Goal: Task Accomplishment & Management: Use online tool/utility

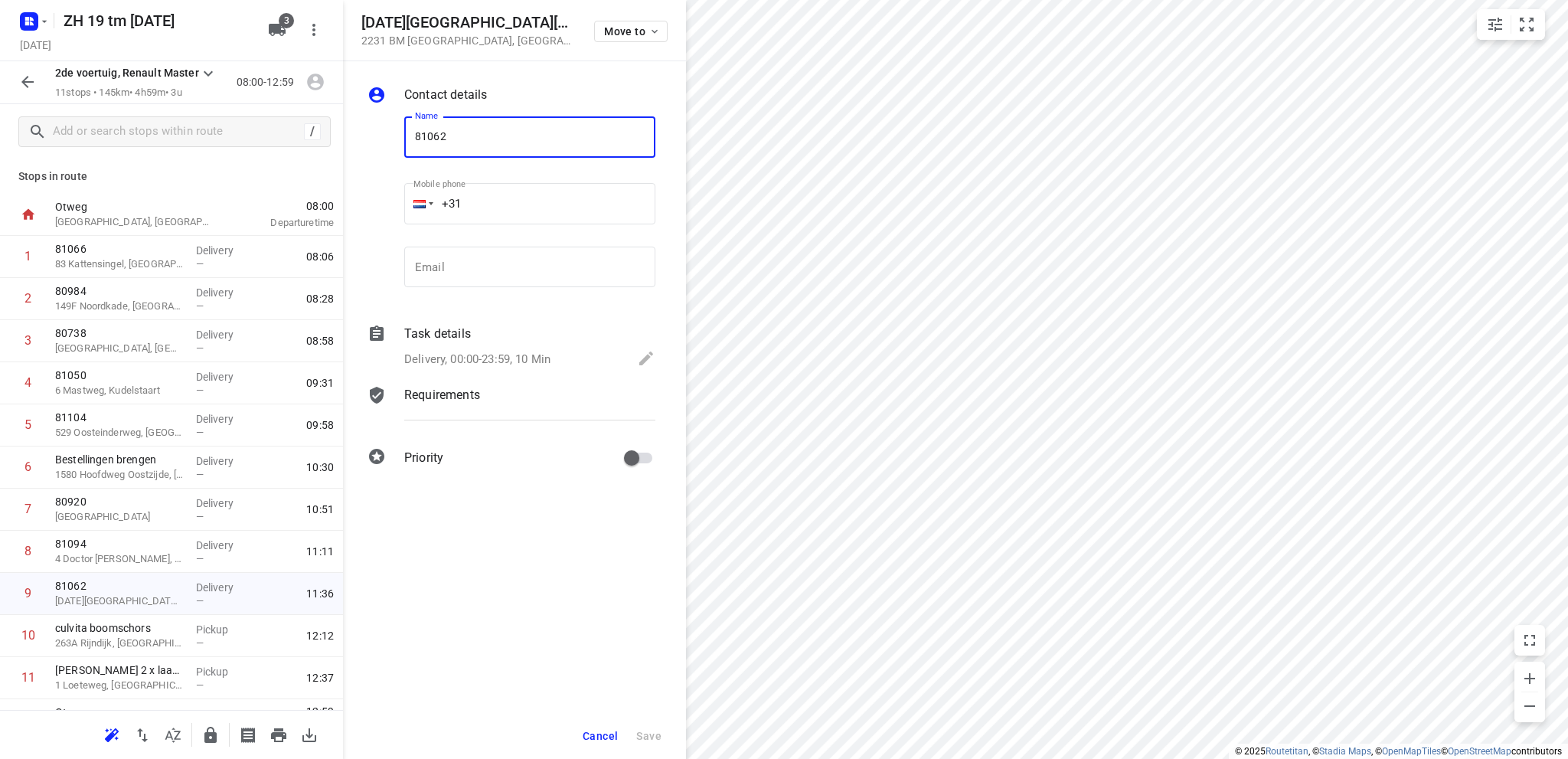
scroll to position [31, 0]
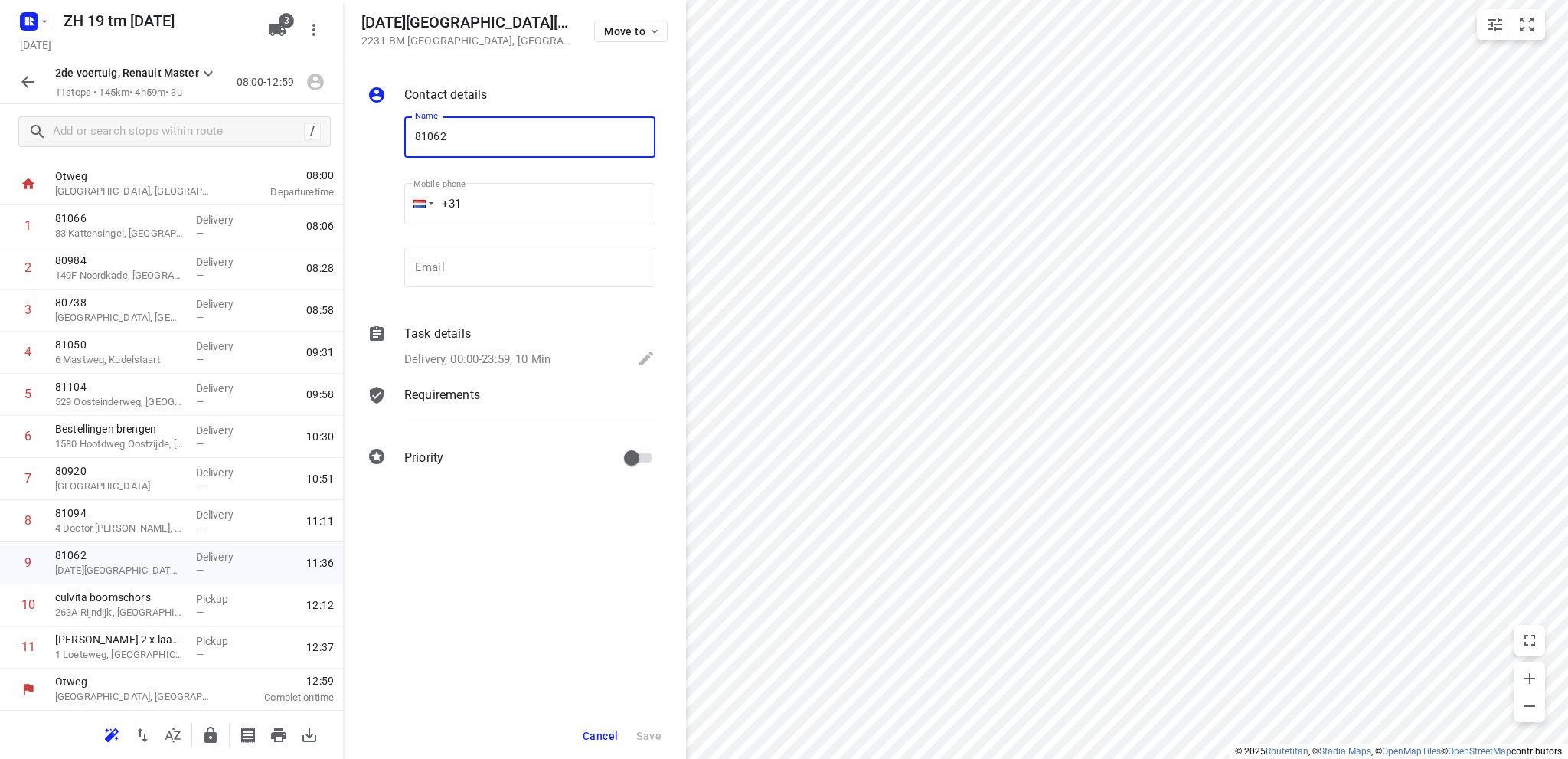
click at [25, 82] on icon "button" at bounding box center [27, 82] width 12 height 12
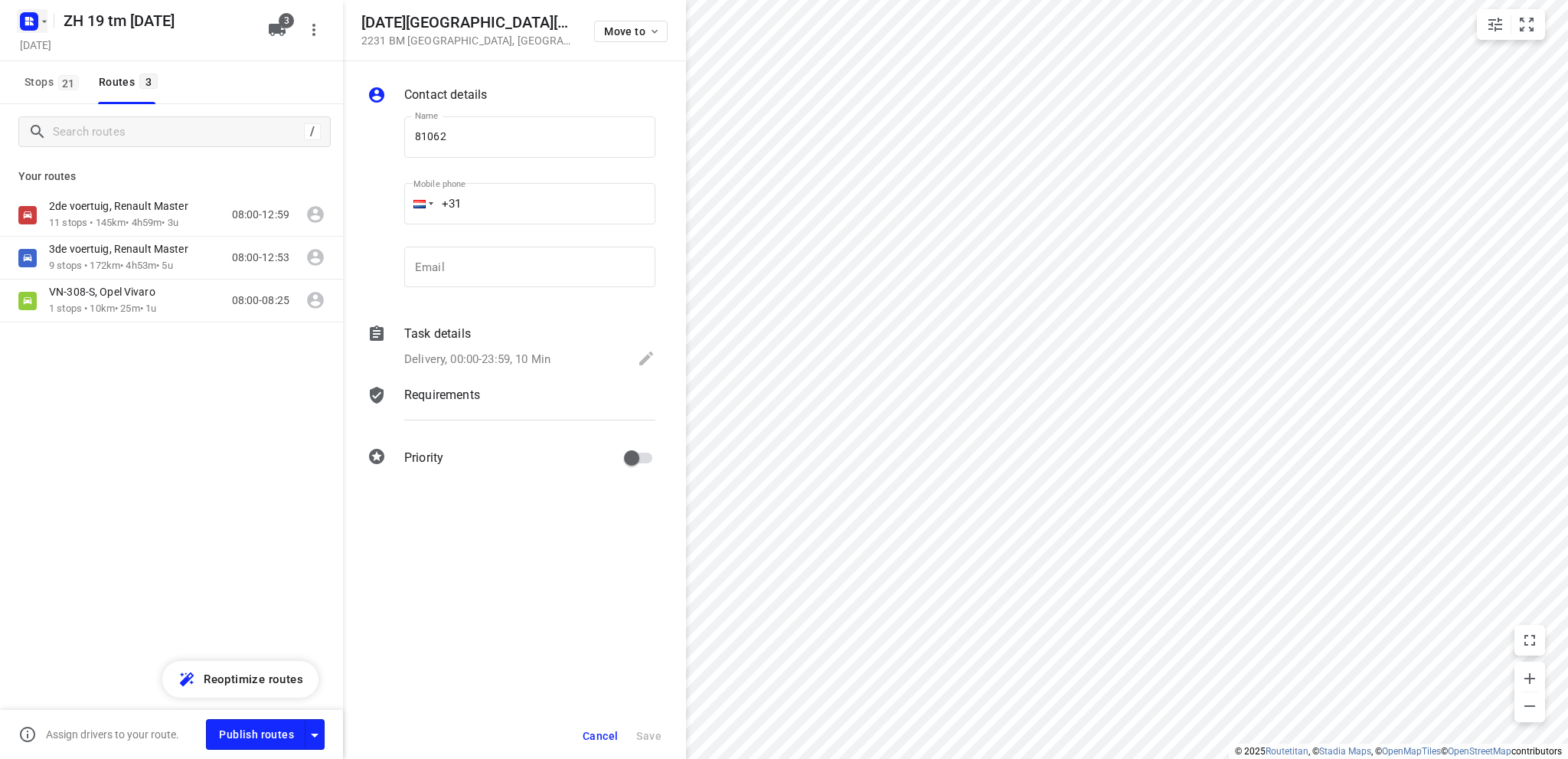
click at [27, 22] on icon "button" at bounding box center [27, 23] width 4 height 4
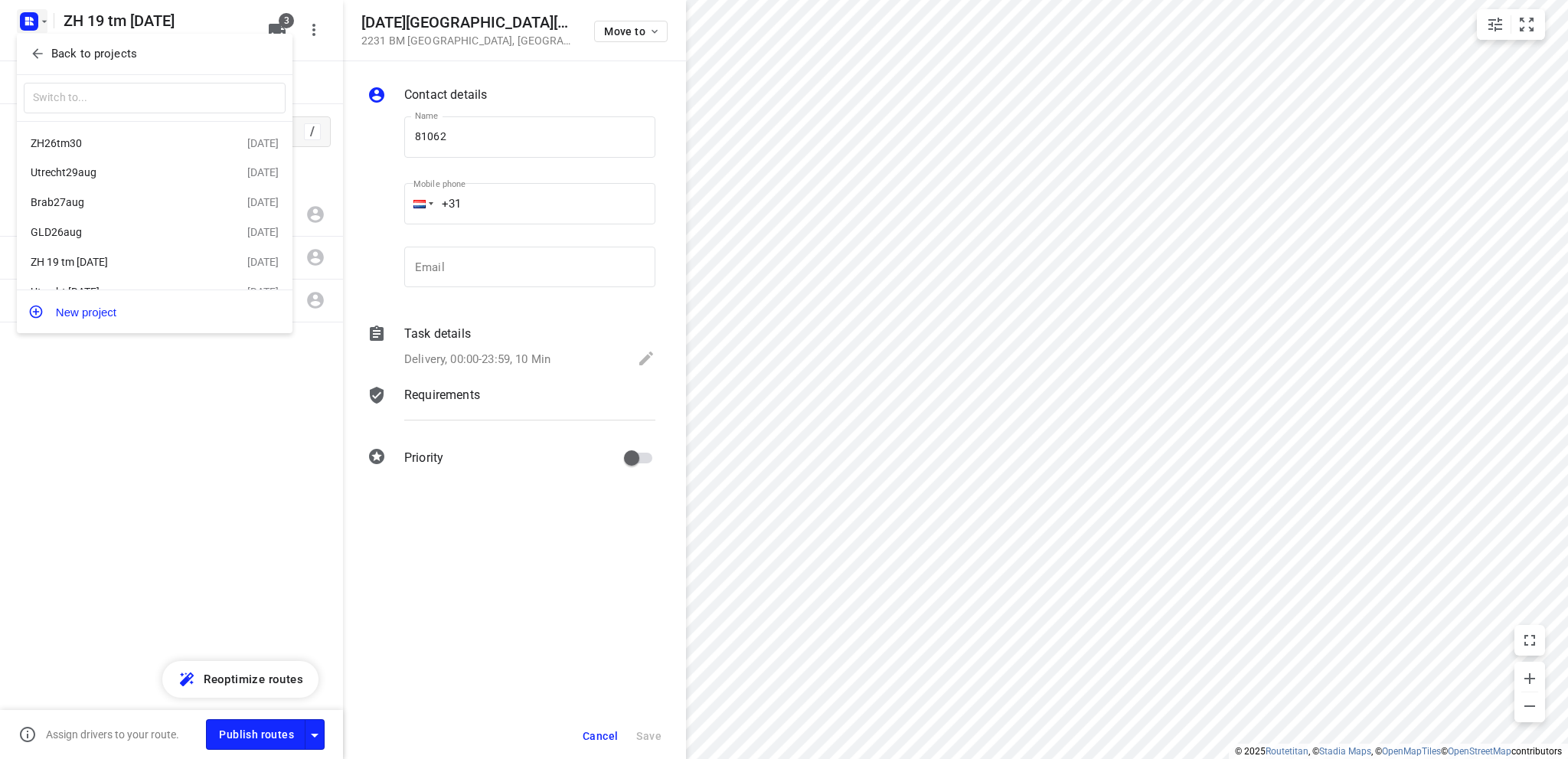
click at [104, 232] on div "GLD26aug" at bounding box center [119, 232] width 176 height 12
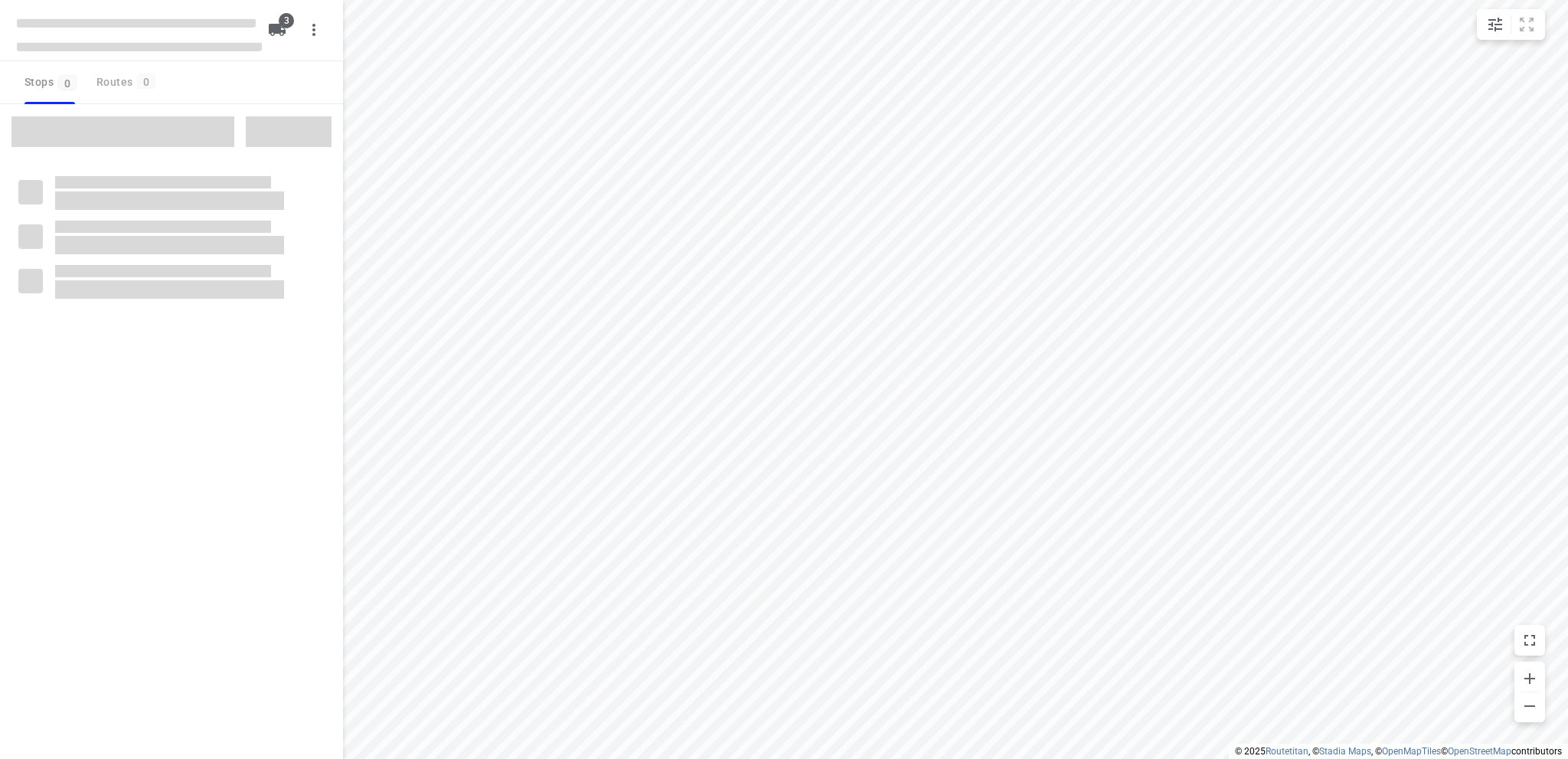
type input "distance"
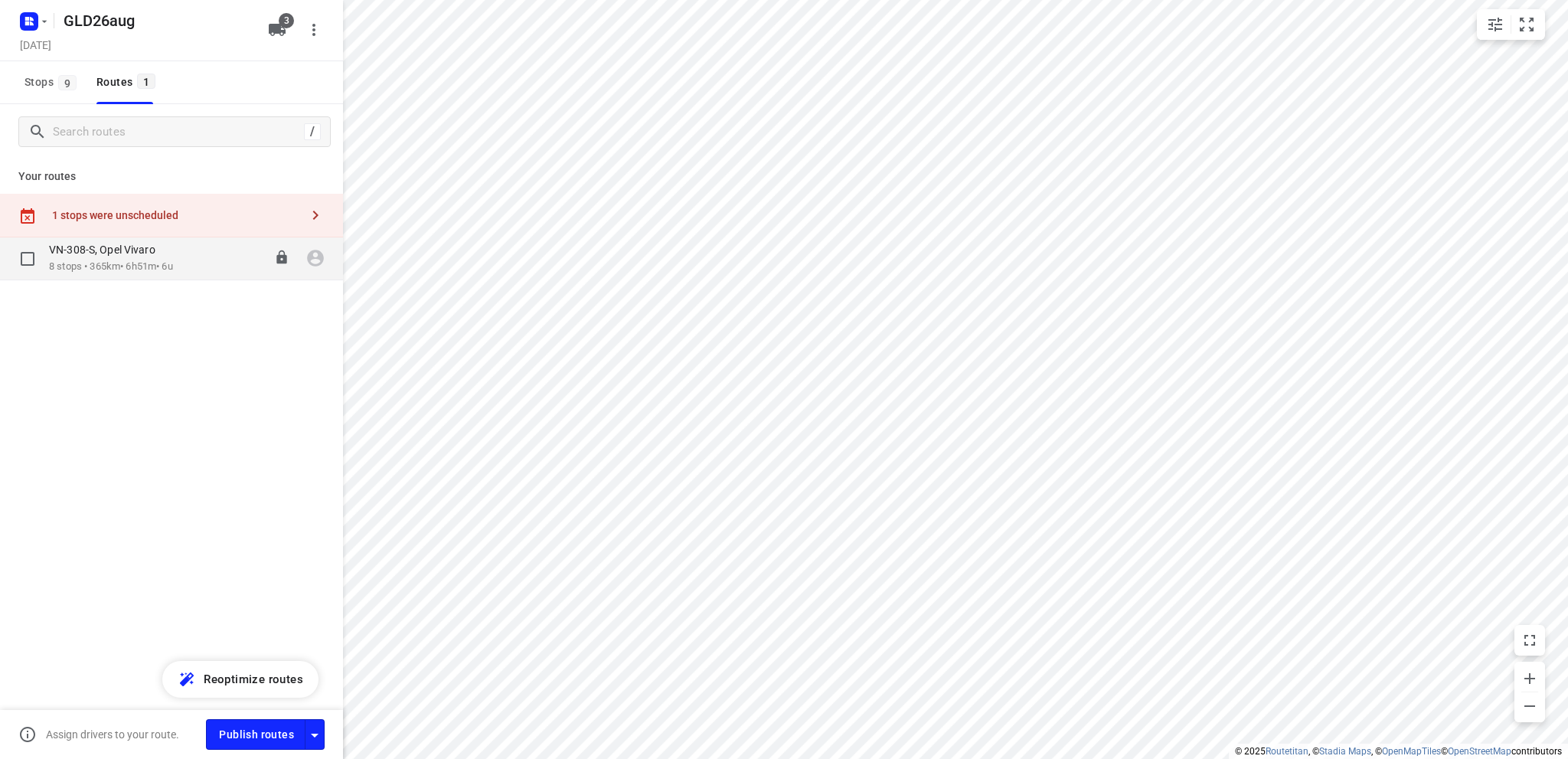
click at [76, 259] on div "VN-308-S, Opel Vivaro" at bounding box center [111, 251] width 124 height 17
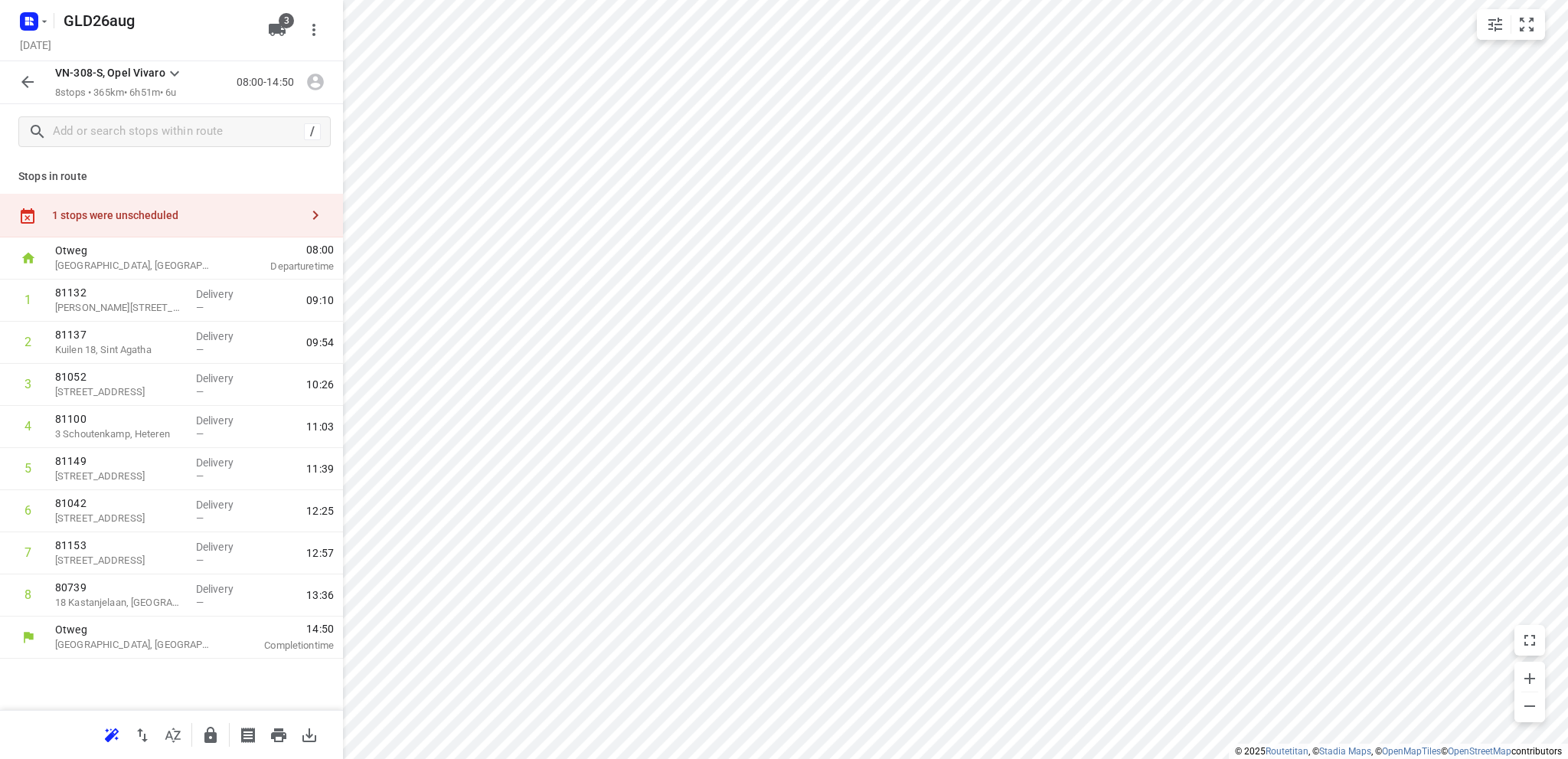
click at [21, 79] on icon "button" at bounding box center [27, 82] width 18 height 18
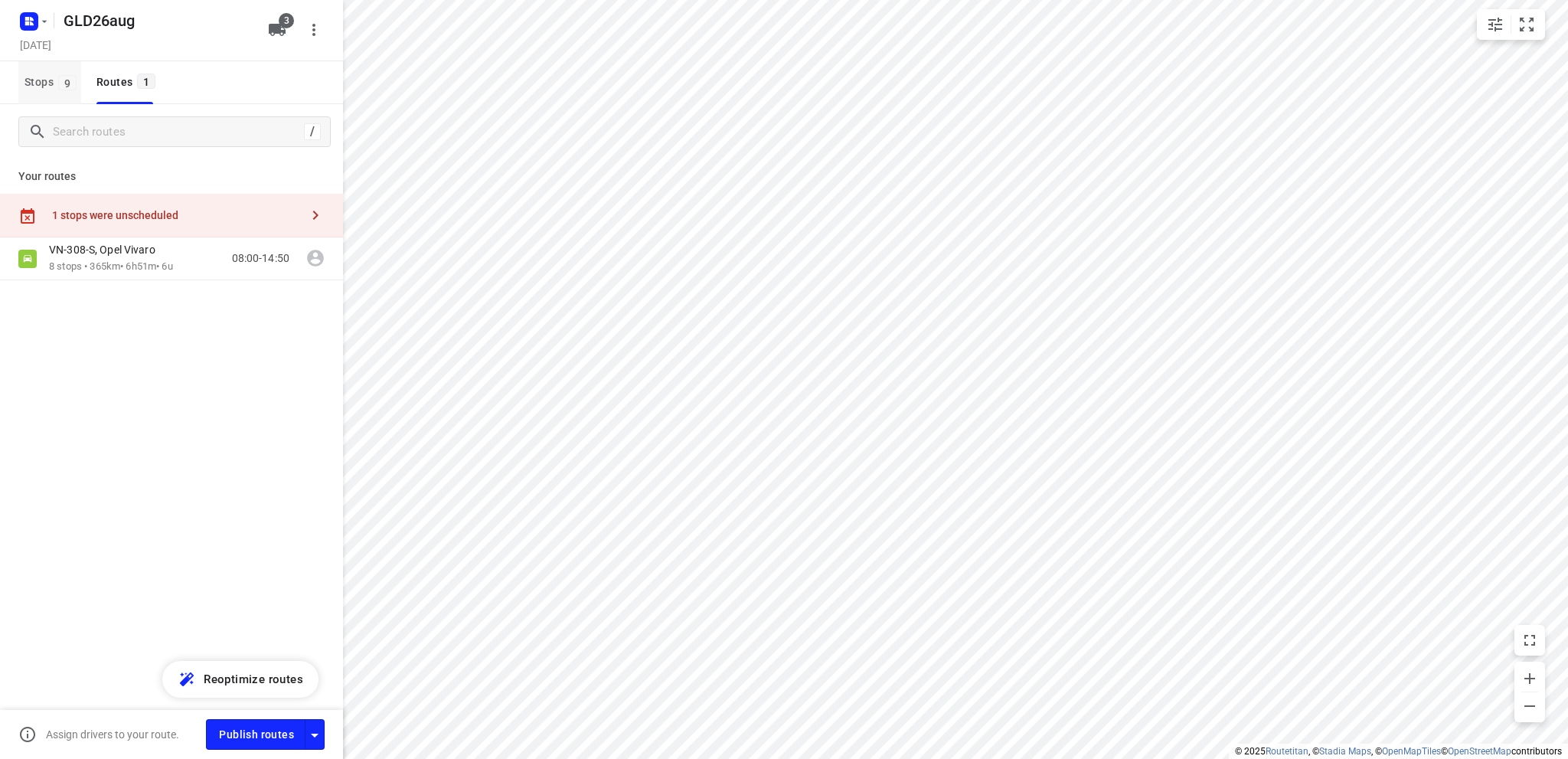
click at [23, 79] on button "Stops 9" at bounding box center [49, 83] width 62 height 43
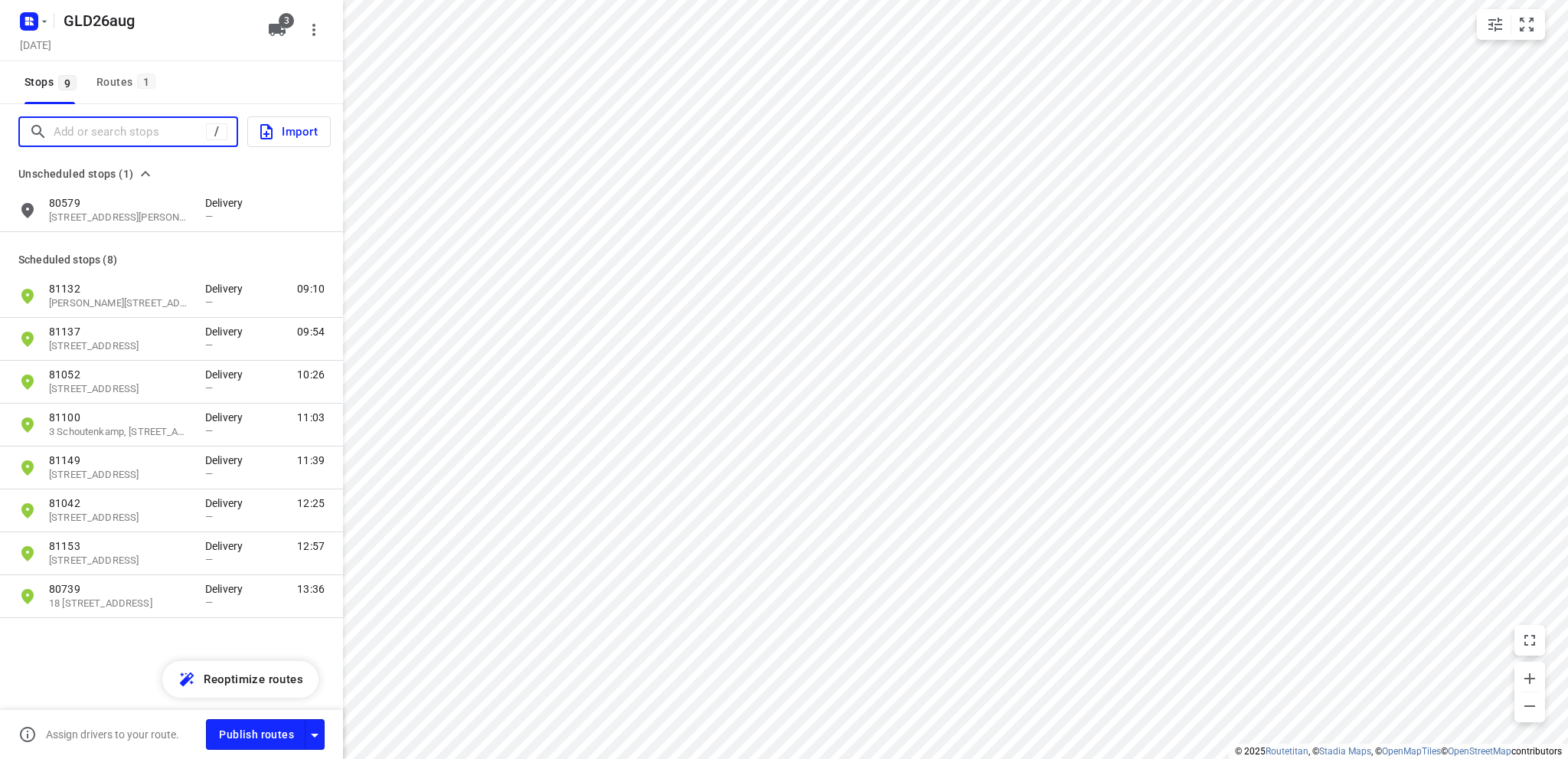
click at [86, 134] on input "Add or search stops" at bounding box center [129, 132] width 152 height 24
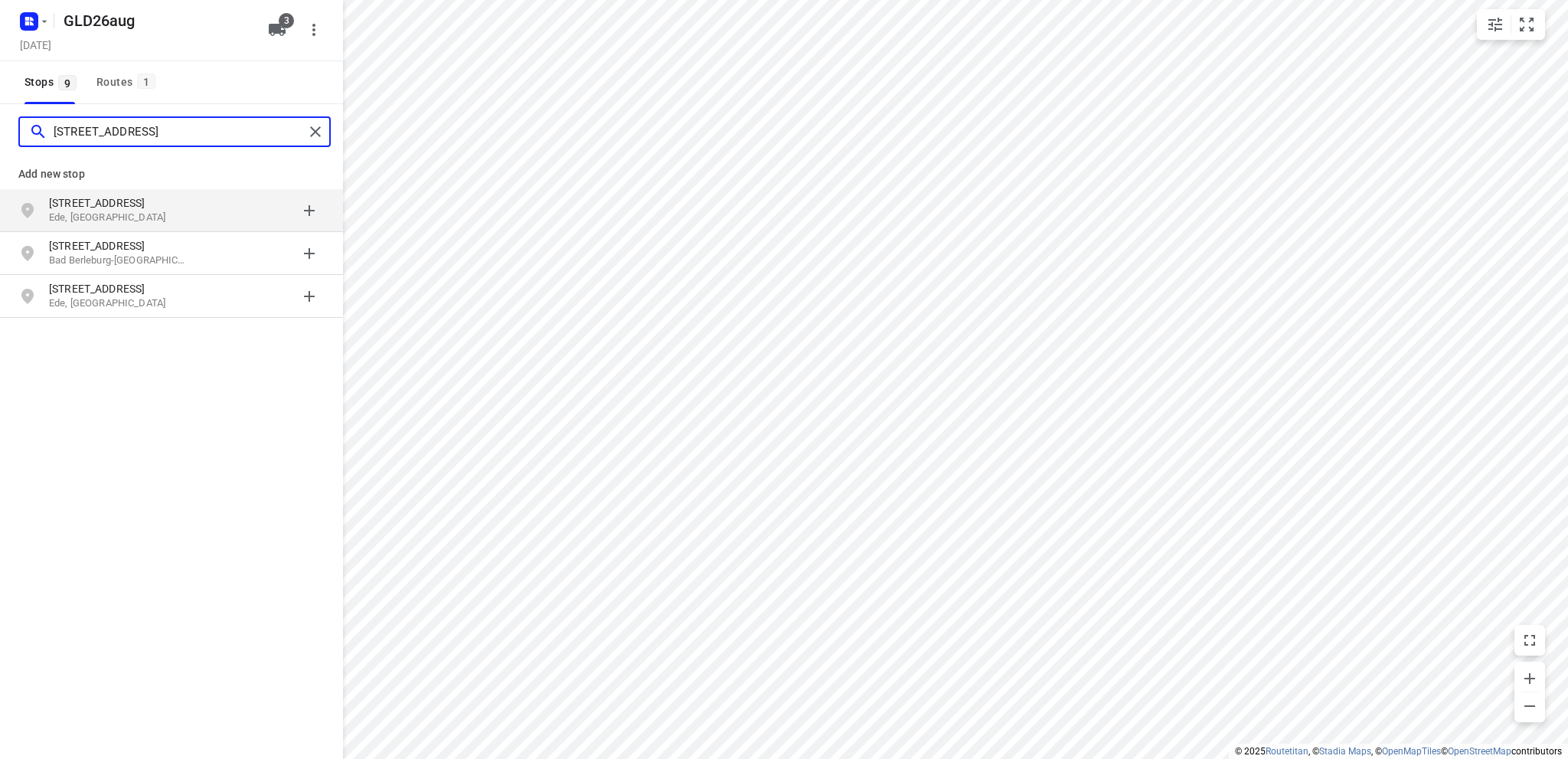
type input "petteweg 4a"
click at [105, 207] on p "Peteweg 4a" at bounding box center [120, 202] width 141 height 15
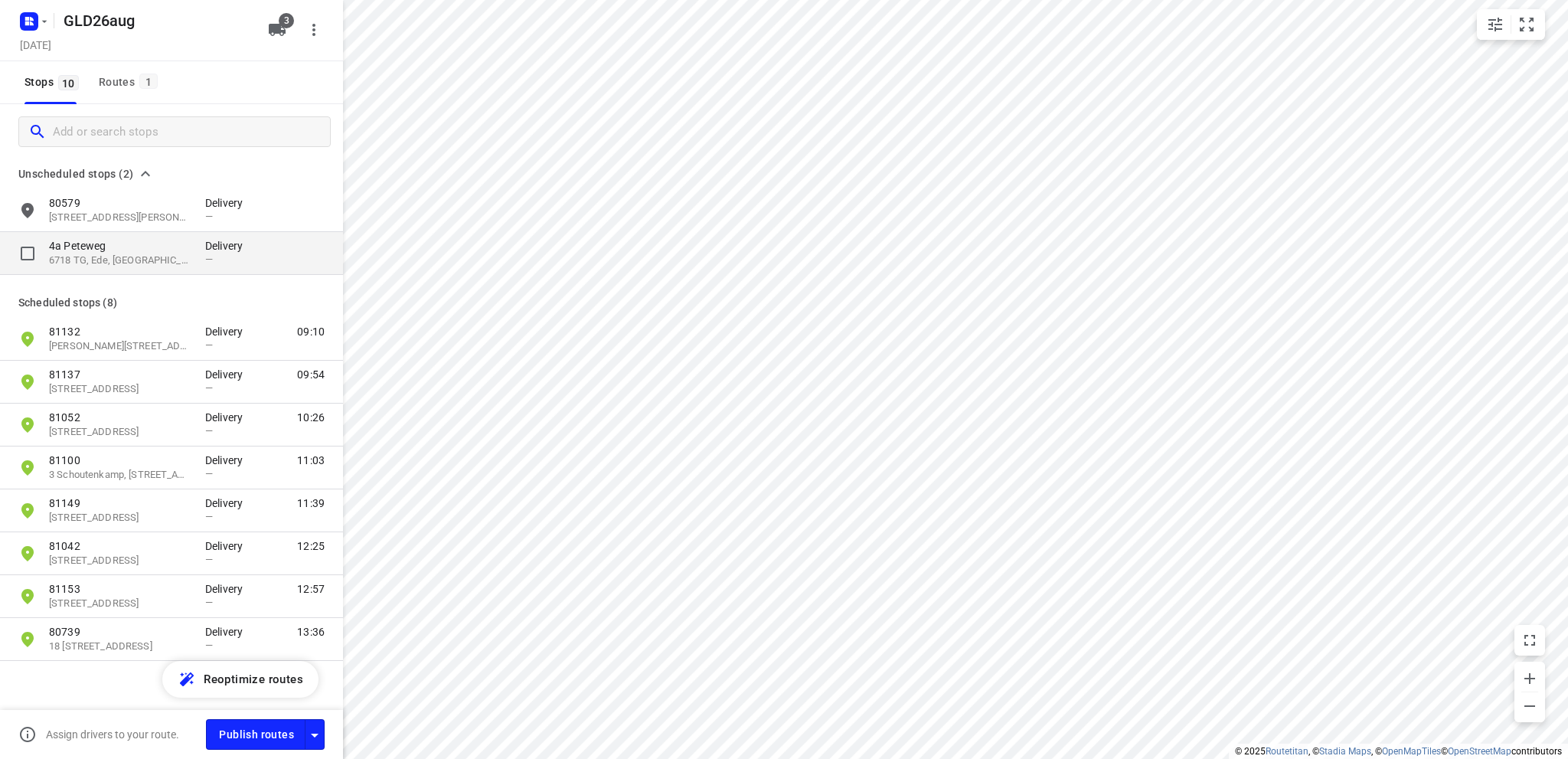
click at [109, 247] on p "4a Peteweg" at bounding box center [120, 245] width 141 height 15
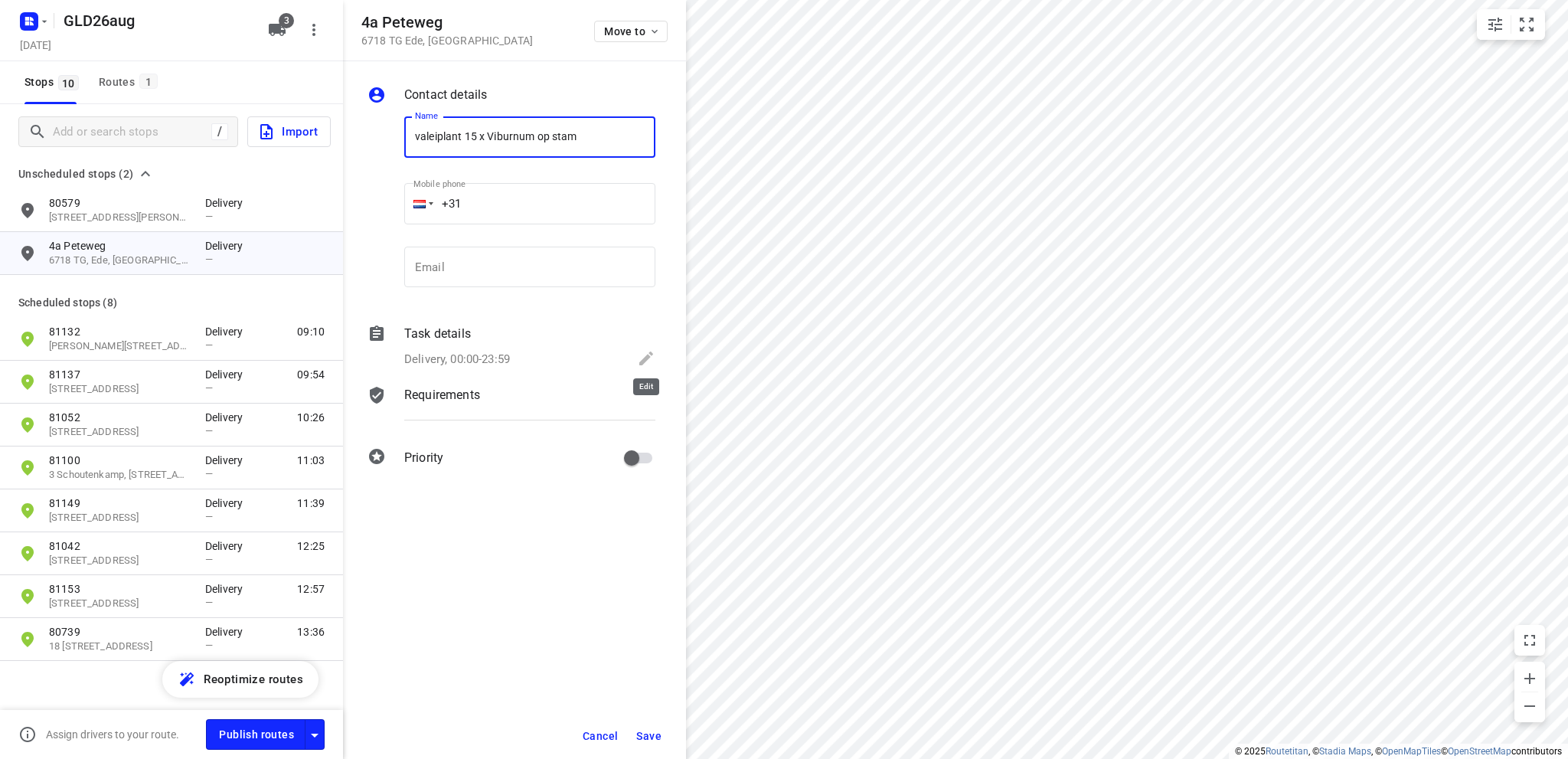
type input "valeiplant 15 x Viburnum op stam"
click at [648, 360] on icon at bounding box center [646, 358] width 18 height 18
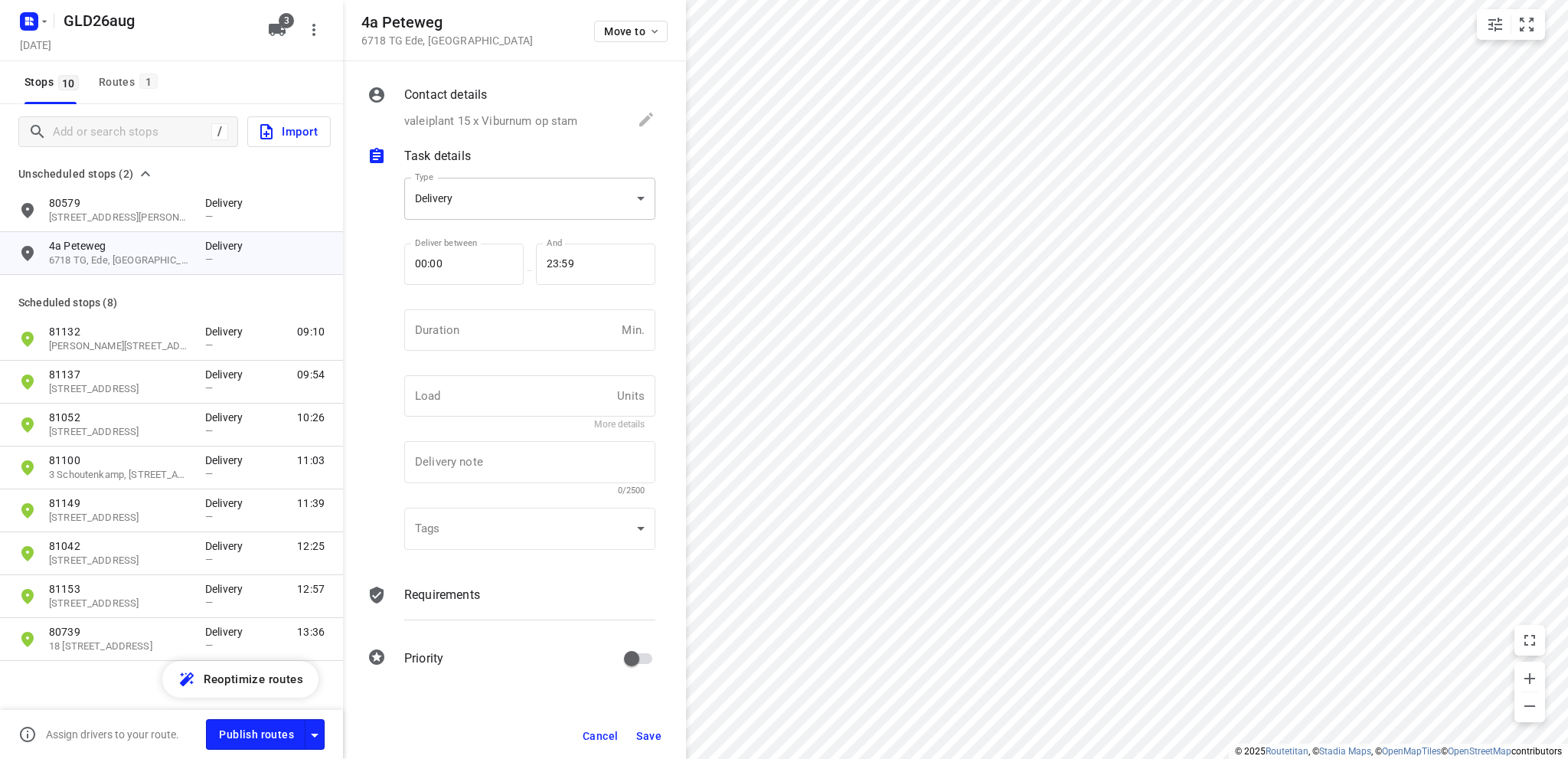
click at [492, 195] on body "i © 2025 Routetitan , © Stadia Maps , © OpenMapTiles © OpenStreetMap contributo…" at bounding box center [784, 379] width 1568 height 759
click at [481, 223] on div "Pickup" at bounding box center [530, 225] width 227 height 18
type input "pickup"
click at [482, 329] on input "number" at bounding box center [510, 330] width 211 height 41
type input "10"
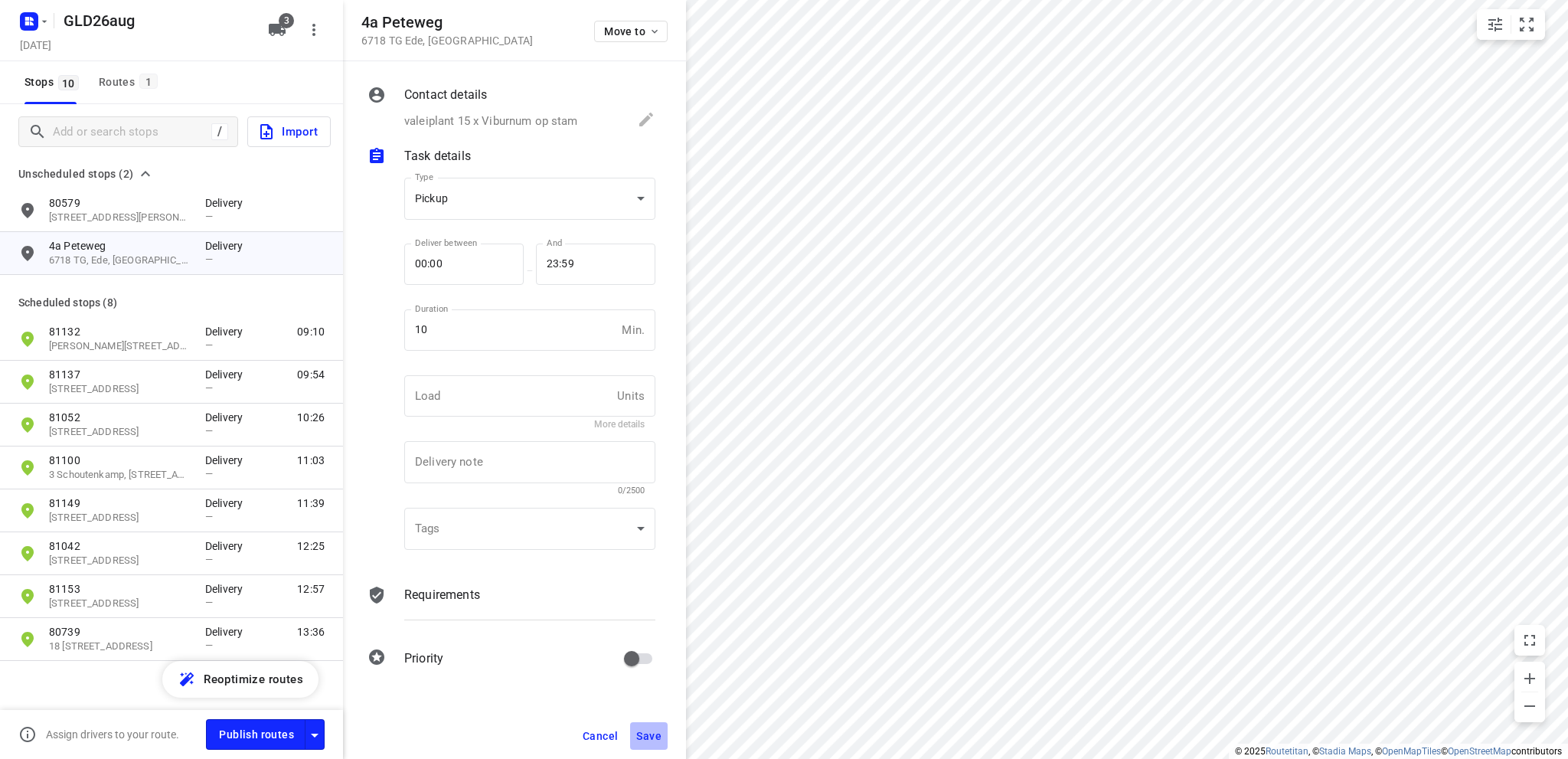
click at [650, 727] on button "Save" at bounding box center [649, 735] width 38 height 27
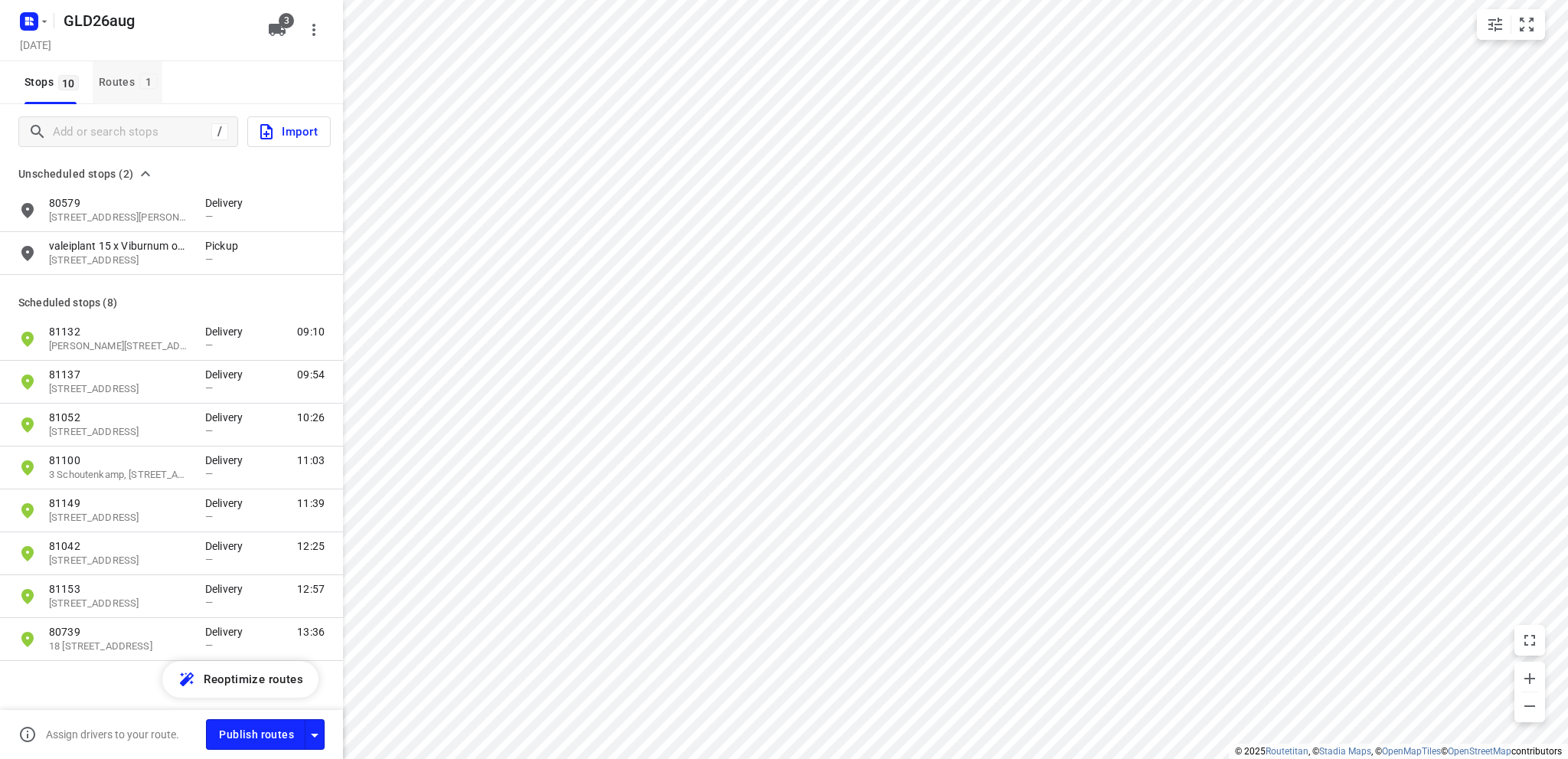
click at [120, 75] on div "Routes 1" at bounding box center [130, 83] width 63 height 19
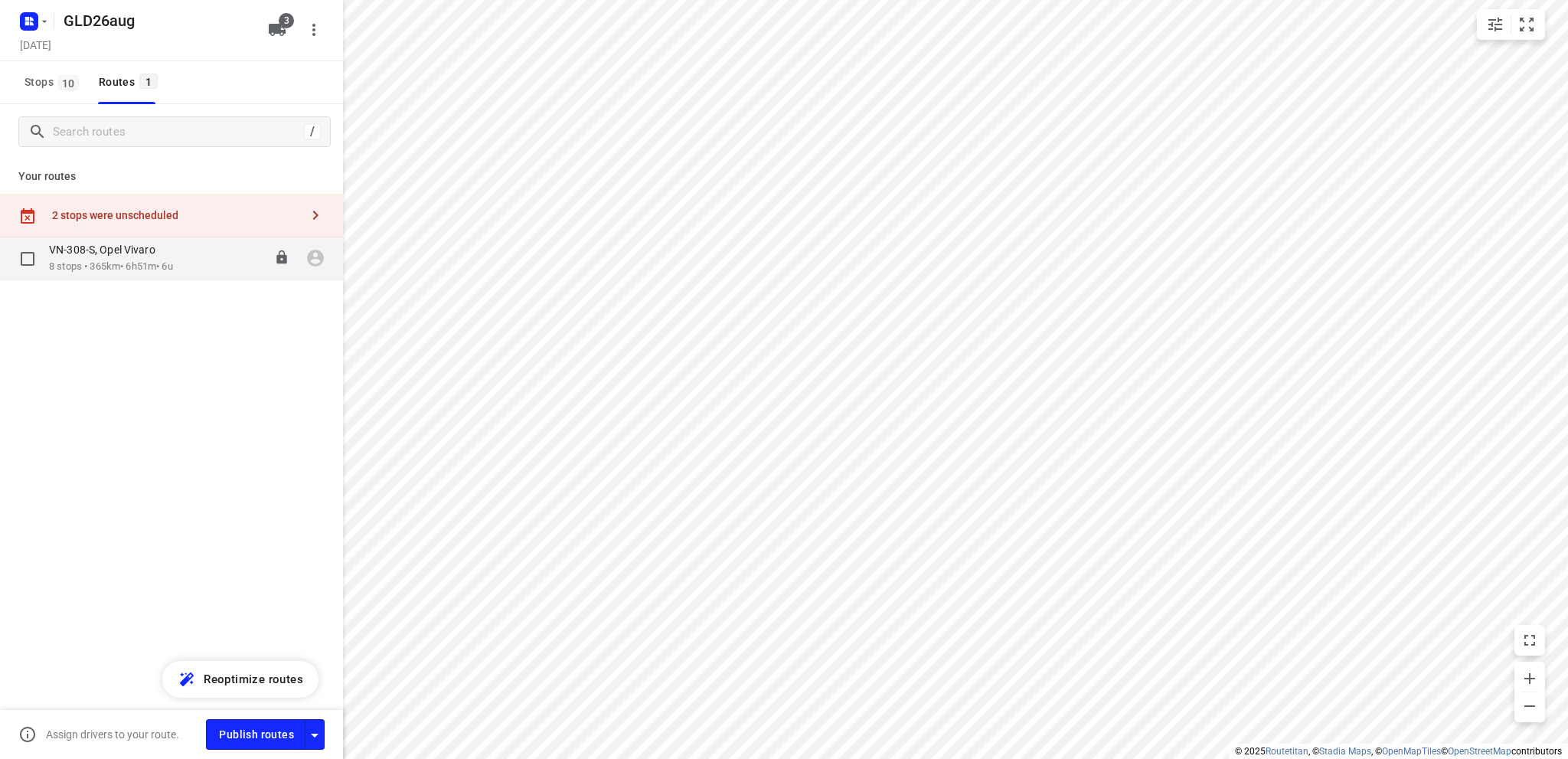
click at [108, 256] on p "VN-308-S, Opel Vivaro" at bounding box center [107, 250] width 116 height 14
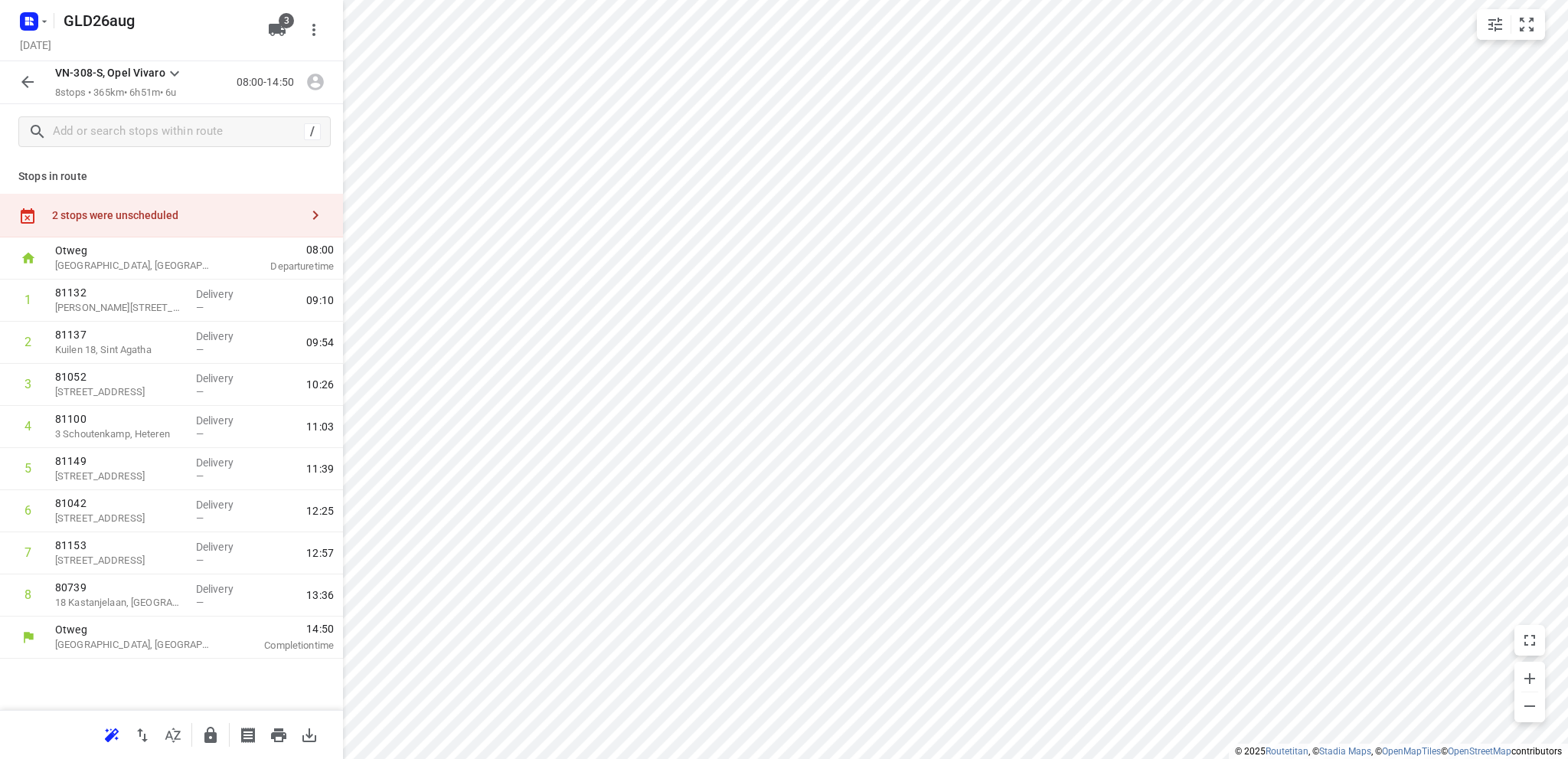
click at [128, 215] on div "2 stops were unscheduled" at bounding box center [176, 215] width 248 height 12
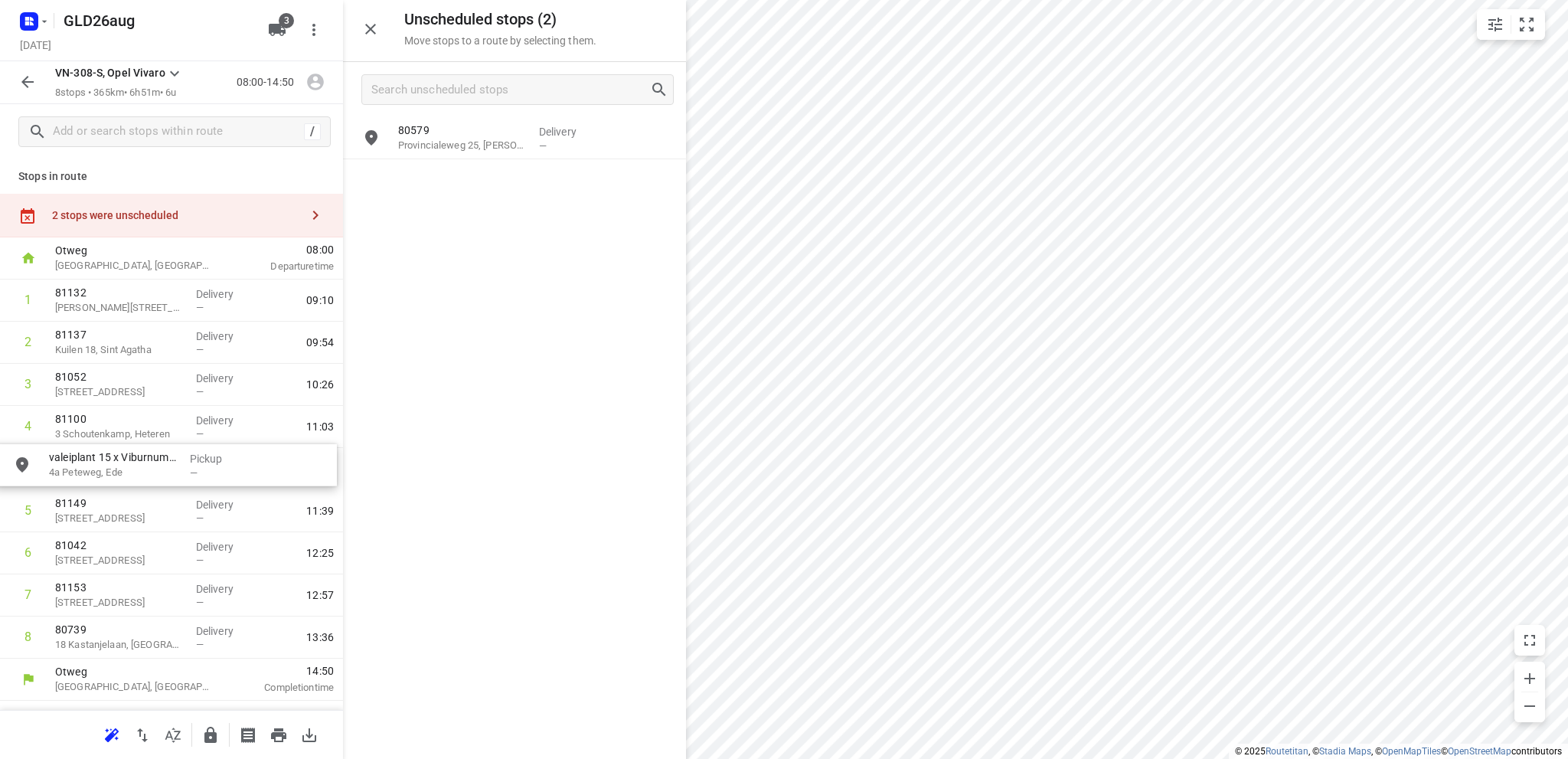
drag, startPoint x: 441, startPoint y: 183, endPoint x: 86, endPoint y: 468, distance: 455.2
click at [365, 21] on icon "button" at bounding box center [370, 29] width 18 height 18
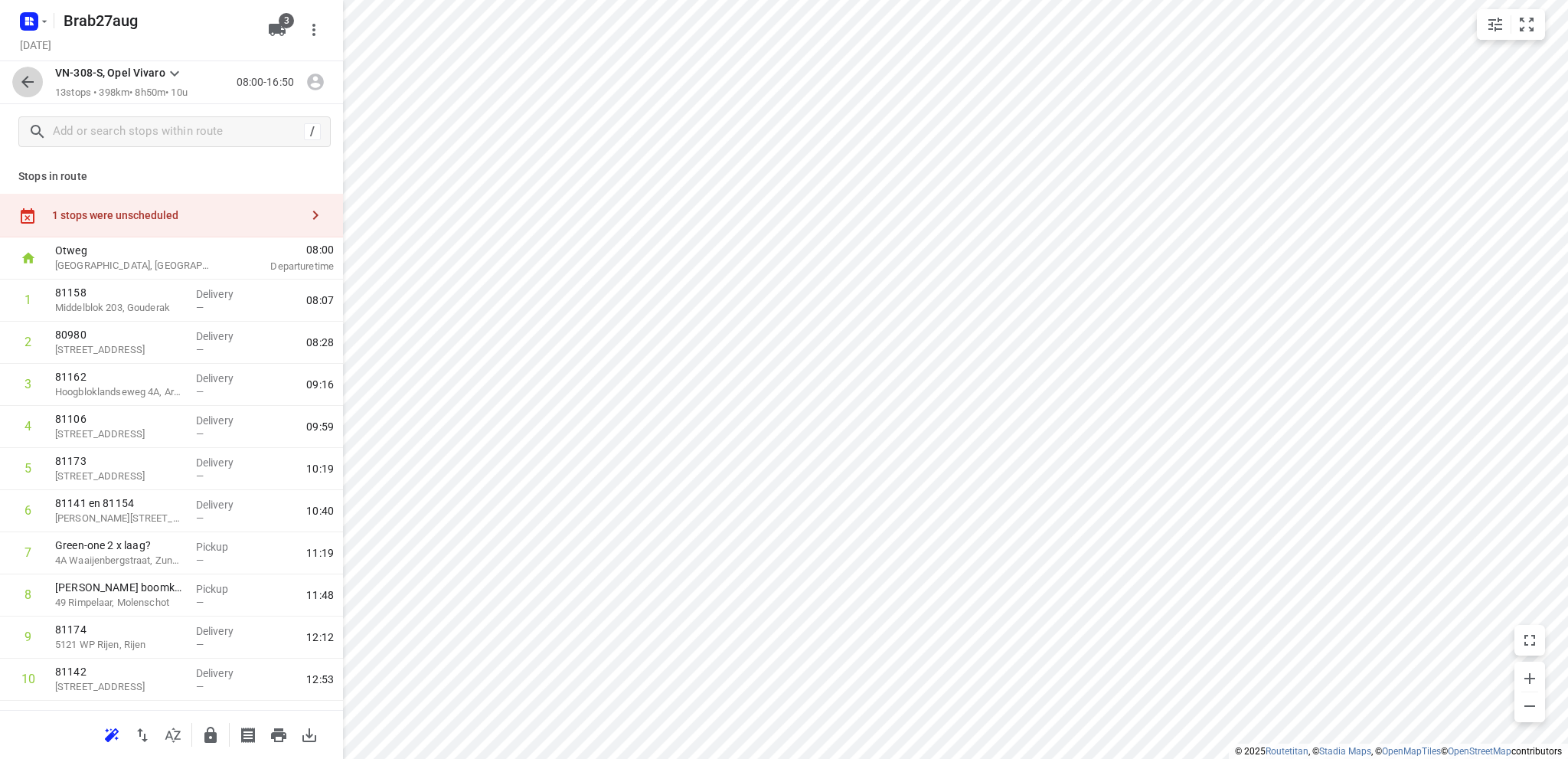
click at [24, 75] on icon "button" at bounding box center [27, 82] width 18 height 18
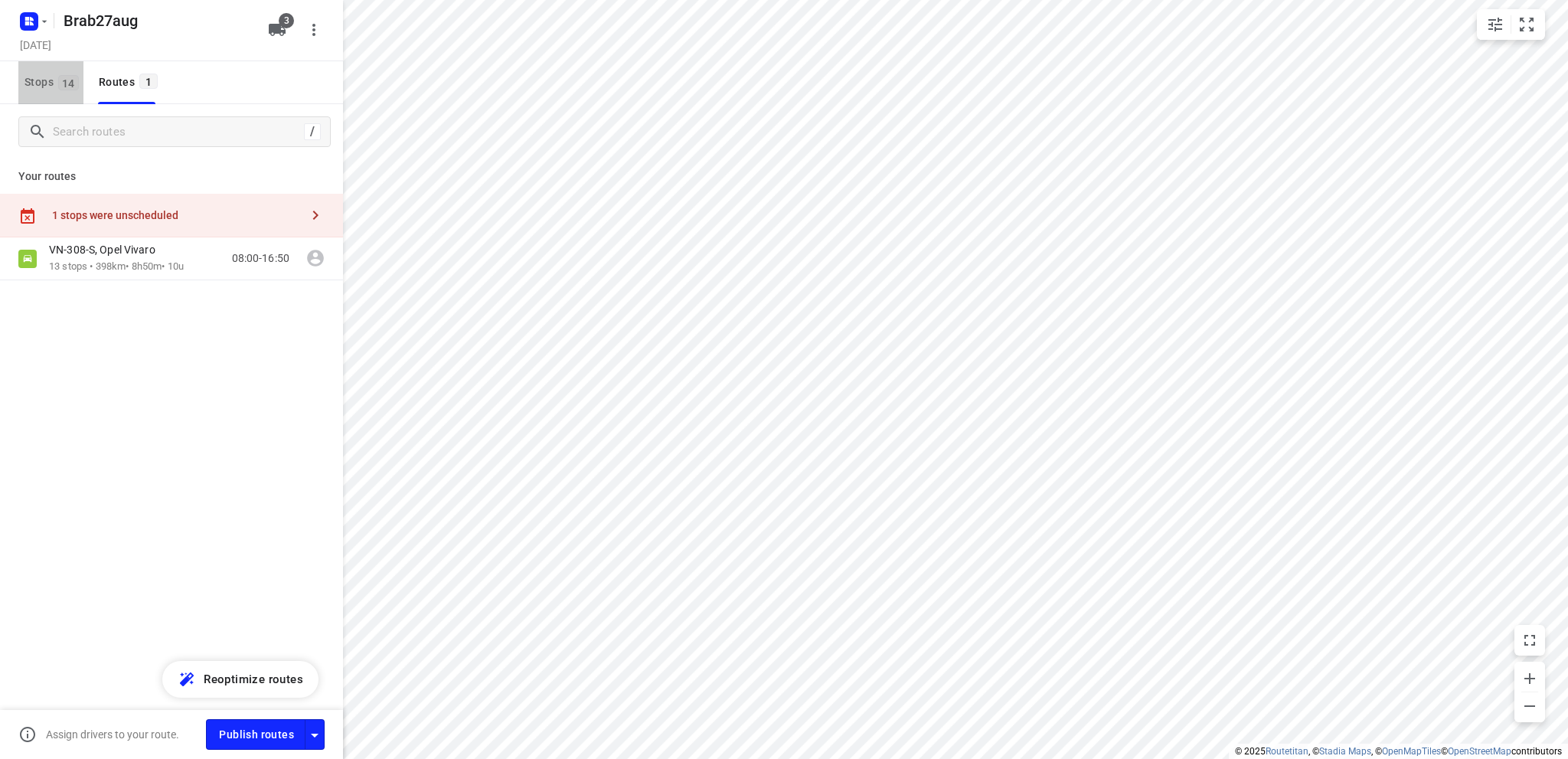
click at [24, 75] on button "Stops 14" at bounding box center [51, 83] width 65 height 43
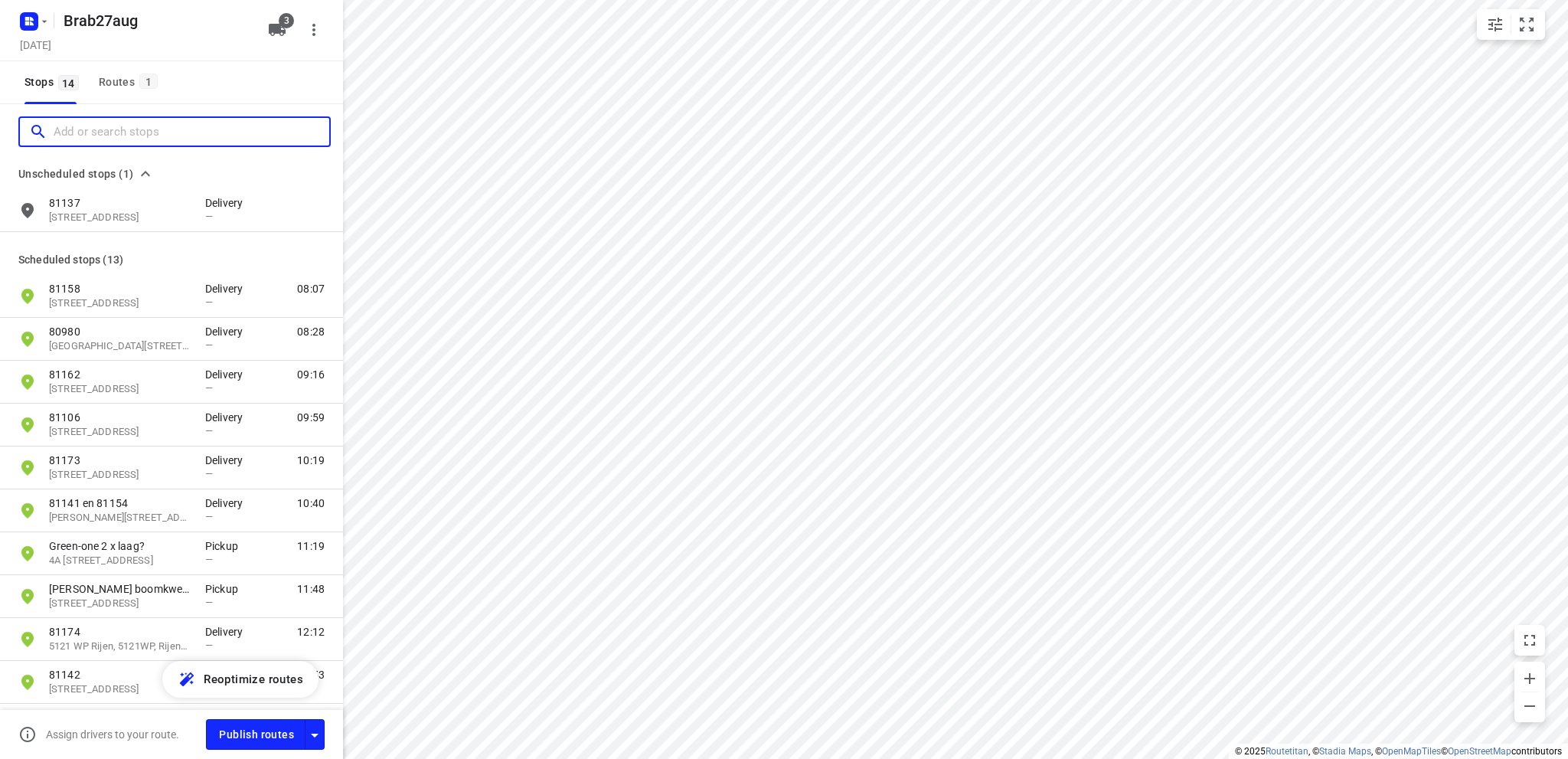
click at [96, 128] on input "Add or search stops" at bounding box center [192, 132] width 276 height 24
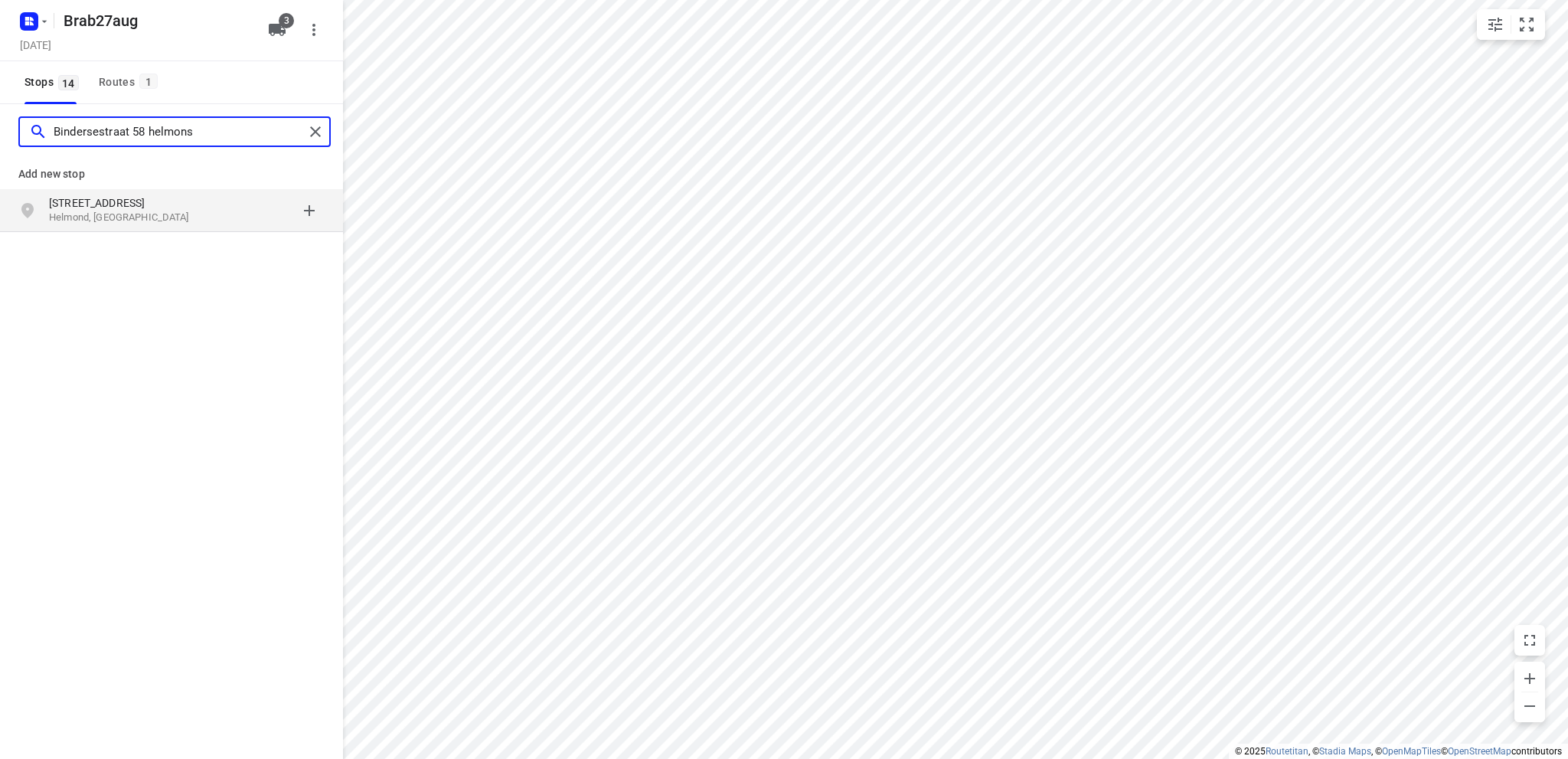
type input "Bindersestraat 58 helmons"
click at [120, 202] on p "[STREET_ADDRESS]" at bounding box center [120, 202] width 141 height 15
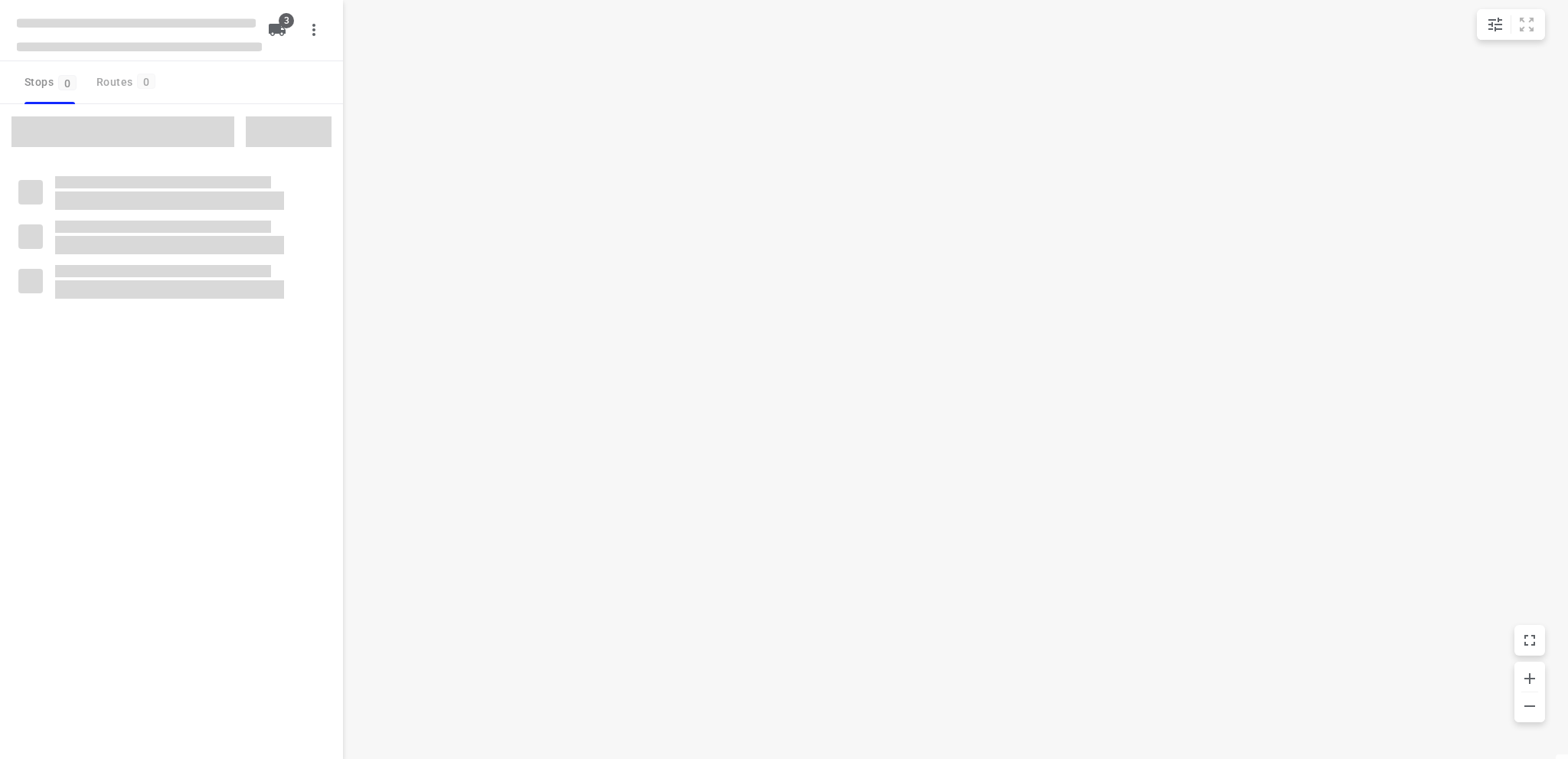
type input "distance"
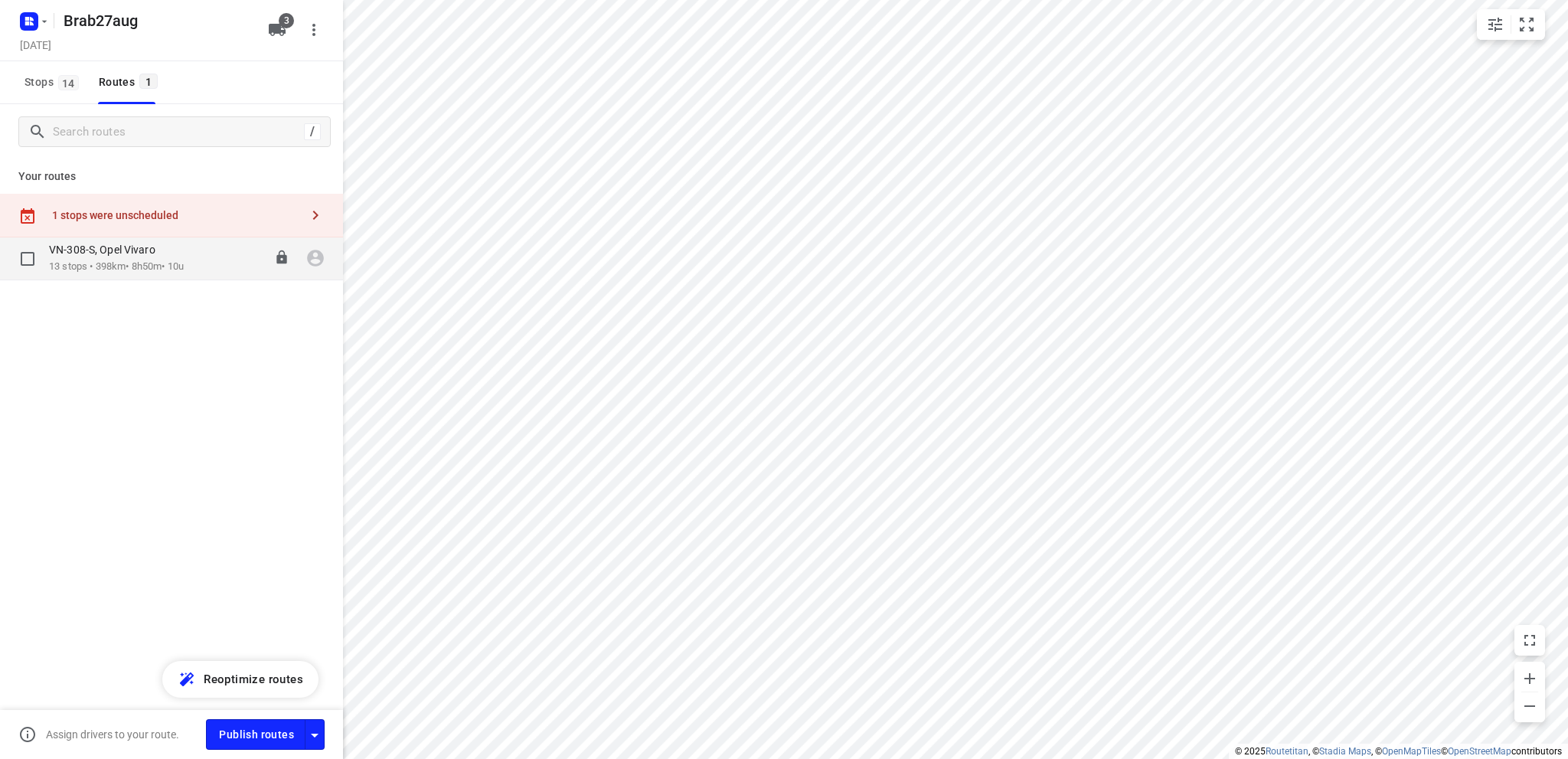
click at [95, 255] on p "VN-308-S, Opel Vivaro" at bounding box center [107, 250] width 116 height 14
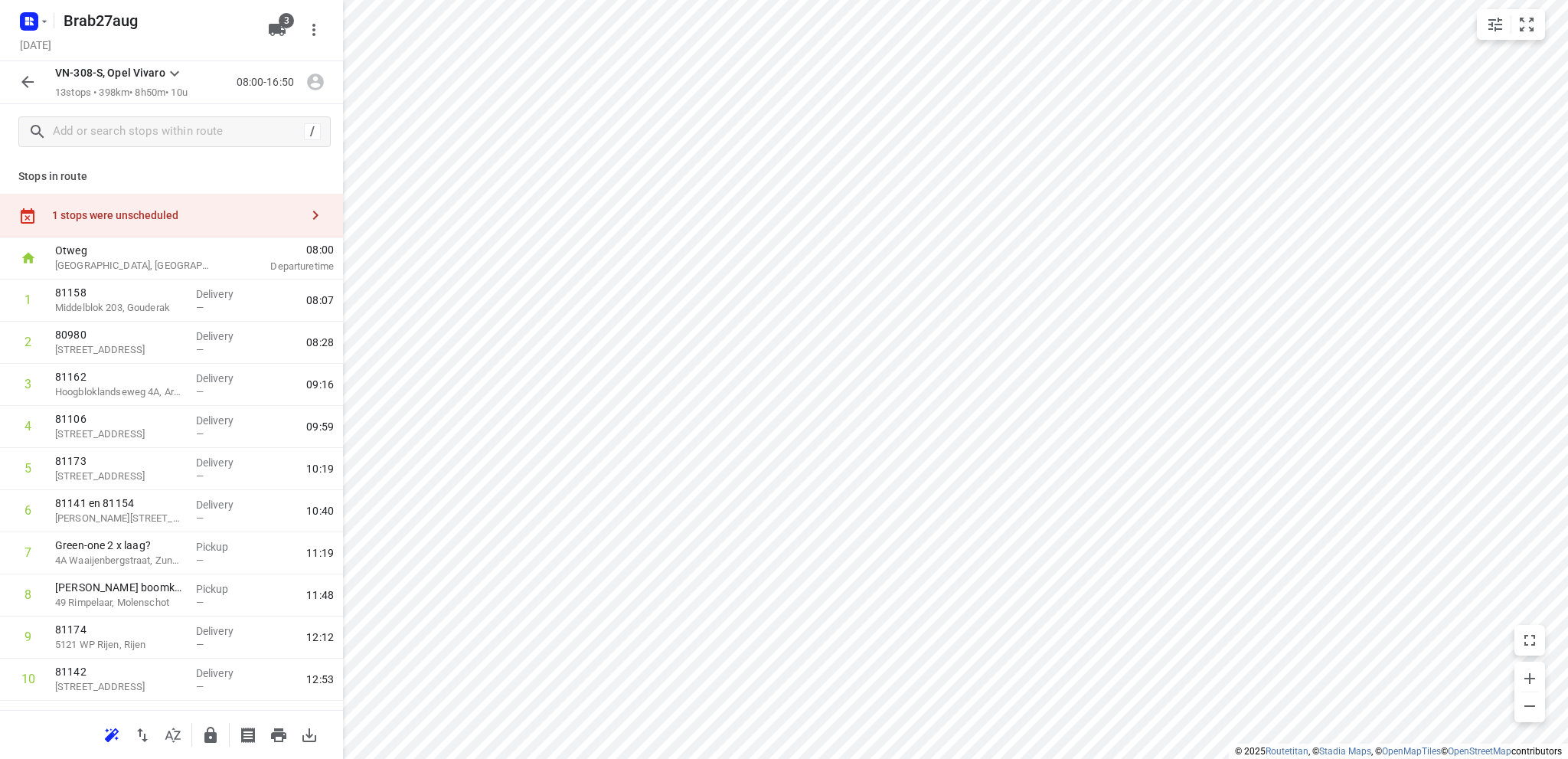
click at [26, 77] on icon "button" at bounding box center [27, 82] width 12 height 12
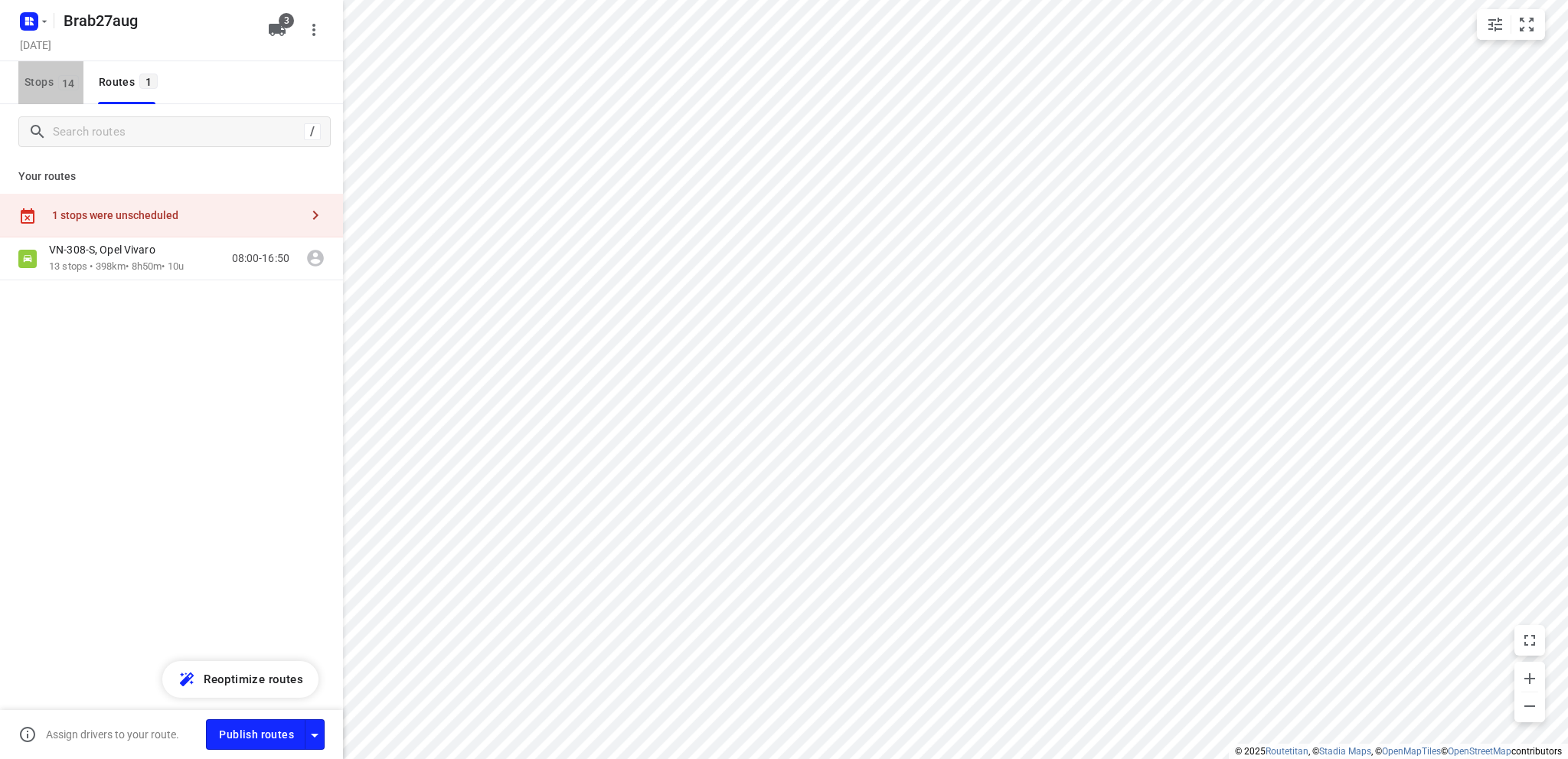
click at [35, 79] on span "Stops 14" at bounding box center [54, 83] width 59 height 19
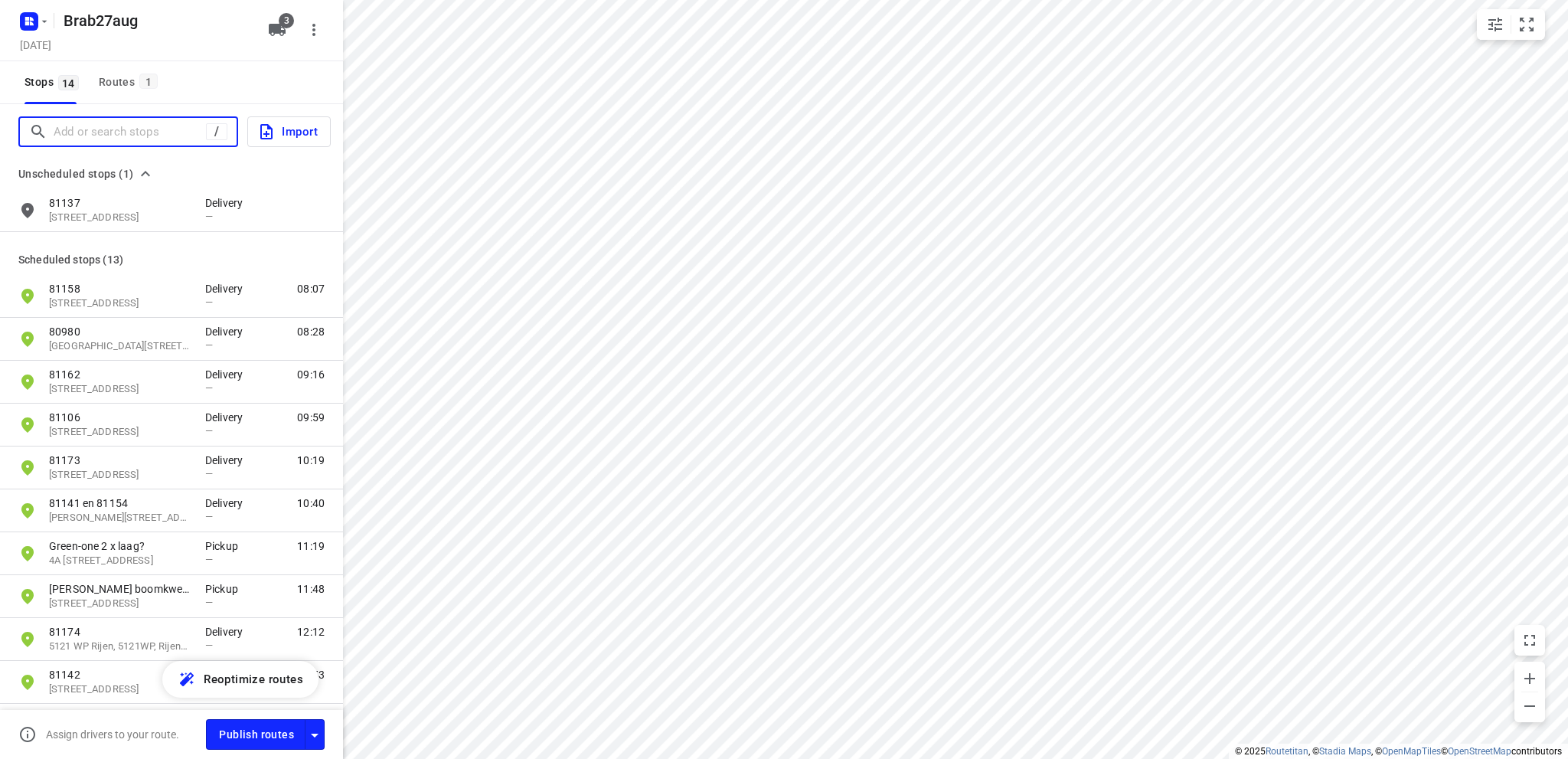
click at [65, 128] on input "Add or search stops" at bounding box center [129, 132] width 152 height 24
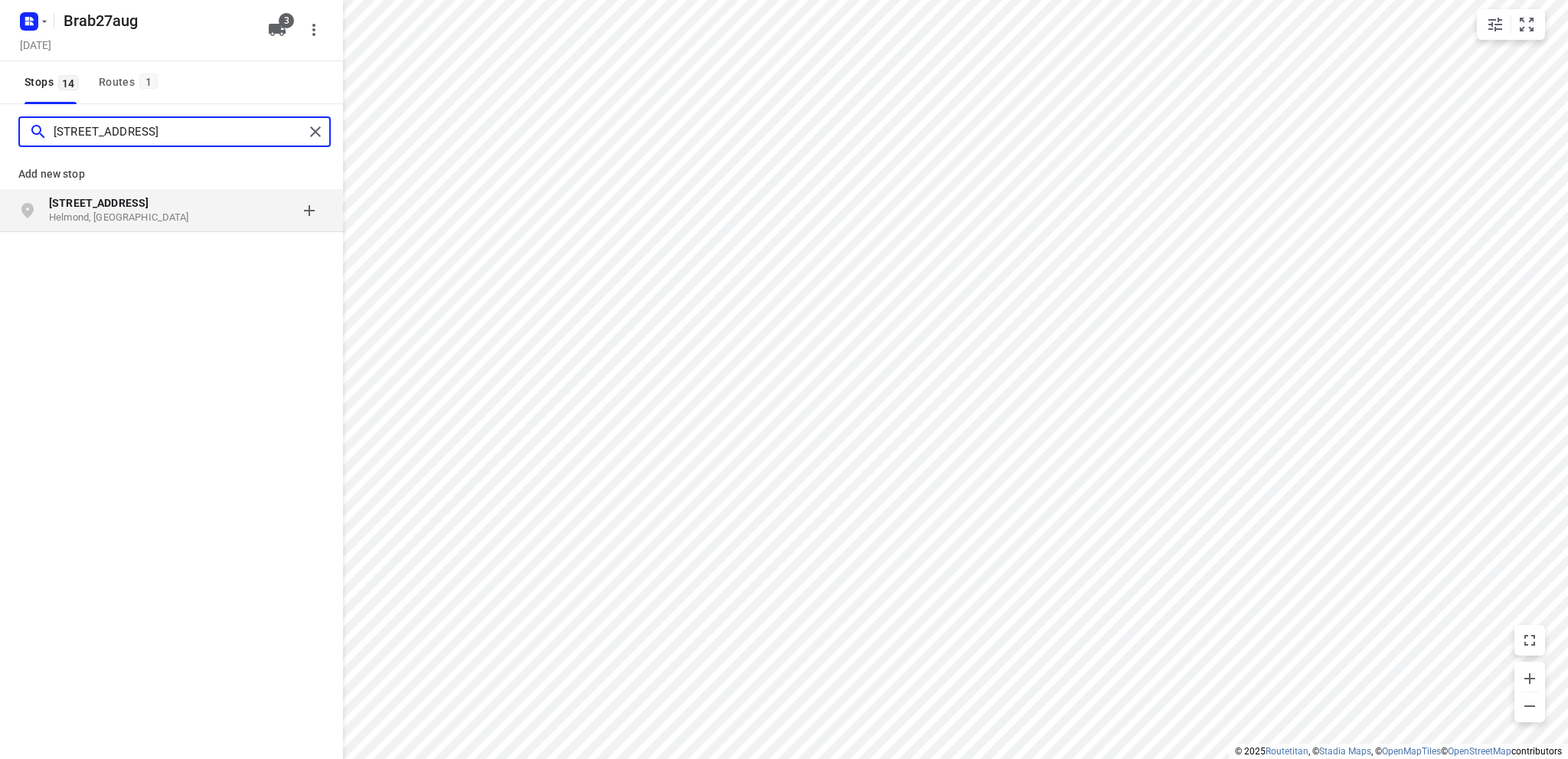
type input "[STREET_ADDRESS]"
click at [92, 208] on b "[STREET_ADDRESS]" at bounding box center [98, 203] width 99 height 12
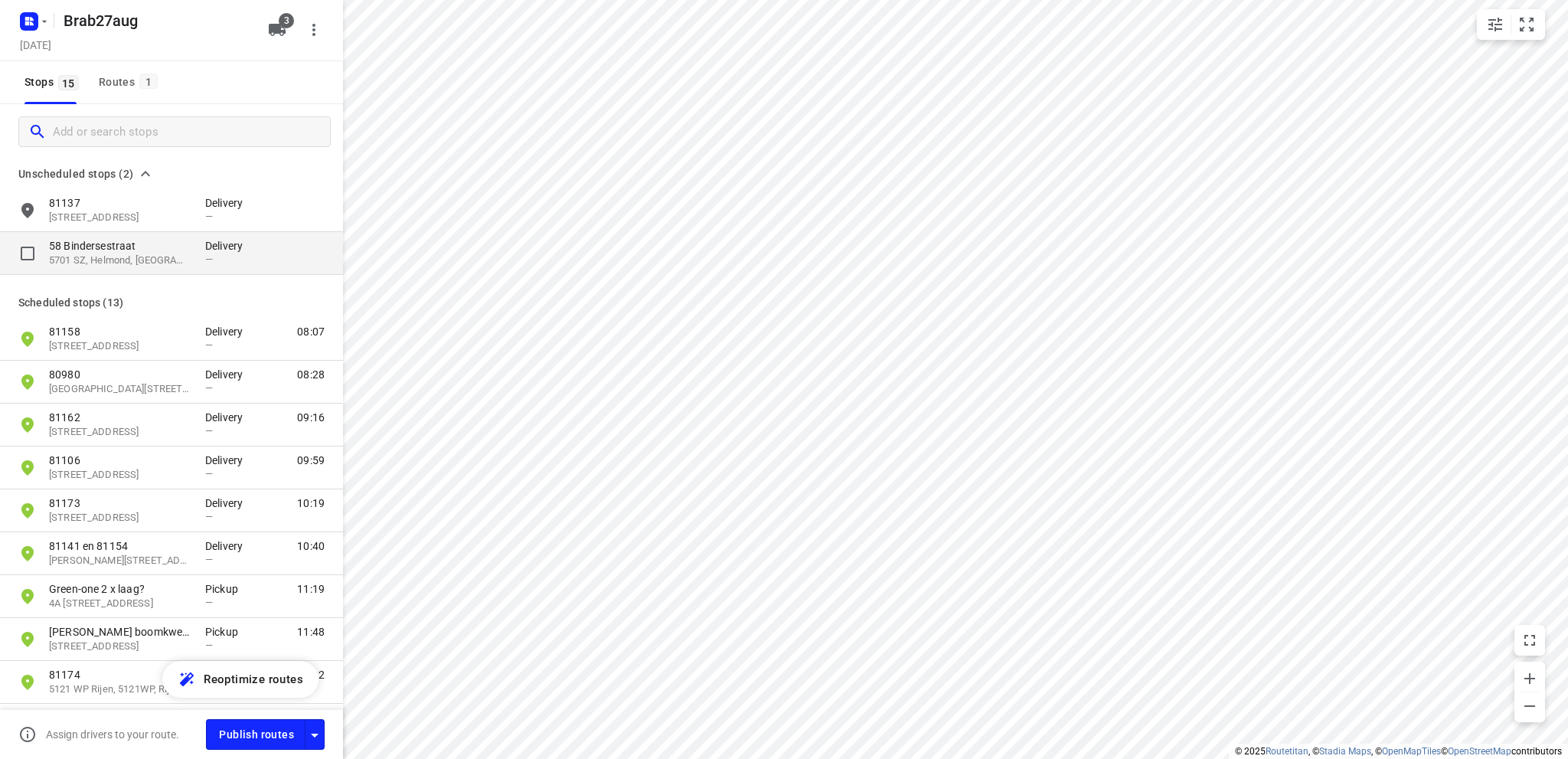
click at [89, 247] on p "58 Bindersestraat" at bounding box center [120, 245] width 141 height 15
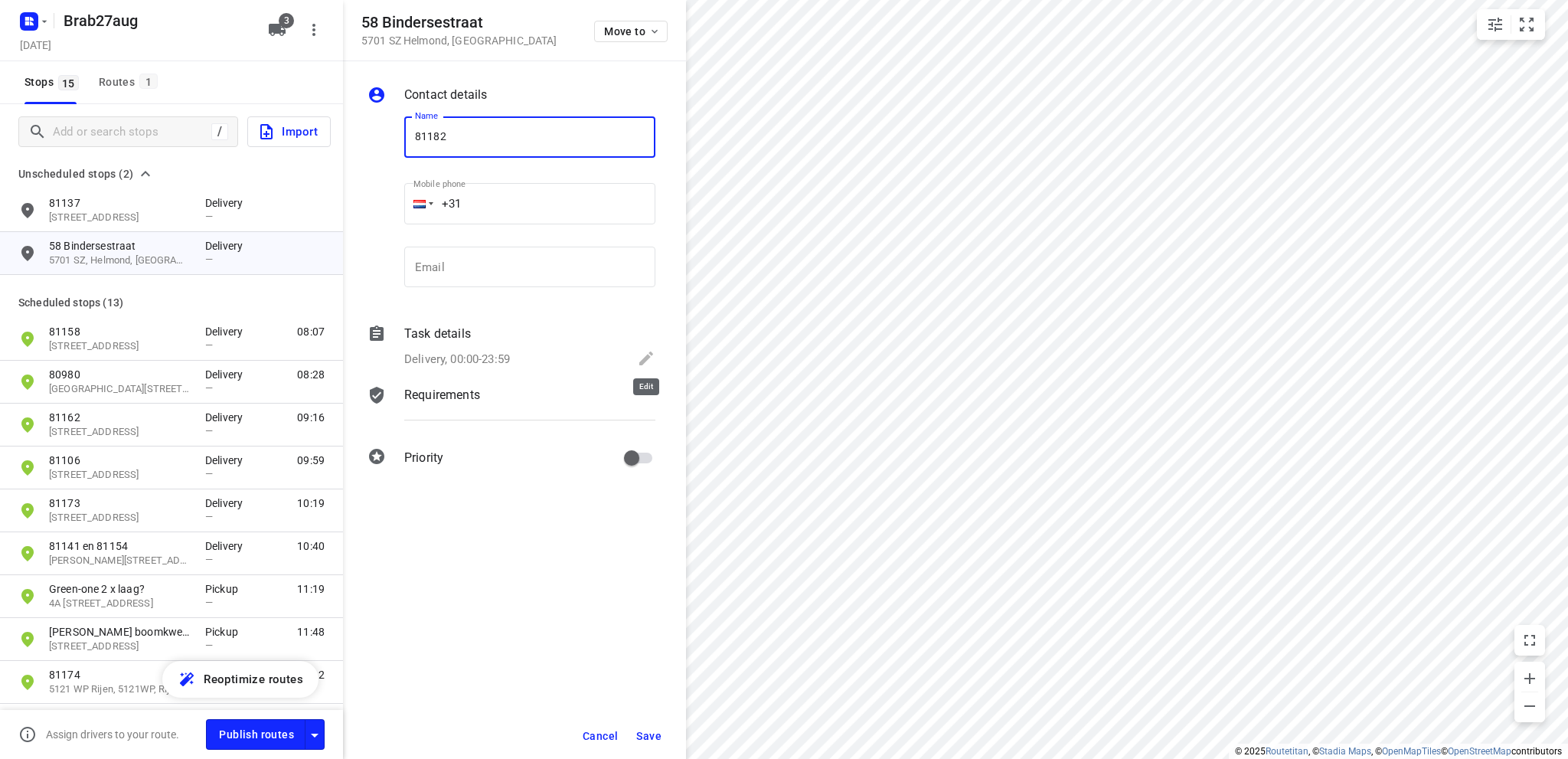
type input "81182"
click at [645, 354] on icon at bounding box center [646, 358] width 18 height 18
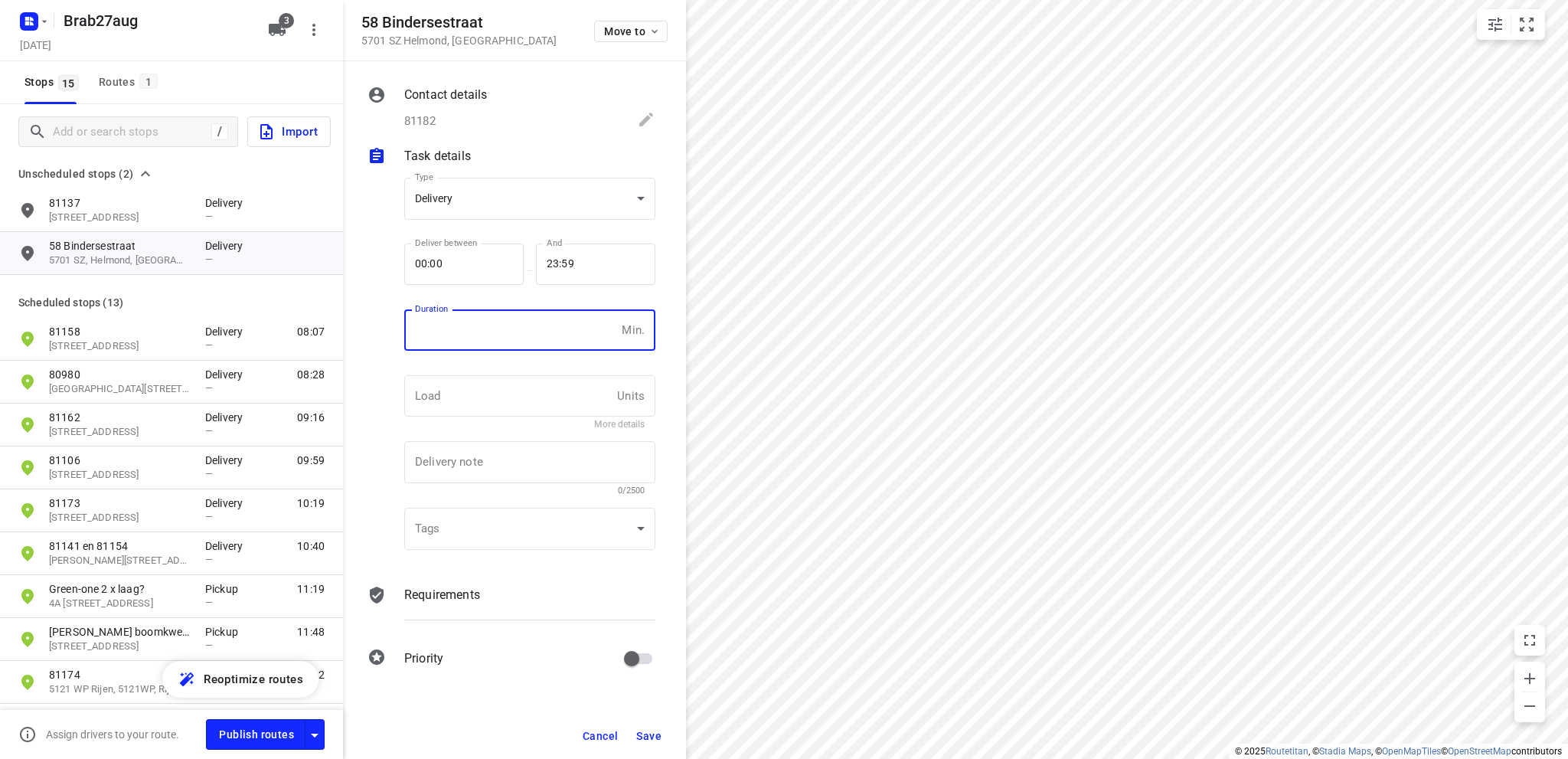
click at [430, 322] on input "number" at bounding box center [510, 330] width 211 height 41
type input "10"
click at [641, 730] on span "Save" at bounding box center [649, 736] width 25 height 12
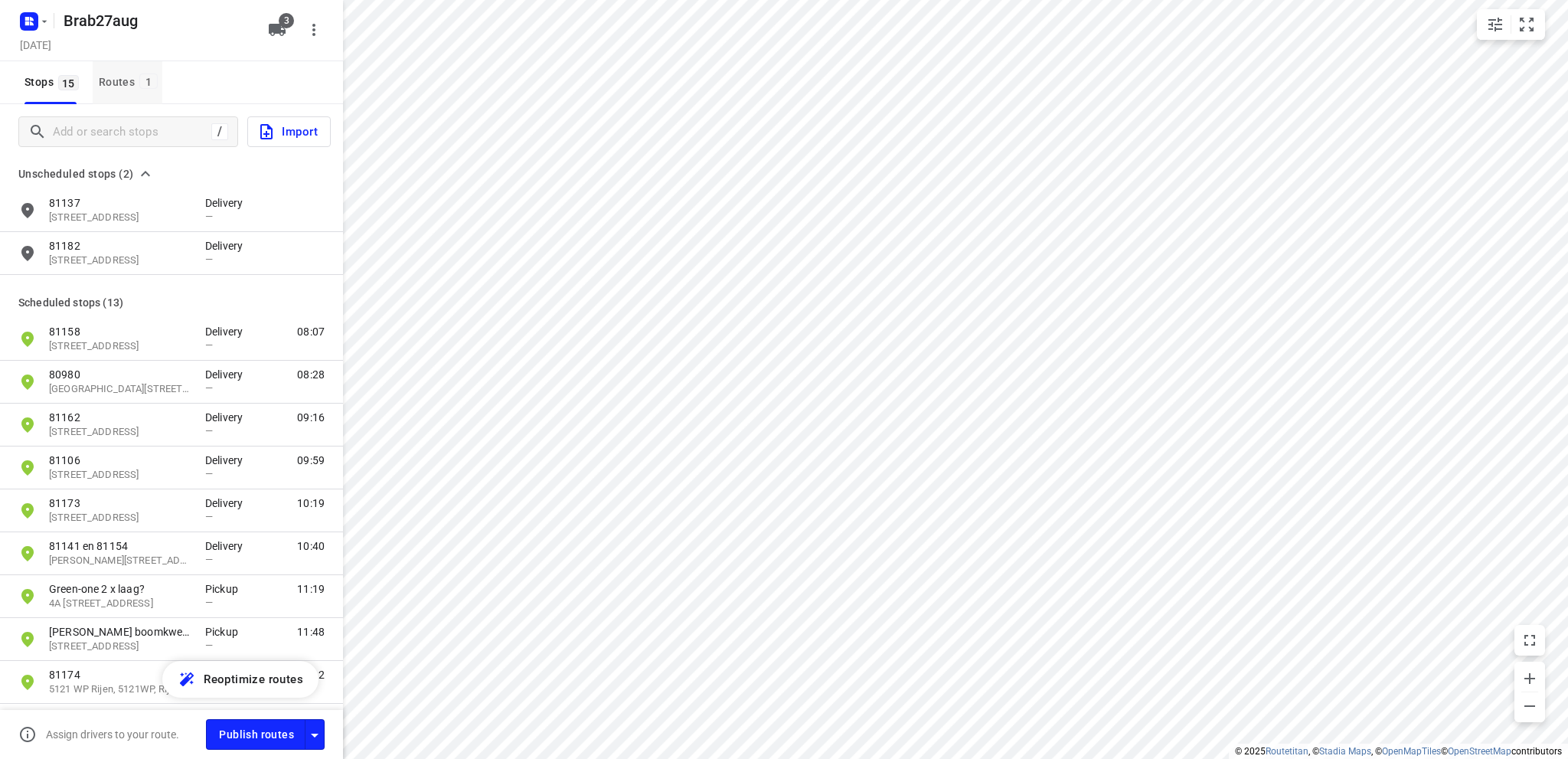
click at [111, 82] on div "Routes 1" at bounding box center [130, 83] width 63 height 19
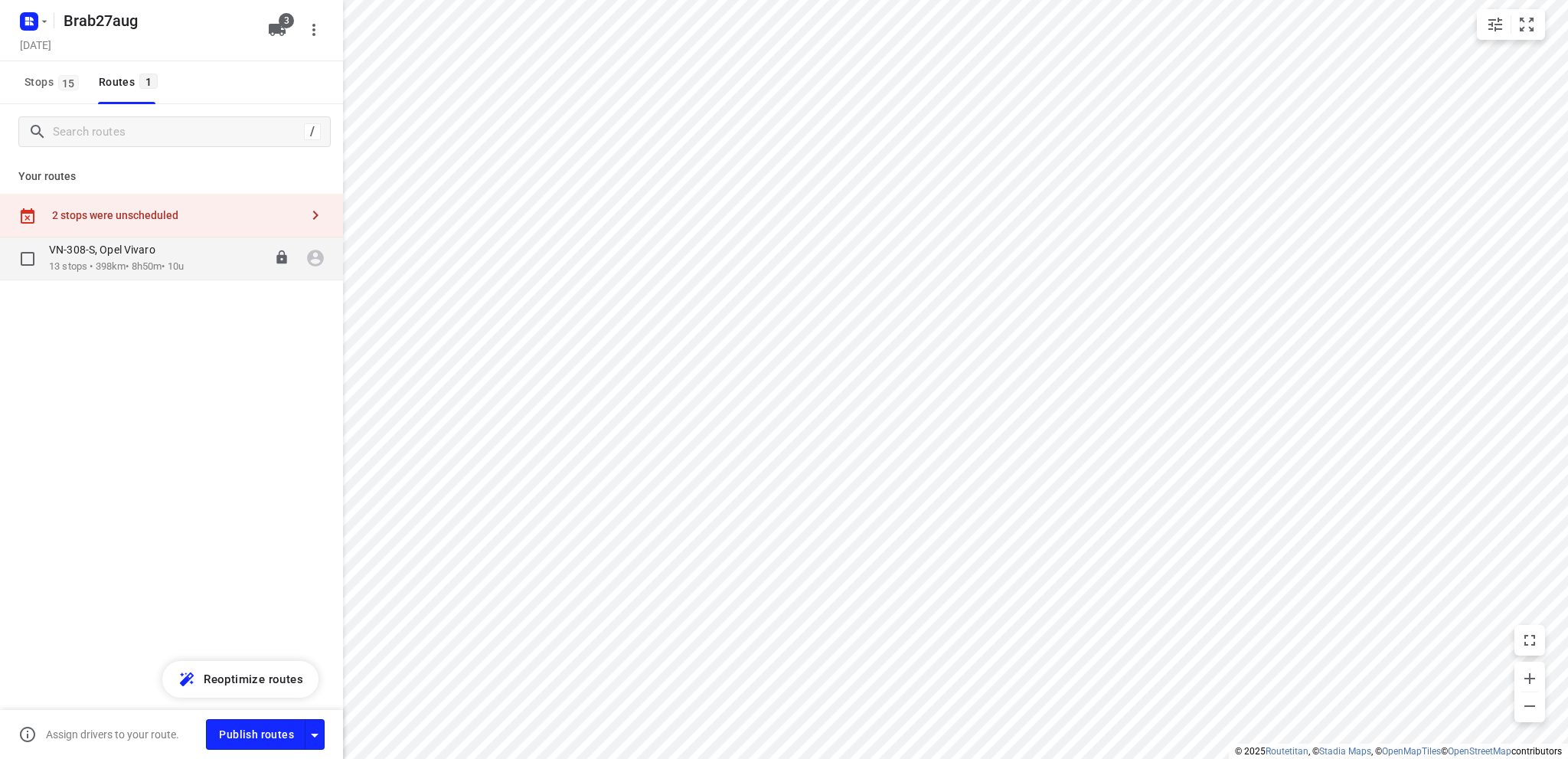
click at [104, 252] on p "VN-308-S, Opel Vivaro" at bounding box center [107, 250] width 116 height 14
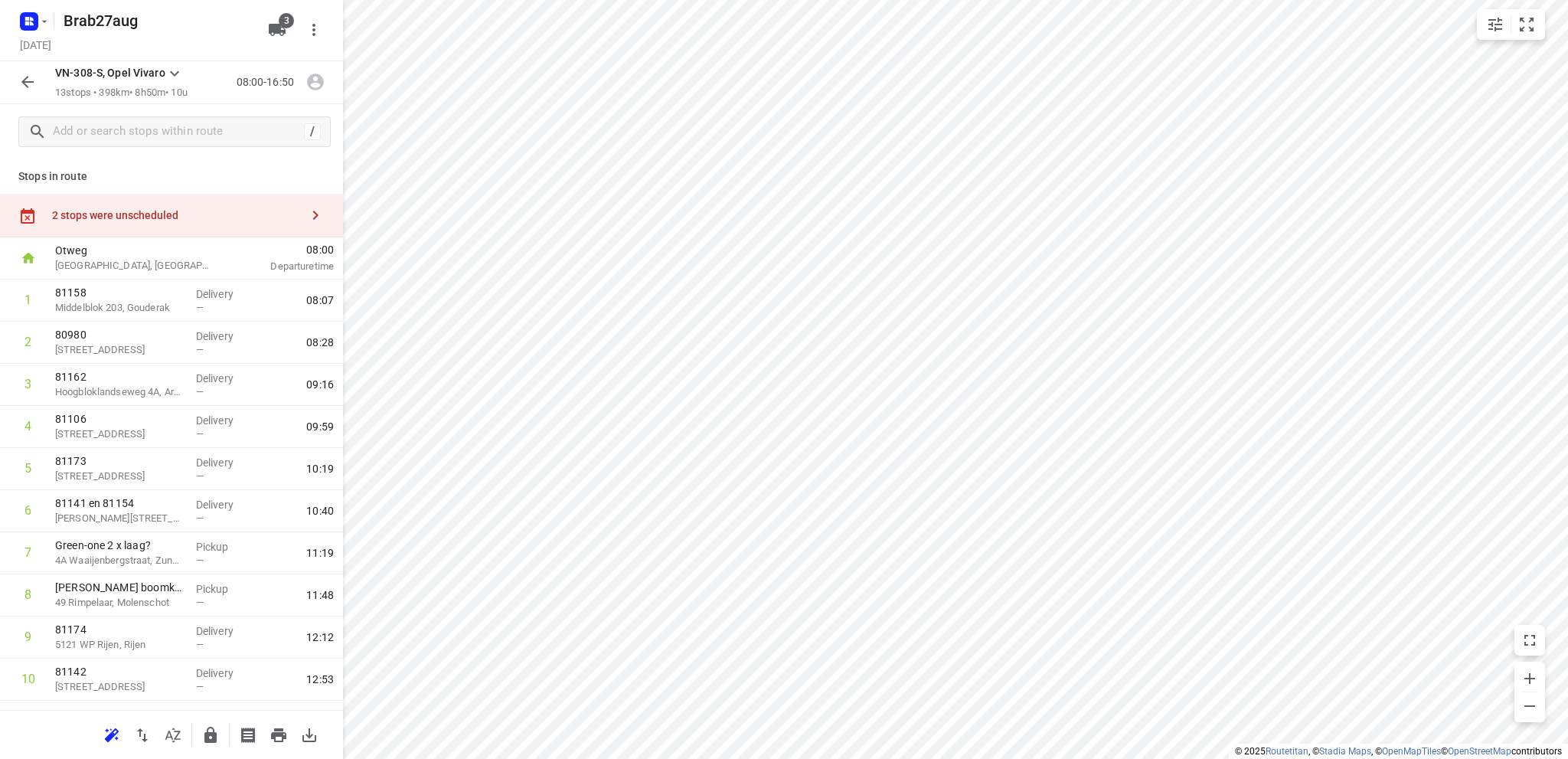
click at [140, 207] on div "2 stops were unscheduled" at bounding box center [171, 215] width 343 height 44
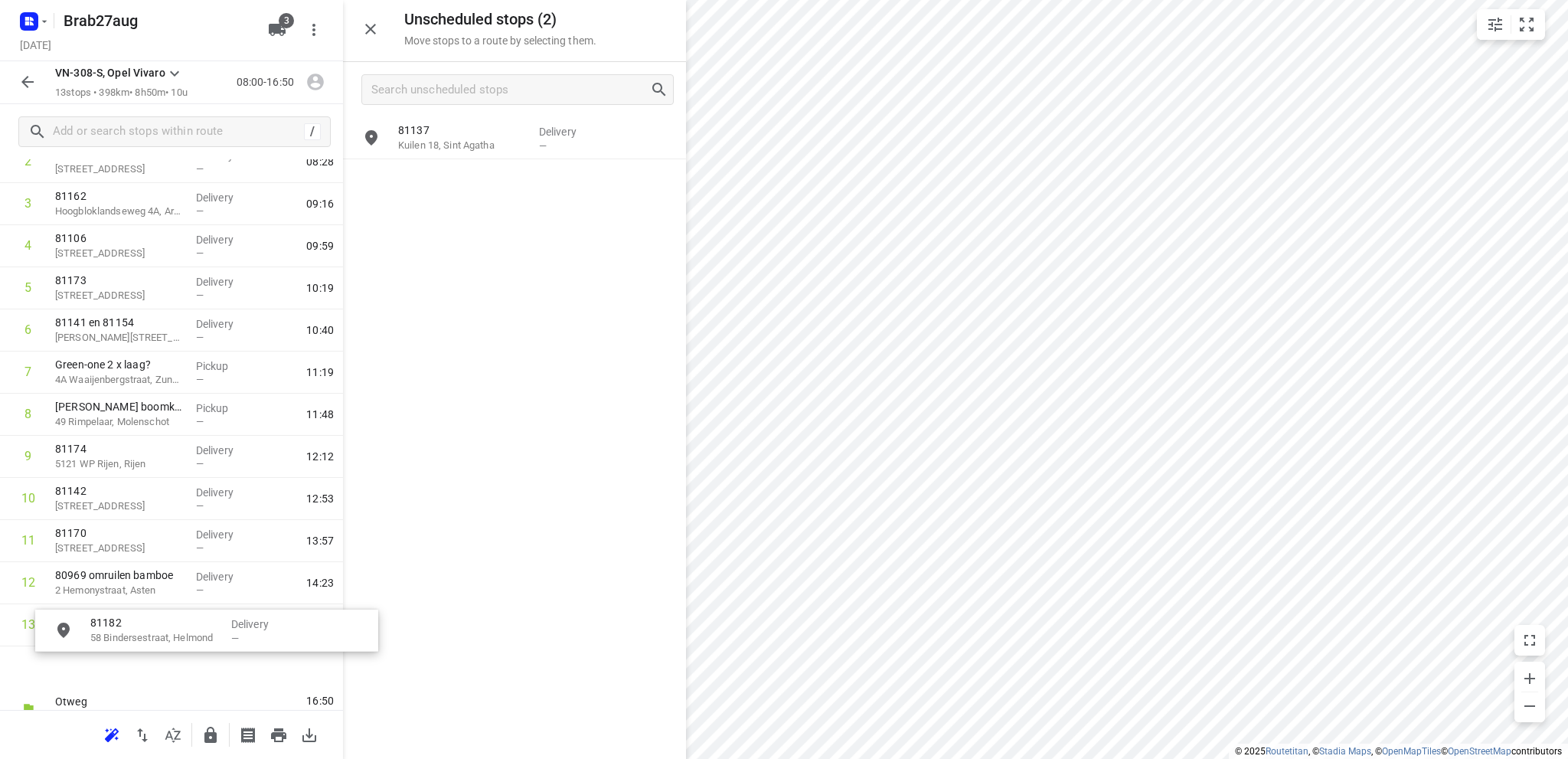
scroll to position [205, 0]
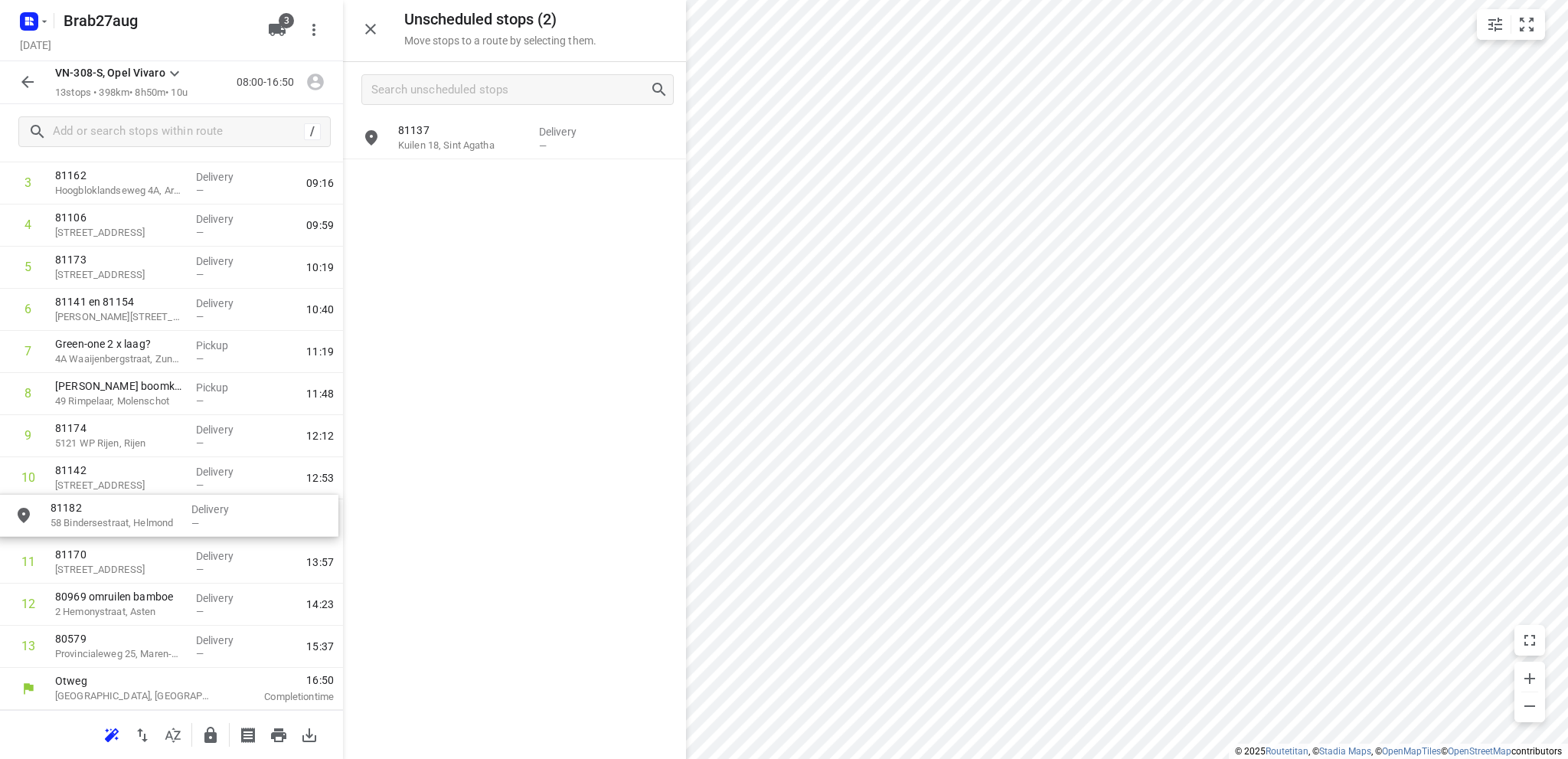
drag, startPoint x: 472, startPoint y: 188, endPoint x: 120, endPoint y: 525, distance: 487.3
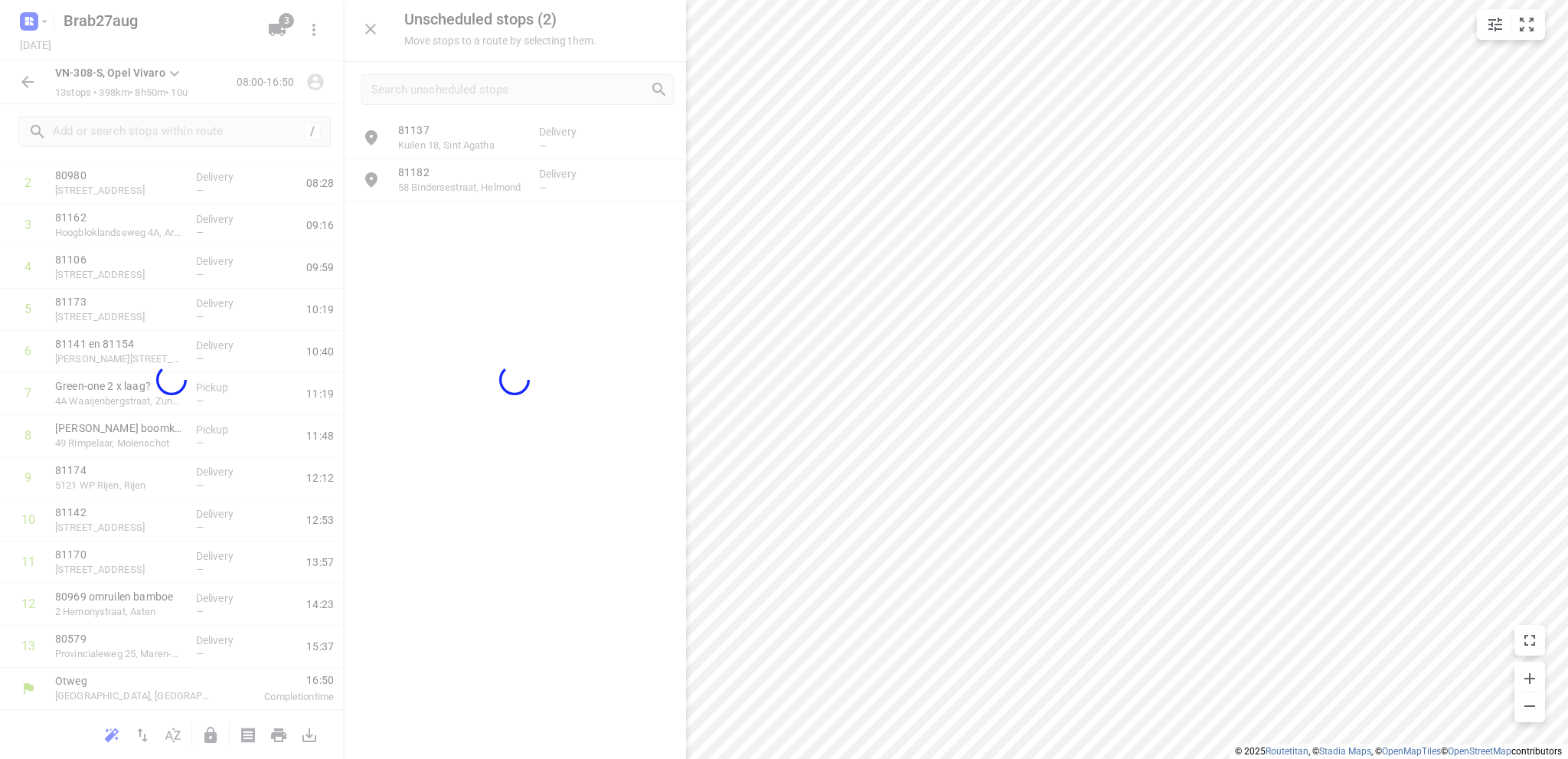
scroll to position [159, 0]
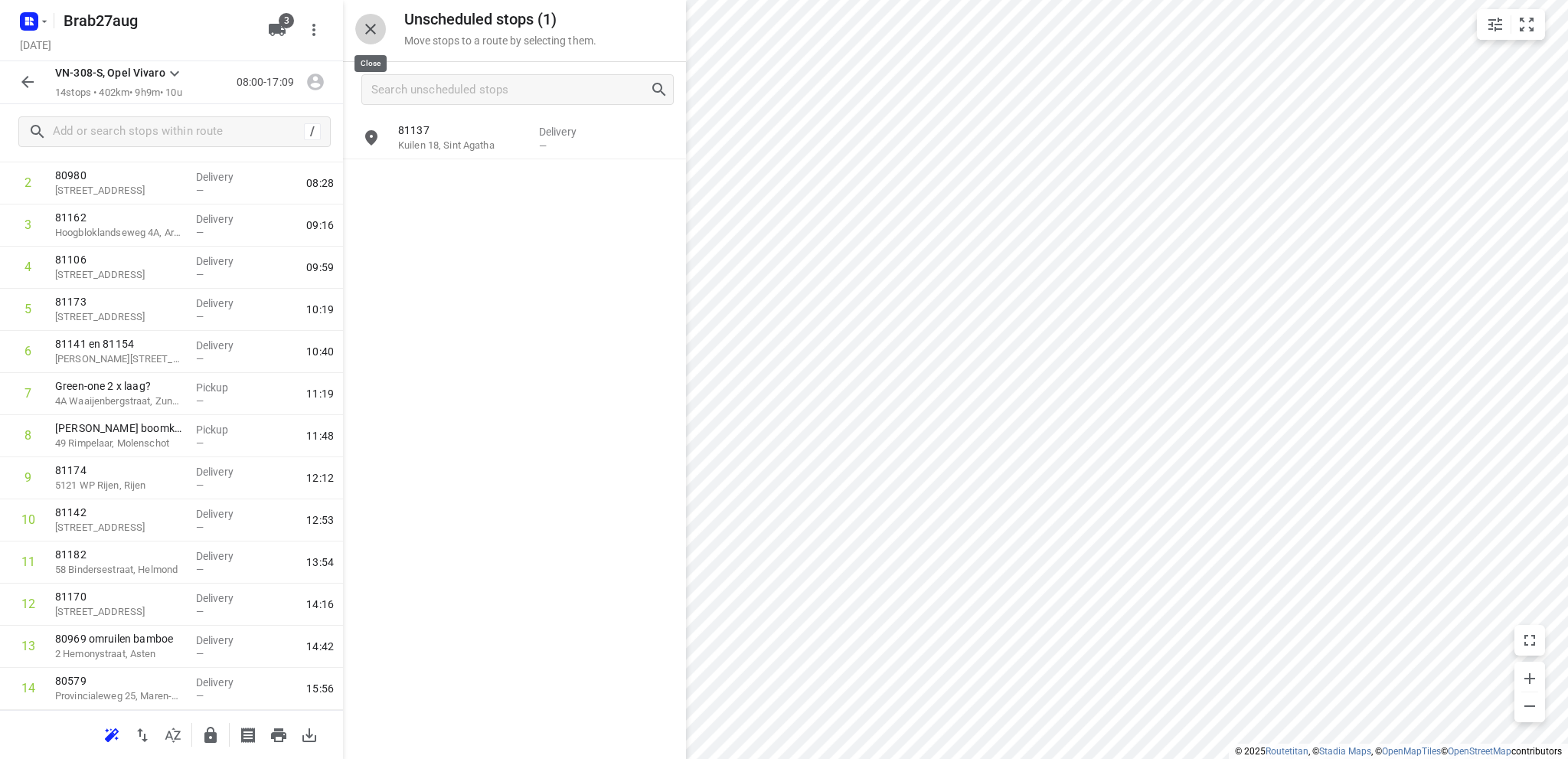
click at [371, 28] on icon "button" at bounding box center [370, 29] width 11 height 11
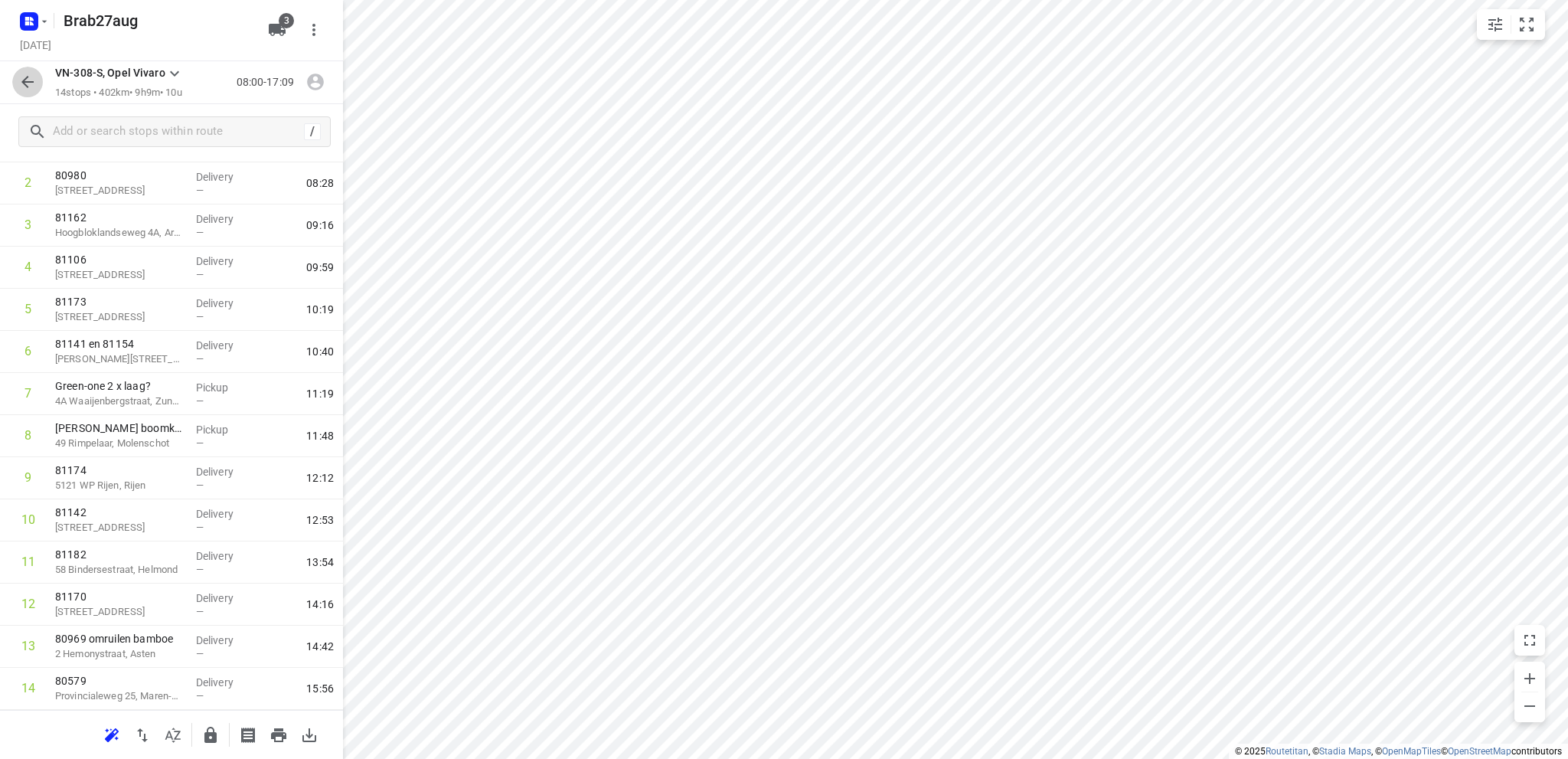
click at [31, 79] on icon "button" at bounding box center [27, 82] width 18 height 18
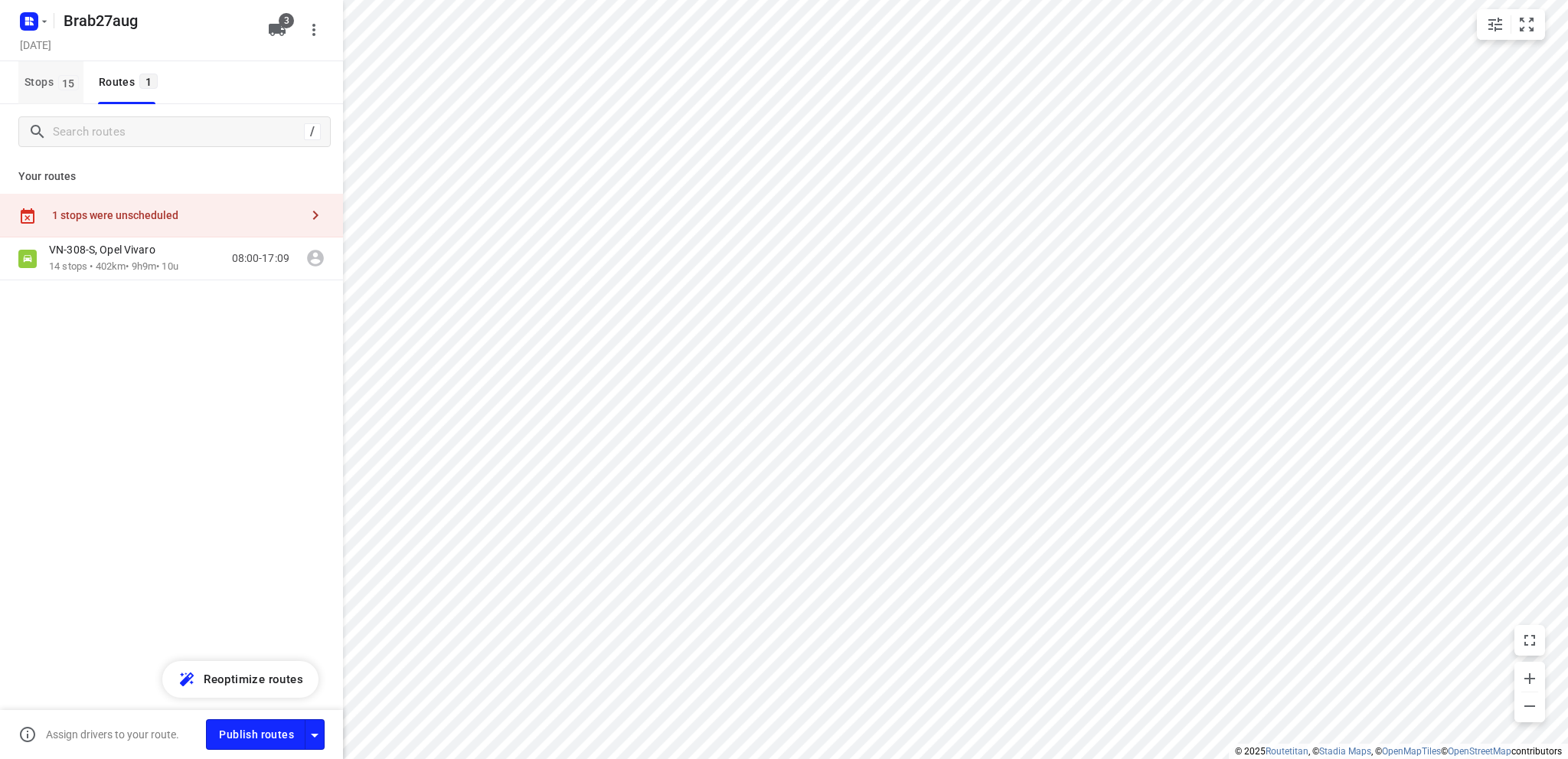
click at [40, 73] on span "Stops 15" at bounding box center [54, 83] width 59 height 19
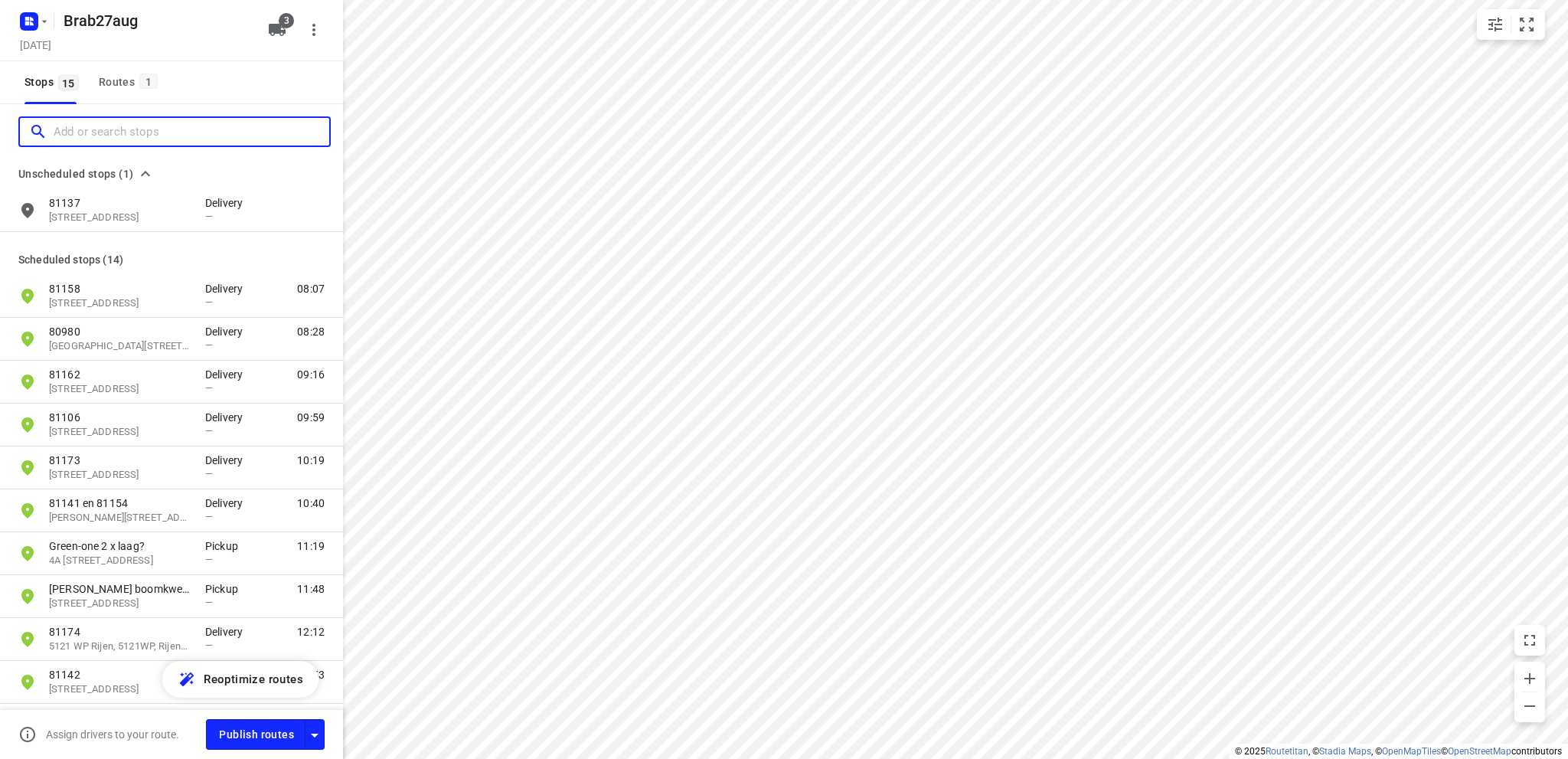
click at [102, 133] on input "Add or search stops" at bounding box center [192, 132] width 276 height 24
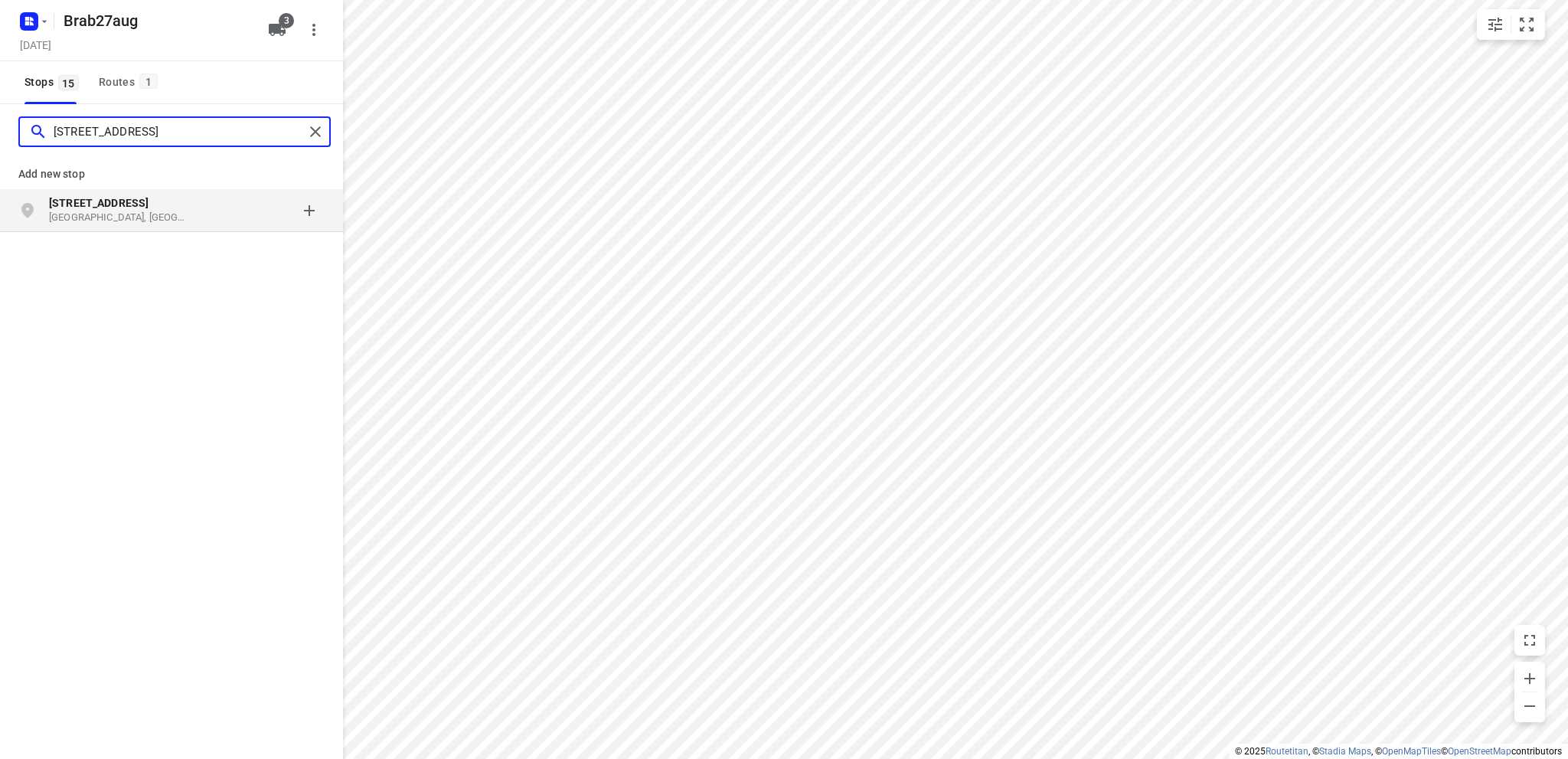
type input "[STREET_ADDRESS]"
click at [91, 211] on p "[GEOGRAPHIC_DATA], [GEOGRAPHIC_DATA]" at bounding box center [120, 218] width 141 height 15
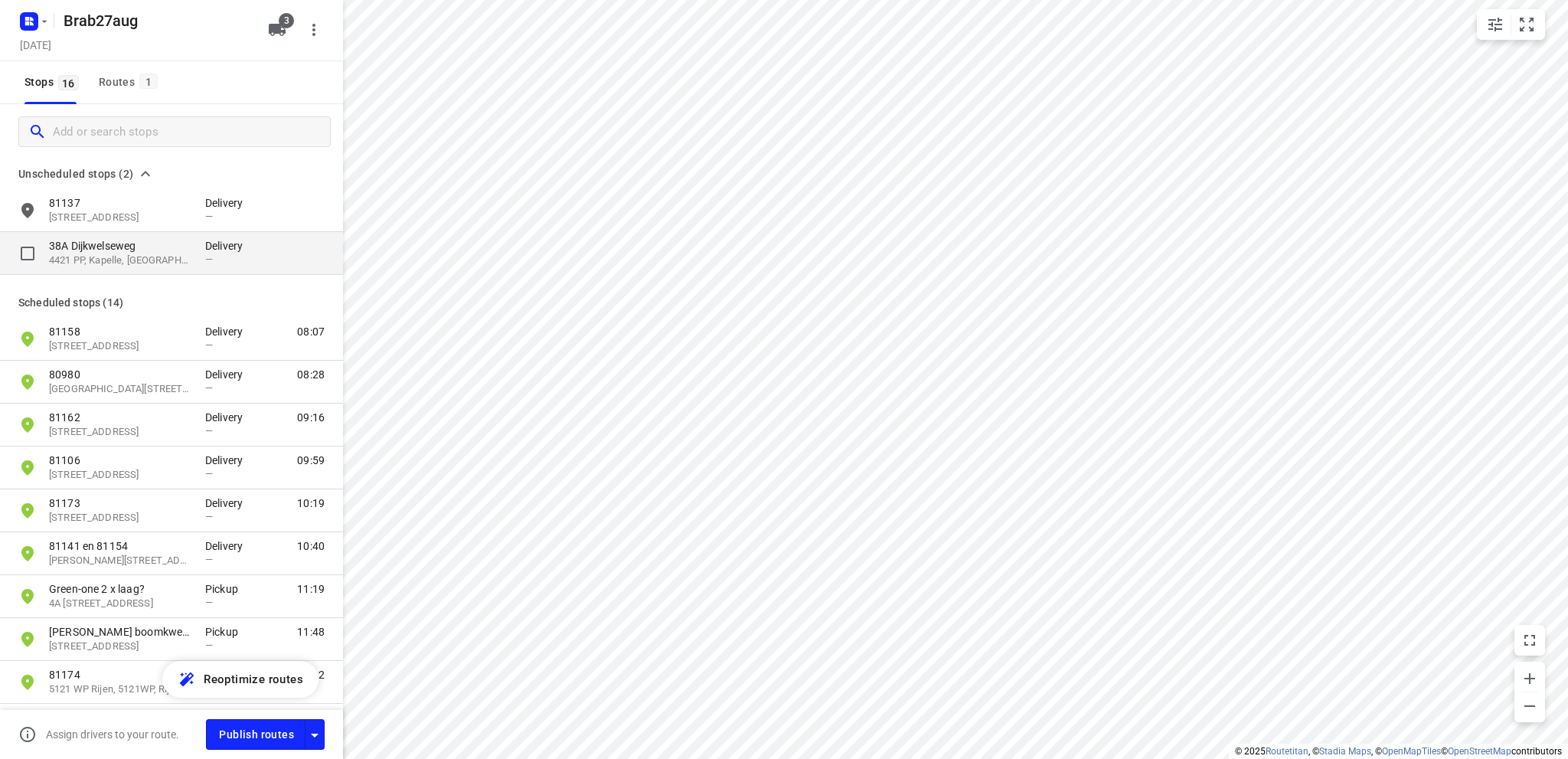
click at [84, 247] on p "38A Dijkwelseweg" at bounding box center [120, 245] width 141 height 15
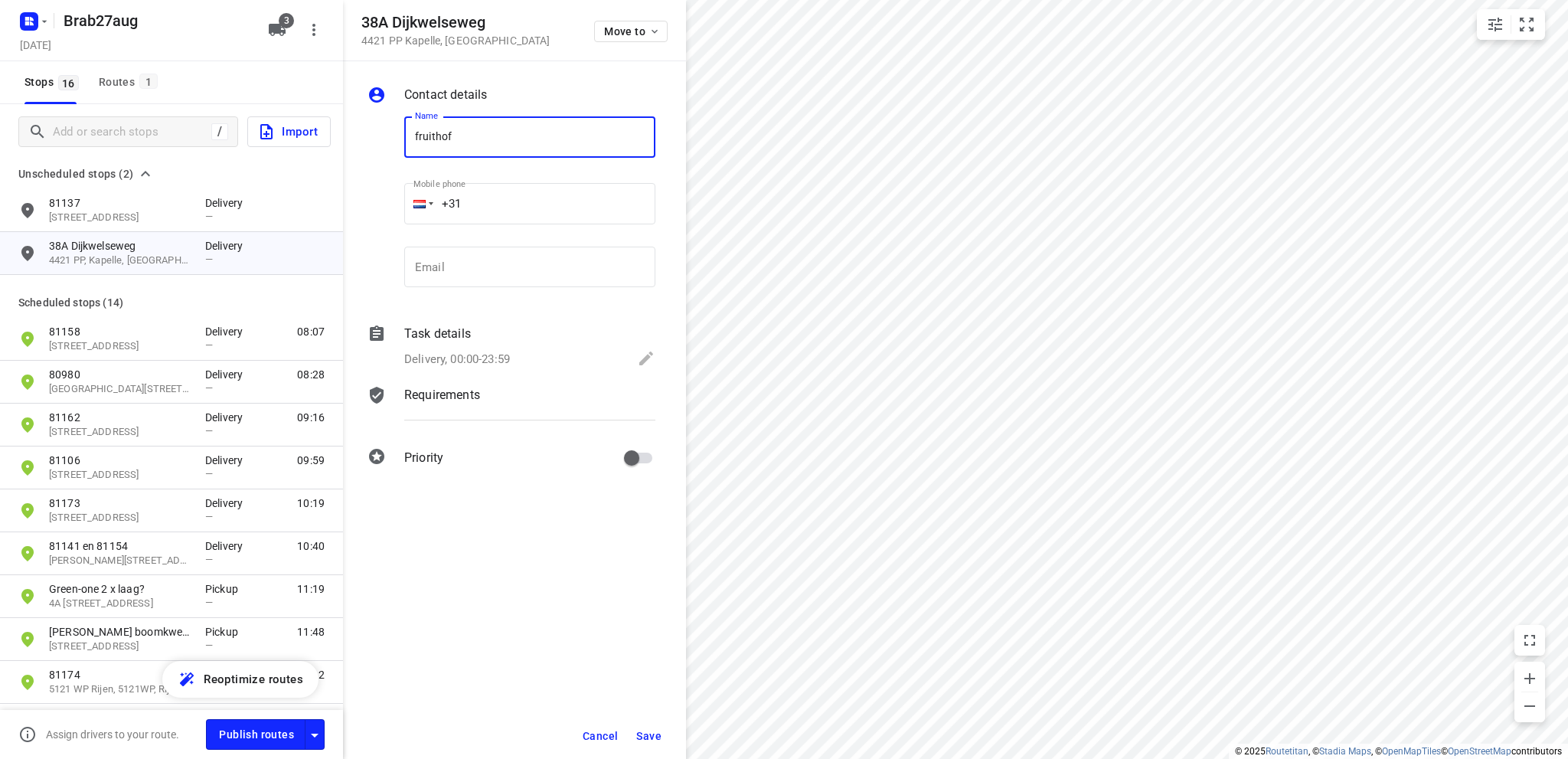
type input "Fruithof"
click at [641, 358] on icon at bounding box center [646, 358] width 18 height 18
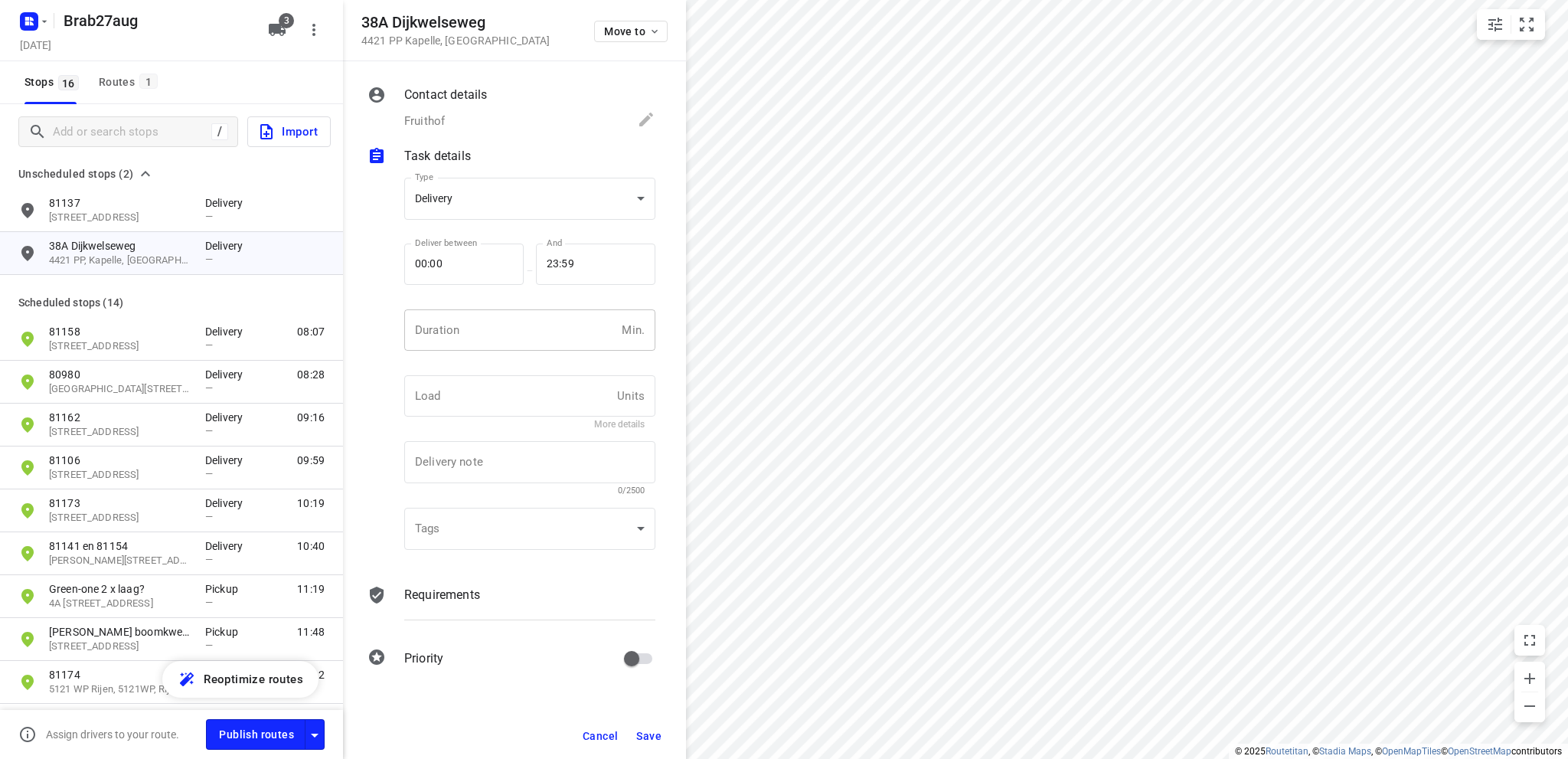
click at [419, 321] on input "number" at bounding box center [510, 330] width 211 height 41
type input "10"
click at [458, 194] on body "i © 2025 Routetitan , © Stadia Maps , © OpenMapTiles © OpenStreetMap contributo…" at bounding box center [784, 379] width 1568 height 759
click at [448, 229] on div "Pickup" at bounding box center [530, 225] width 227 height 18
type input "pickup"
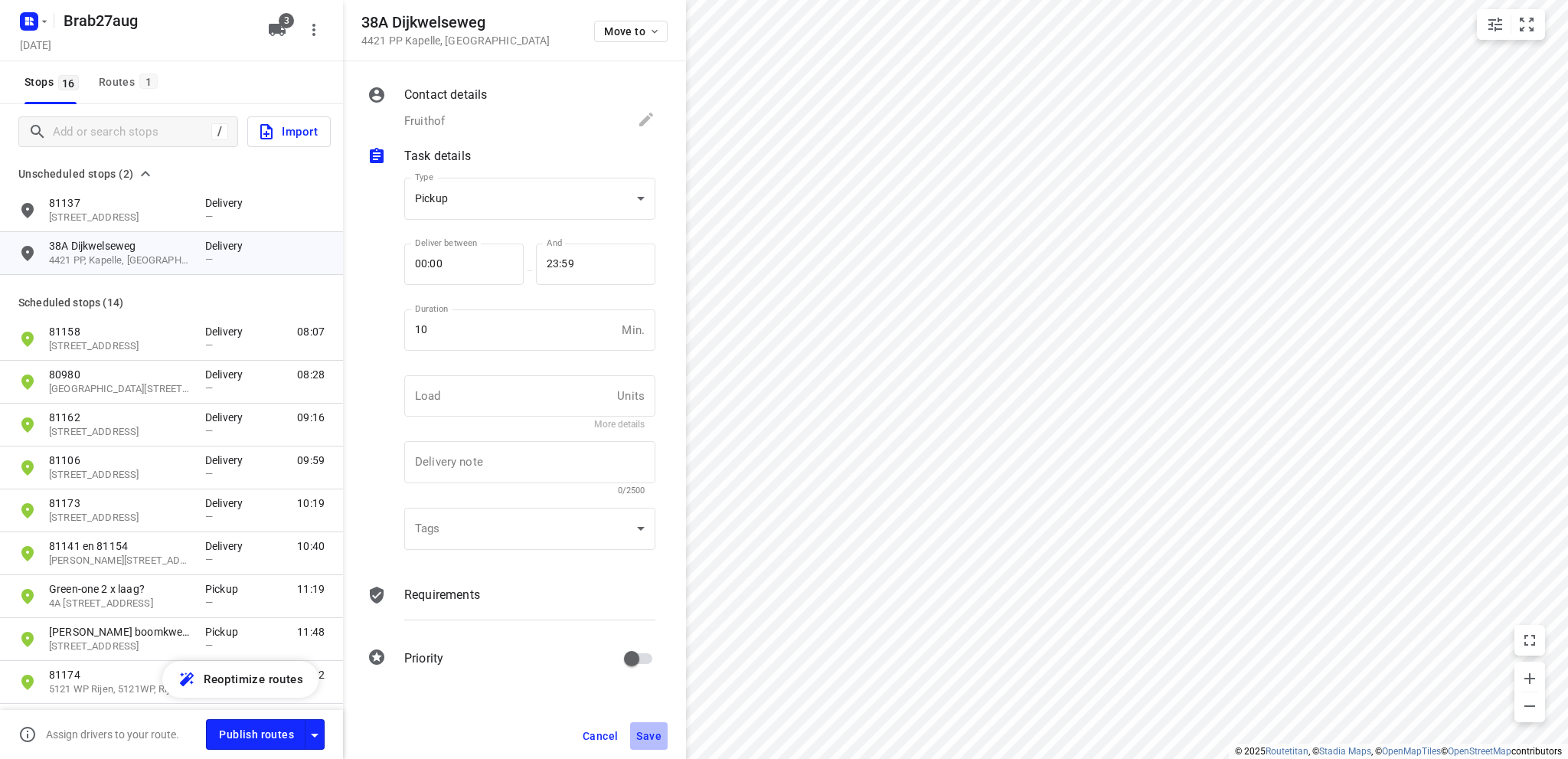
click at [652, 734] on span "Save" at bounding box center [649, 736] width 25 height 12
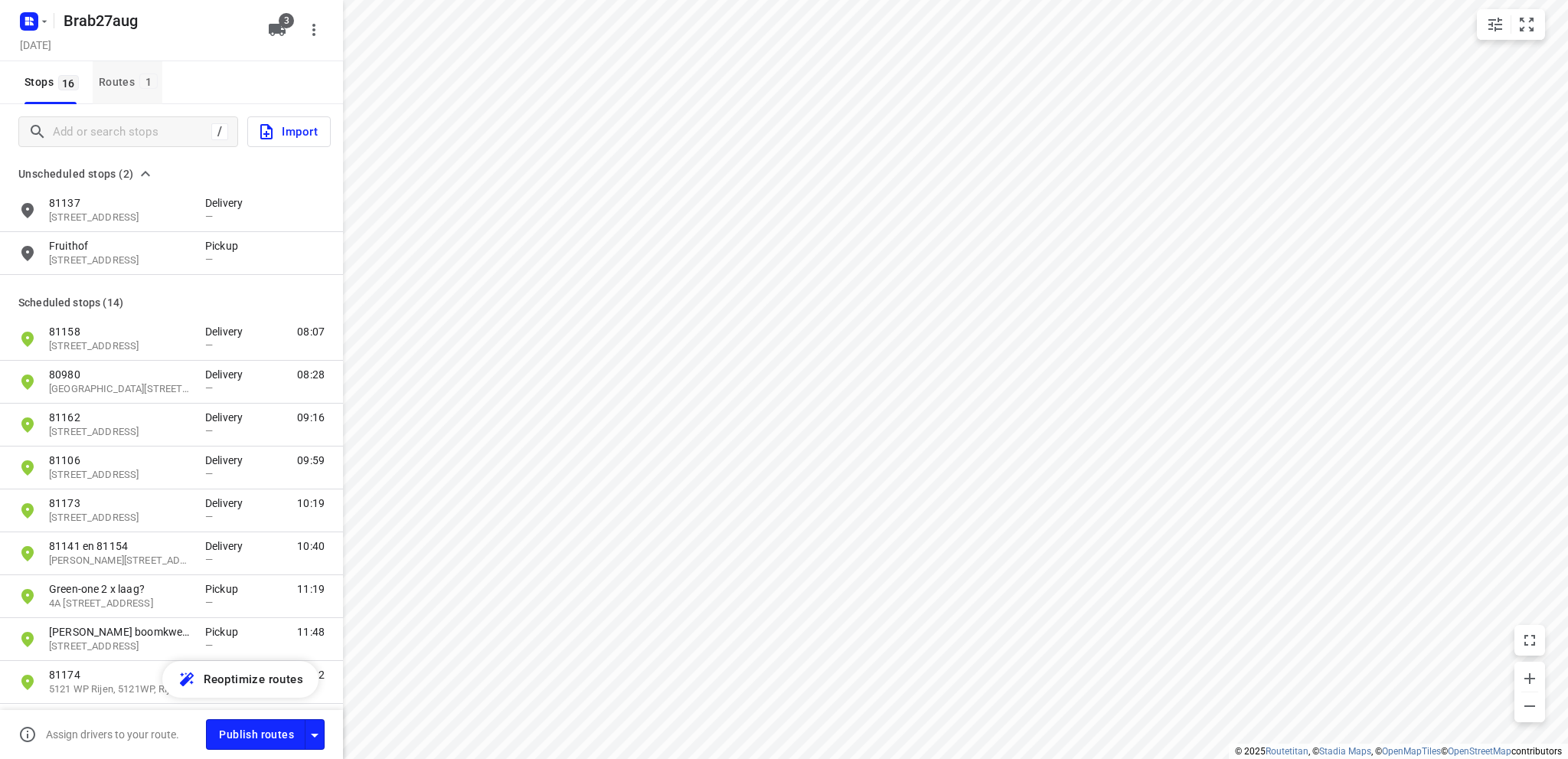
click at [113, 78] on div "Routes 1" at bounding box center [130, 83] width 63 height 19
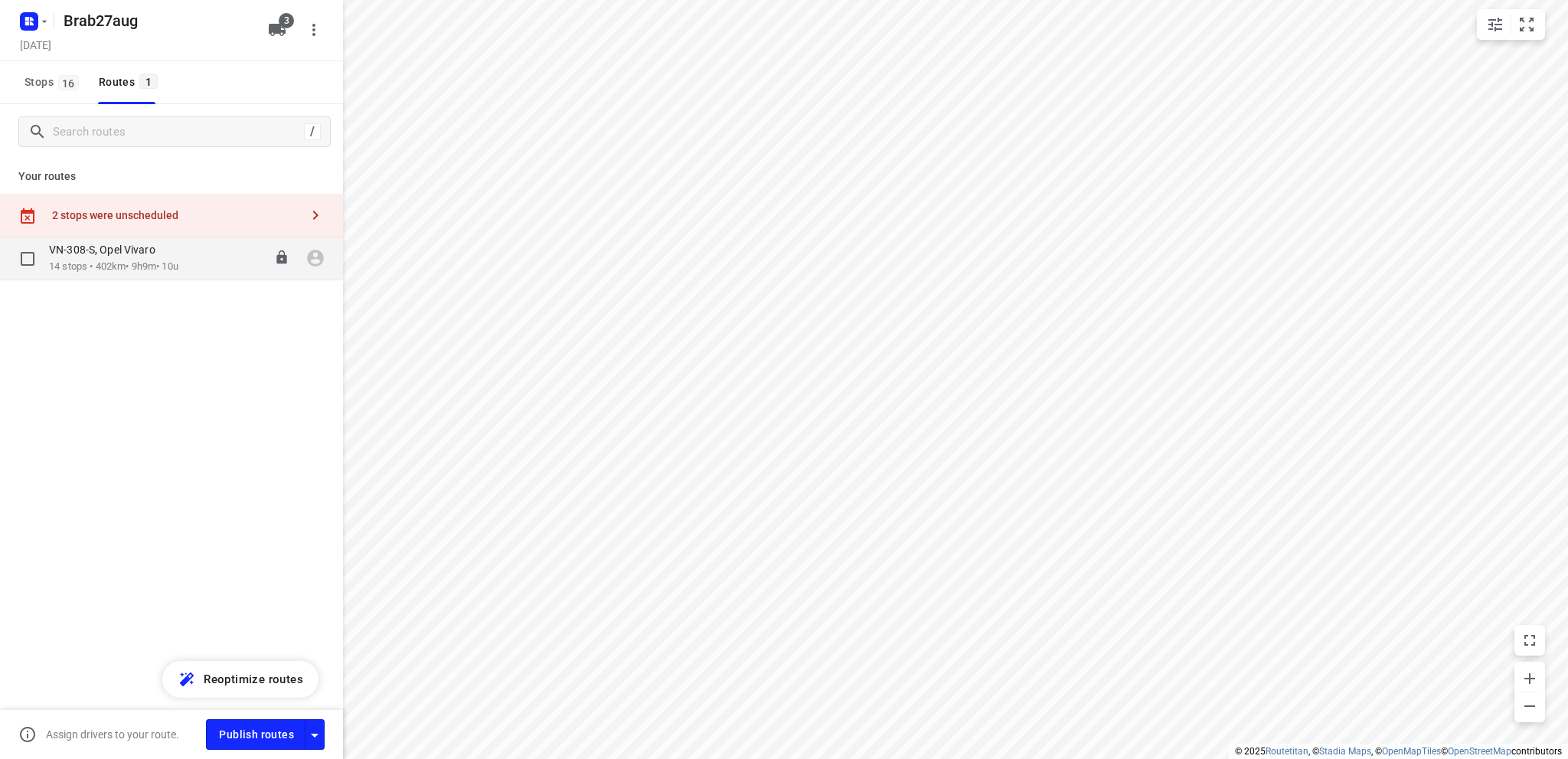
click at [143, 263] on p "14 stops • 402km • 9h9m • 10u" at bounding box center [113, 266] width 129 height 15
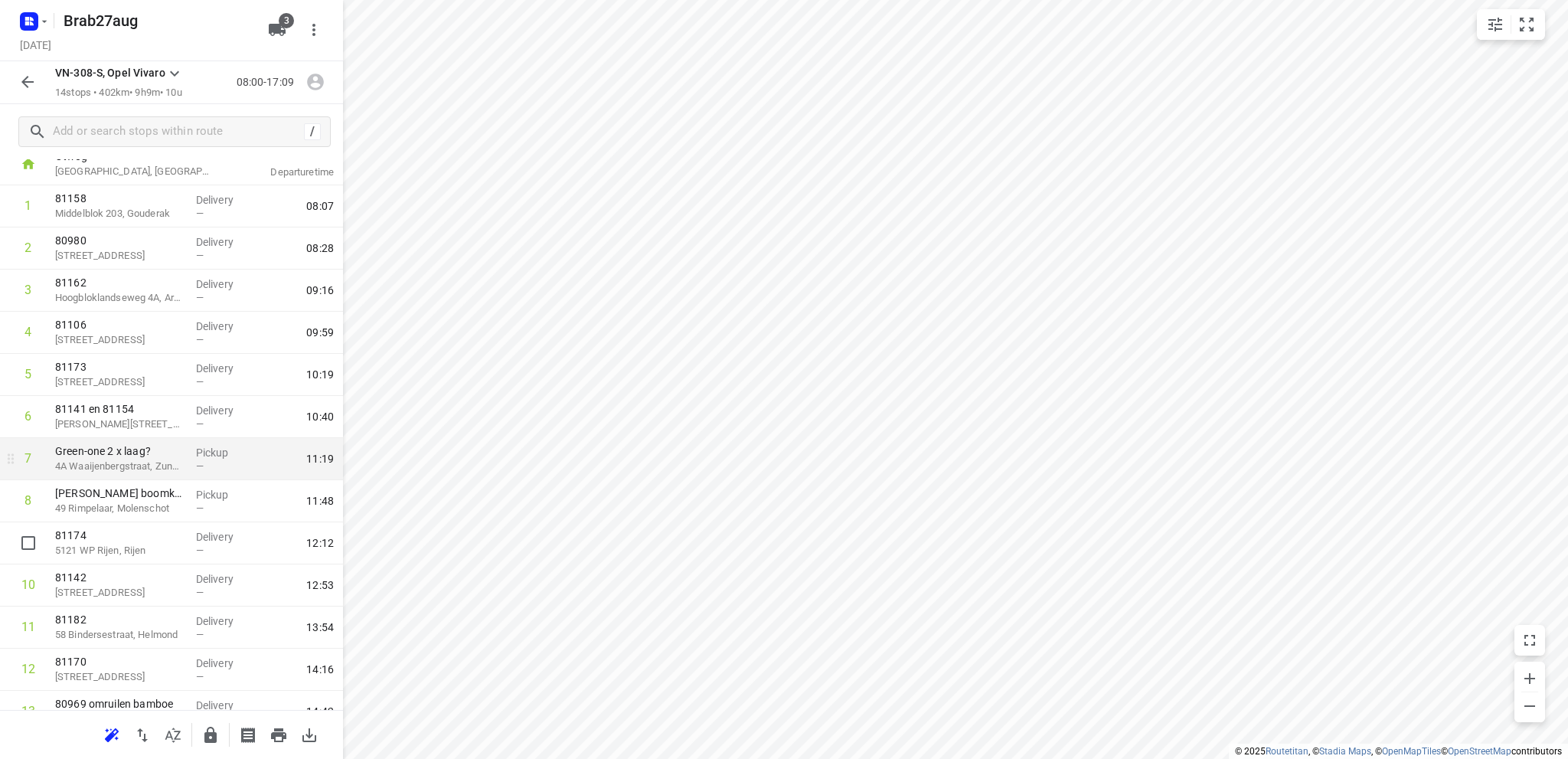
scroll to position [201, 0]
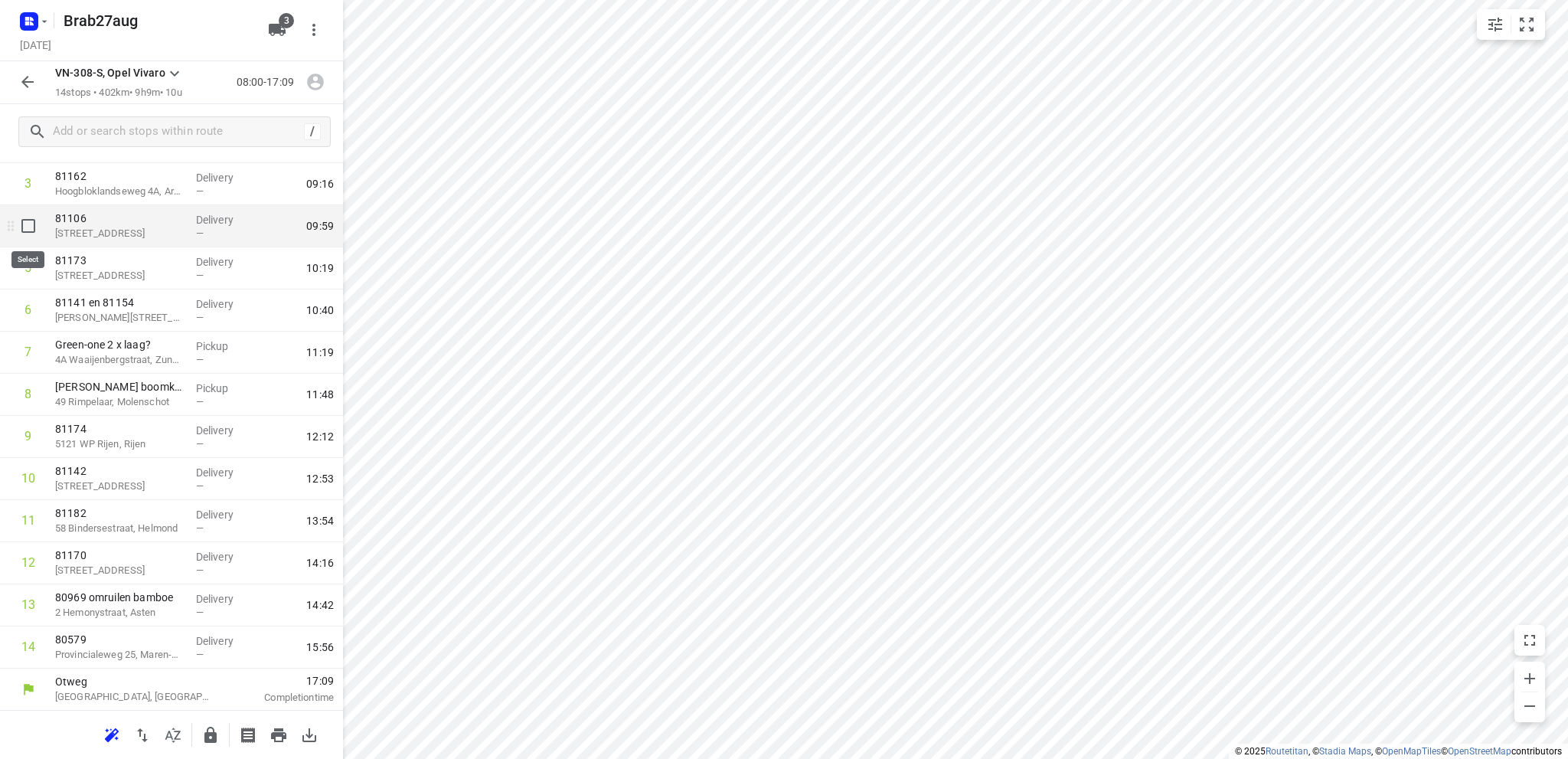
click at [28, 223] on input "checkbox" at bounding box center [28, 226] width 31 height 31
checkbox input "true"
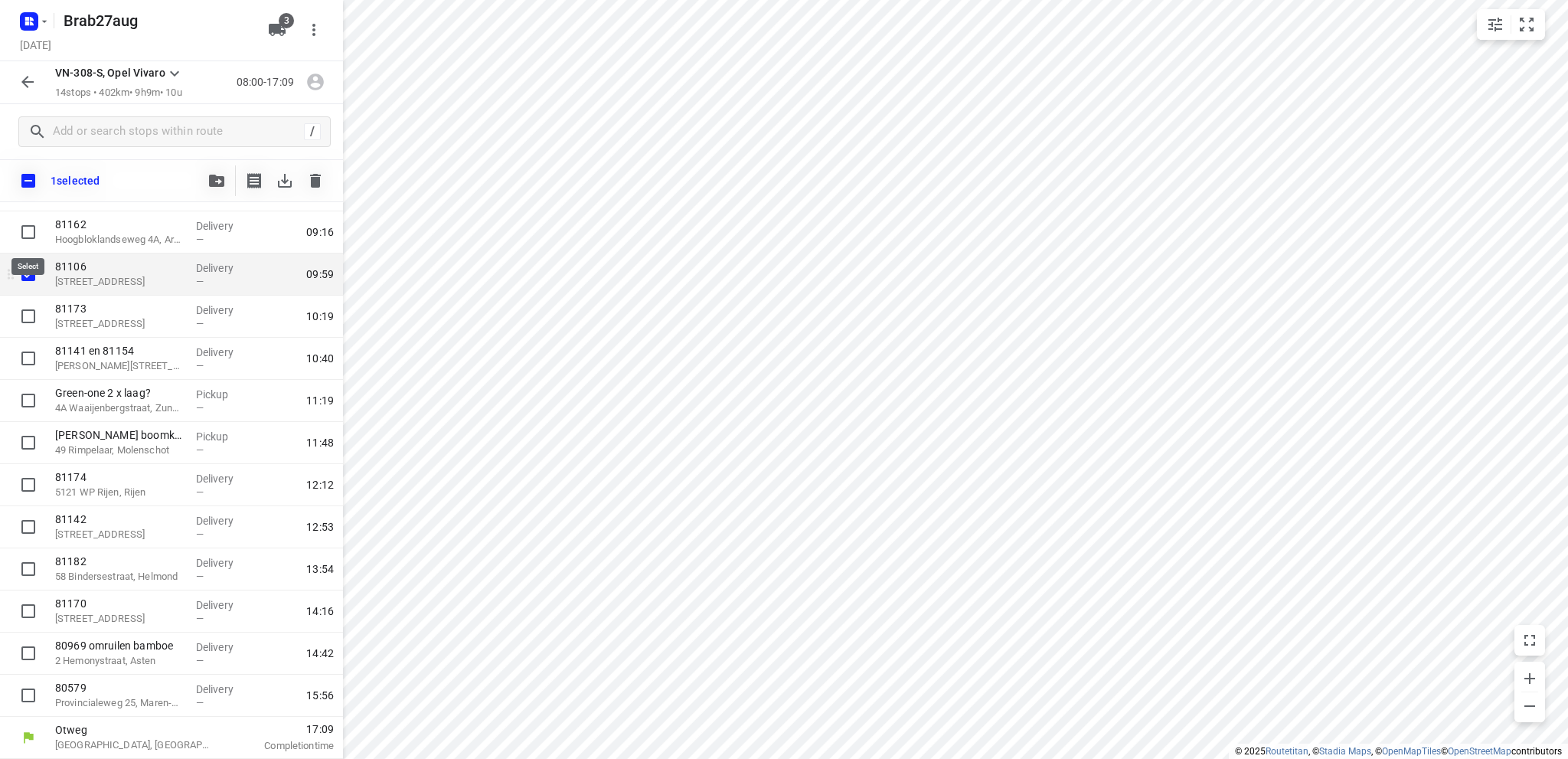
scroll to position [194, 0]
click at [30, 314] on input "checkbox" at bounding box center [28, 317] width 31 height 31
checkbox input "true"
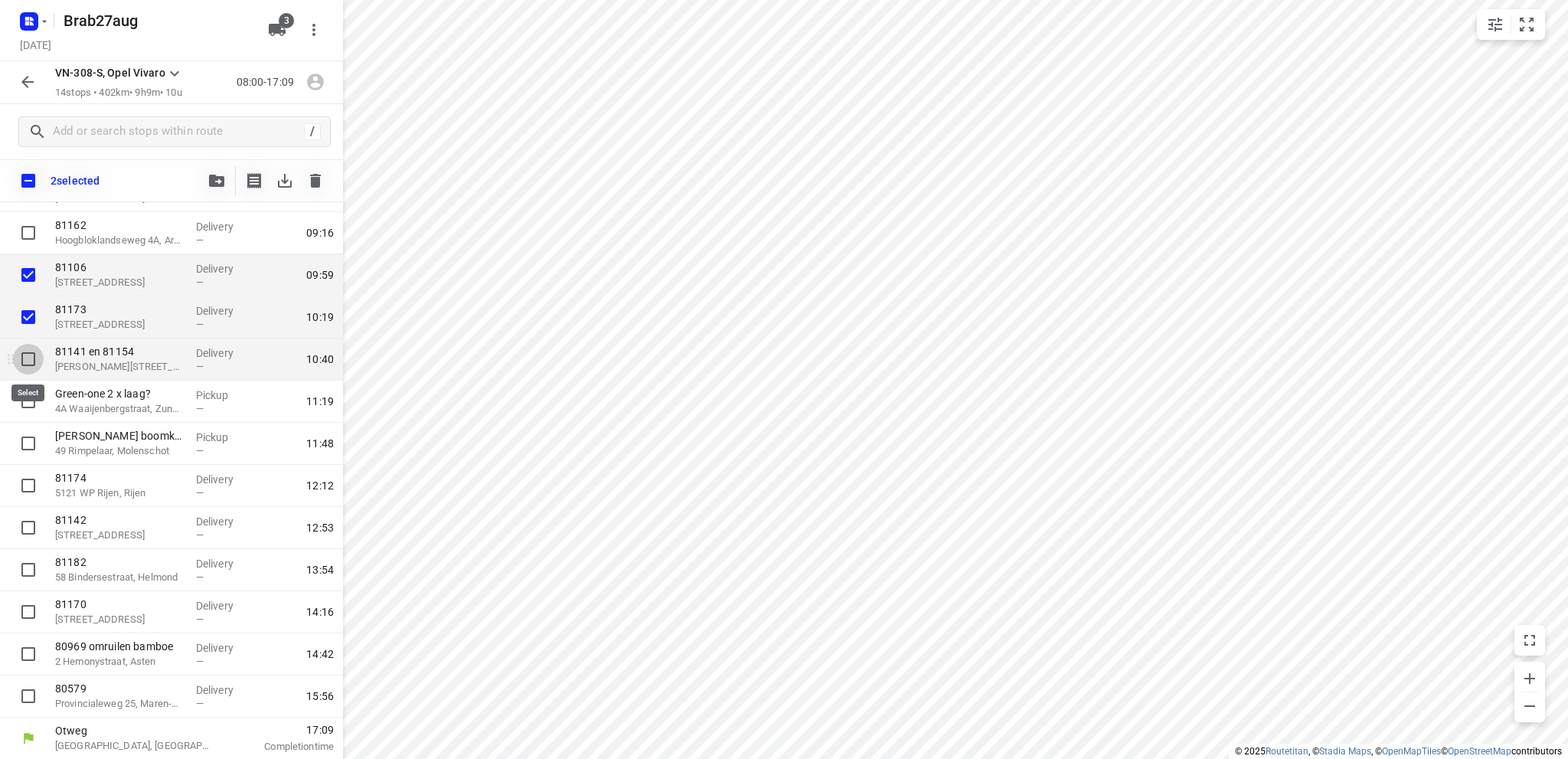
click at [26, 359] on input "checkbox" at bounding box center [28, 359] width 31 height 31
checkbox input "true"
click at [29, 398] on input "checkbox" at bounding box center [28, 401] width 31 height 31
checkbox input "true"
click at [214, 180] on icon "button" at bounding box center [216, 181] width 15 height 12
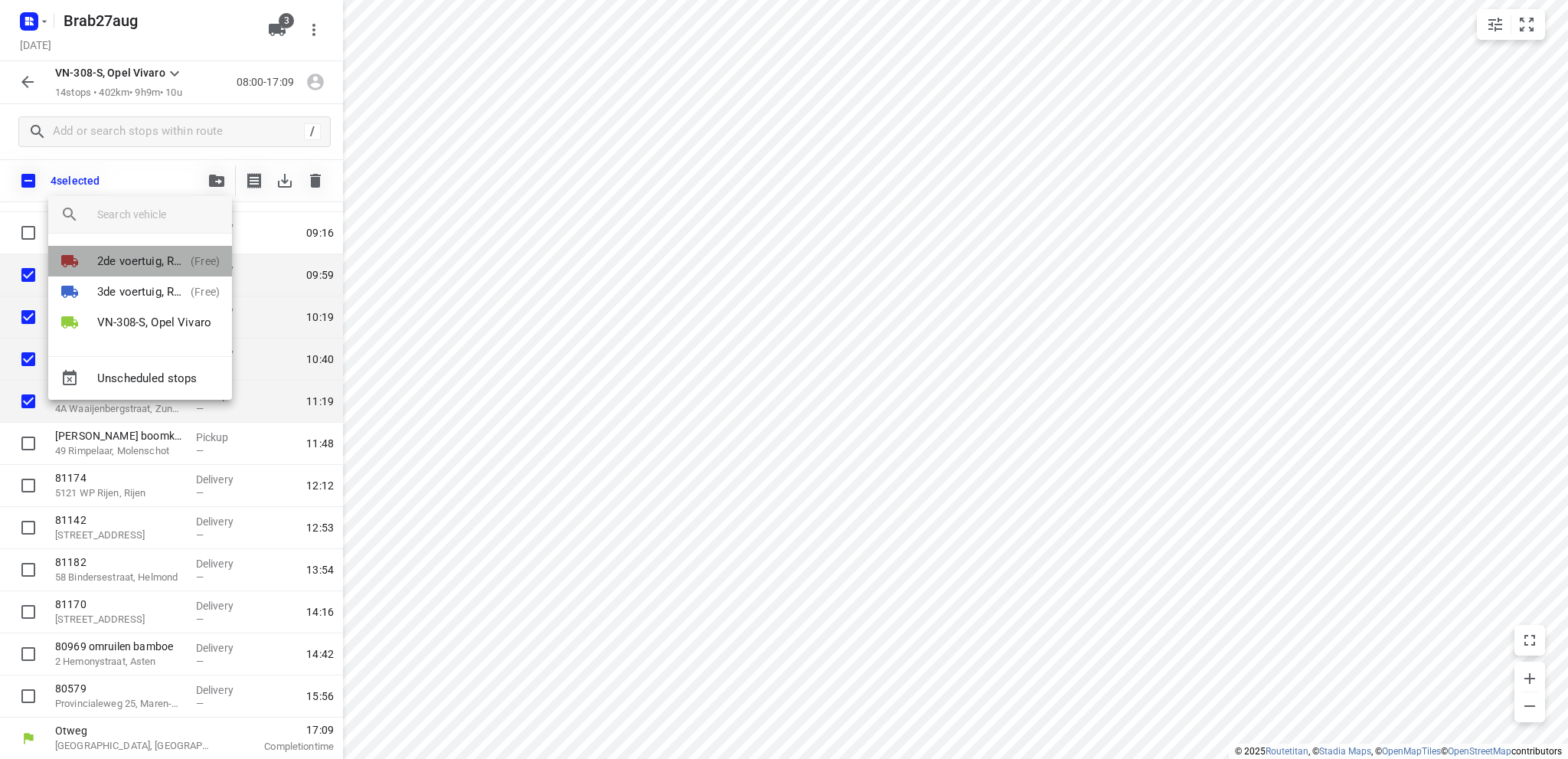
click at [146, 257] on p "2de voertuig, Renault Master" at bounding box center [141, 261] width 87 height 18
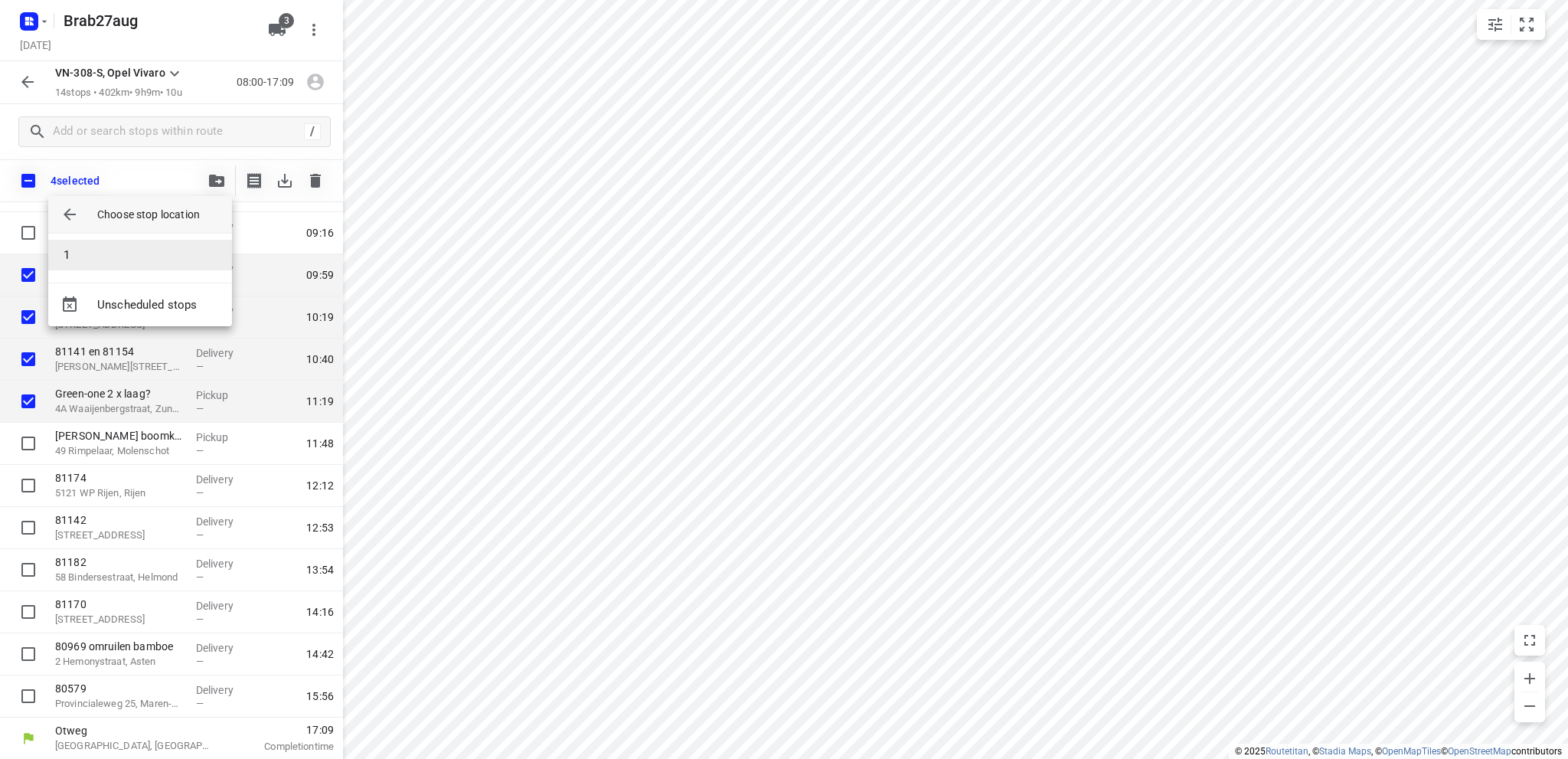
click at [141, 251] on li "1" at bounding box center [140, 255] width 184 height 31
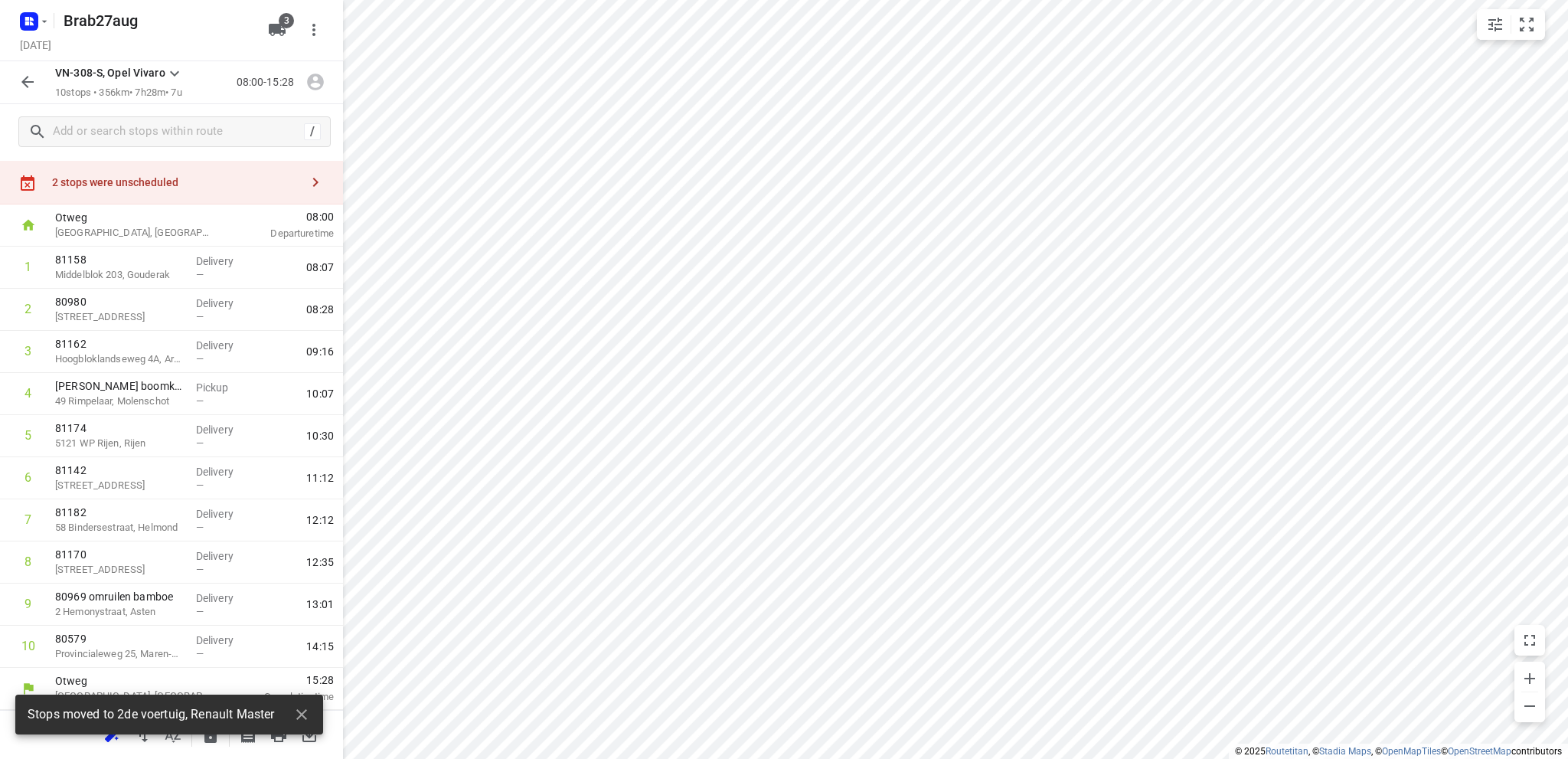
scroll to position [33, 0]
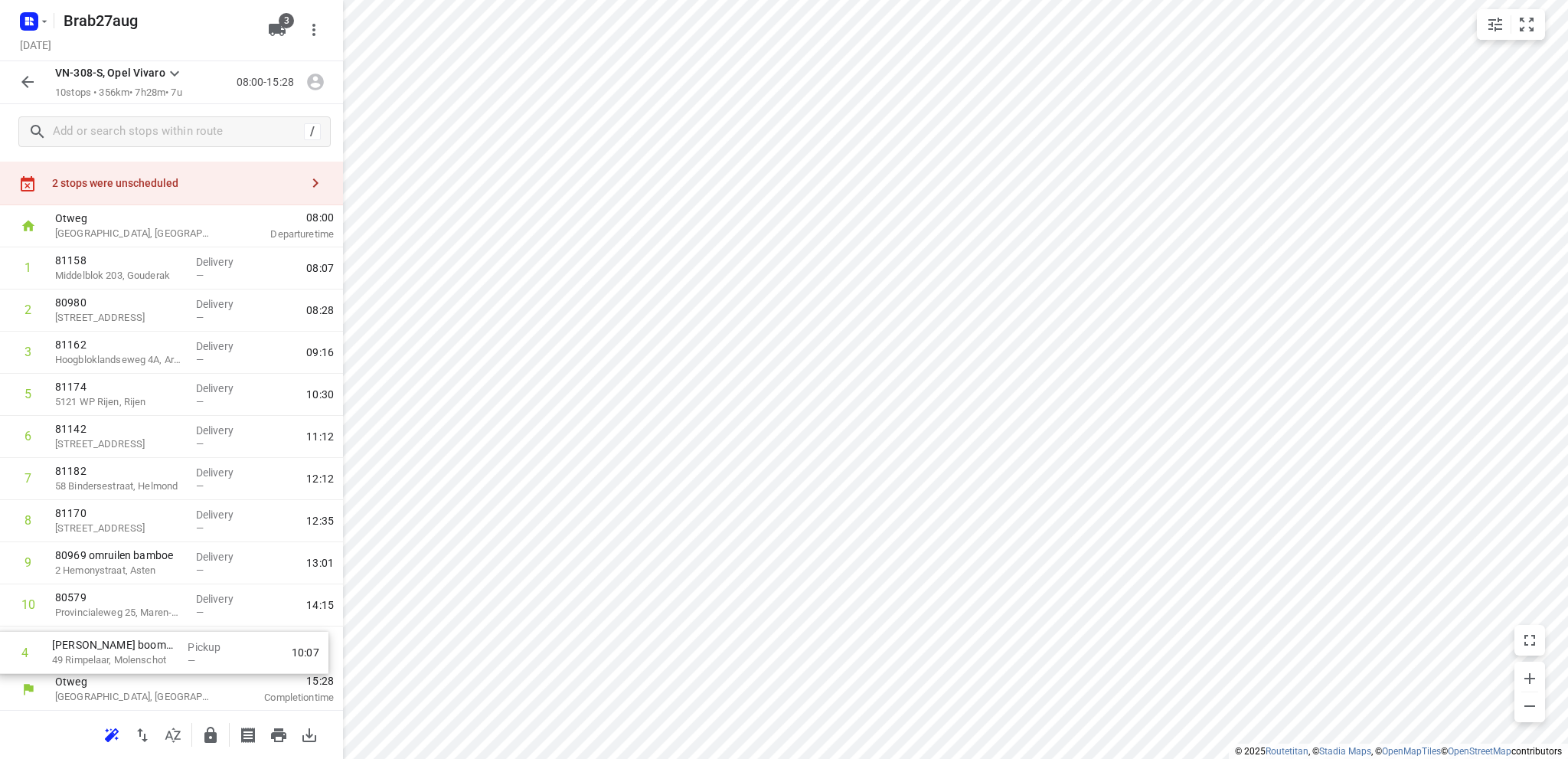
drag, startPoint x: 104, startPoint y: 398, endPoint x: 93, endPoint y: 659, distance: 261.2
click at [93, 659] on div "1 81158 Middelblok 203, Gouderak Delivery — 08:07 2 80980 51b [STREET_ADDRESS][…" at bounding box center [171, 457] width 343 height 421
drag, startPoint x: 98, startPoint y: 614, endPoint x: 92, endPoint y: 391, distance: 223.1
click at [92, 391] on div "1 81158 Middelblok 203, Gouderak Delivery — 08:07 2 80980 51b [STREET_ADDRESS][…" at bounding box center [171, 457] width 343 height 421
drag, startPoint x: 108, startPoint y: 442, endPoint x: 104, endPoint y: 618, distance: 176.0
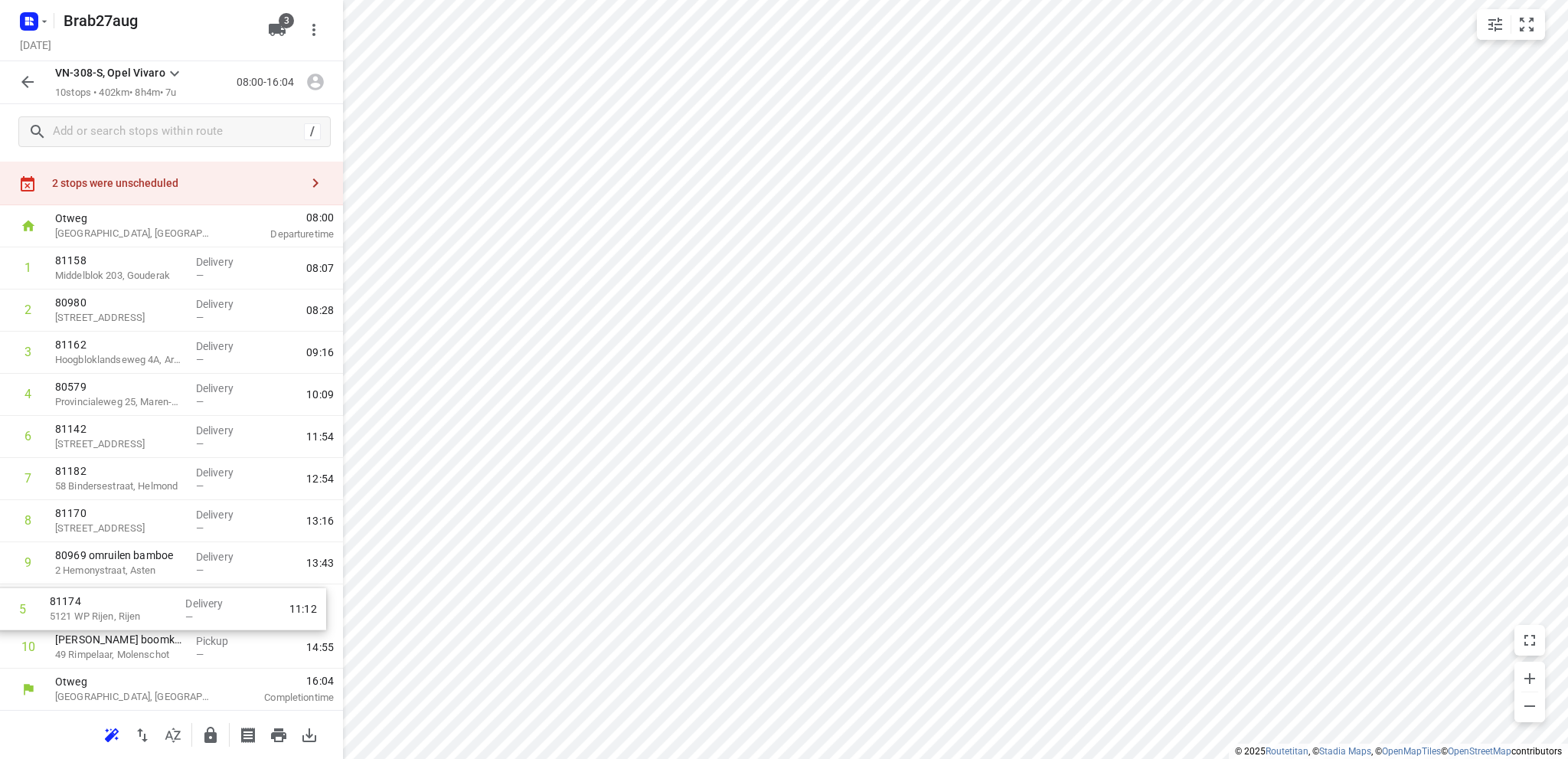
click at [101, 618] on div "1 81158 Middelblok 203, Gouderak Delivery — 08:07 2 80980 51b [STREET_ADDRESS][…" at bounding box center [171, 457] width 343 height 421
drag, startPoint x: 134, startPoint y: 438, endPoint x: 127, endPoint y: 562, distance: 124.2
click at [127, 562] on div "1 81158 Middelblok 203, Gouderak Delivery — 08:07 2 80980 51b [STREET_ADDRESS][…" at bounding box center [171, 457] width 343 height 421
click at [25, 79] on icon "button" at bounding box center [27, 82] width 12 height 12
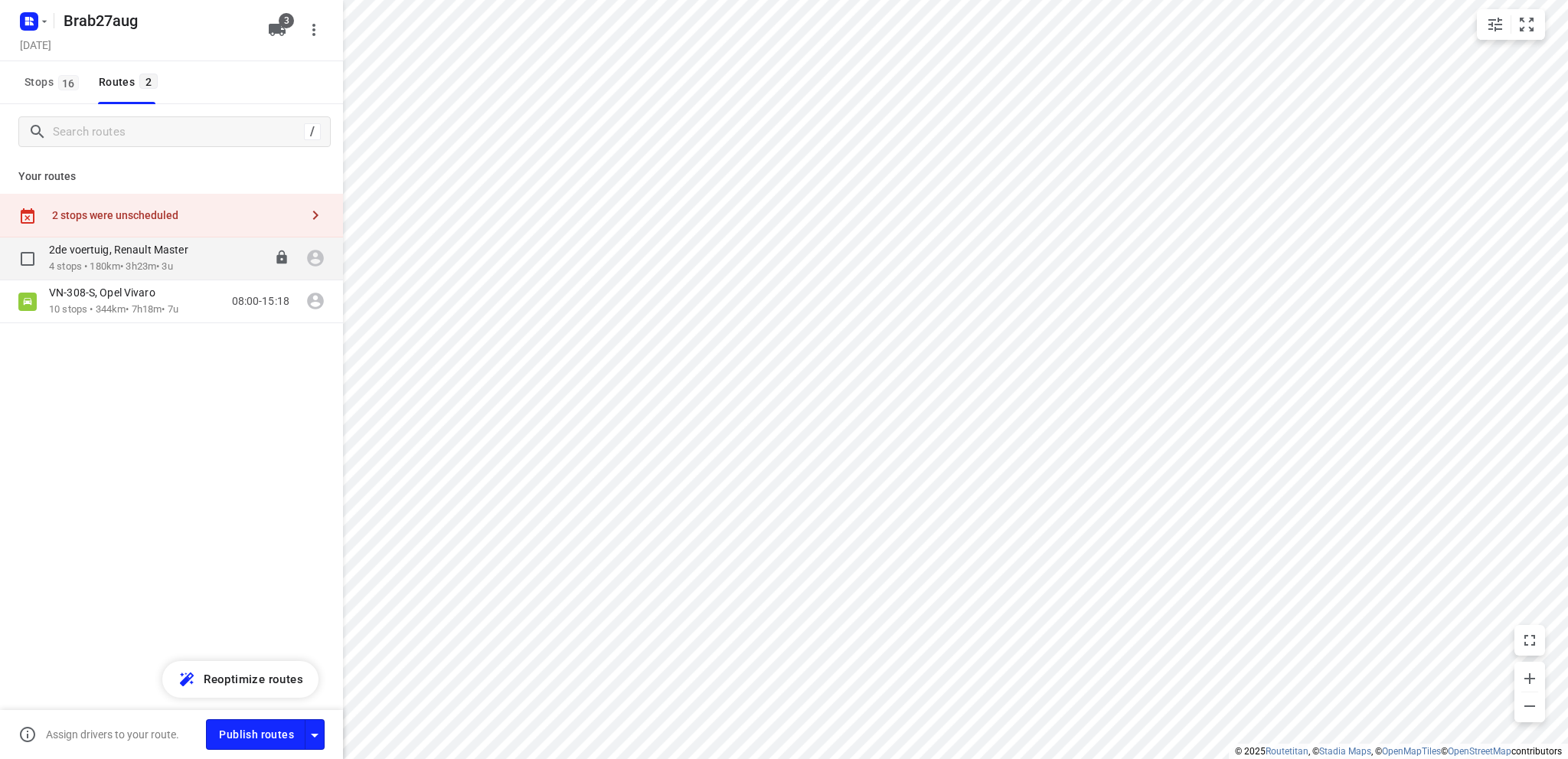
click at [110, 257] on p "2de voertuig, Renault Master" at bounding box center [123, 250] width 149 height 14
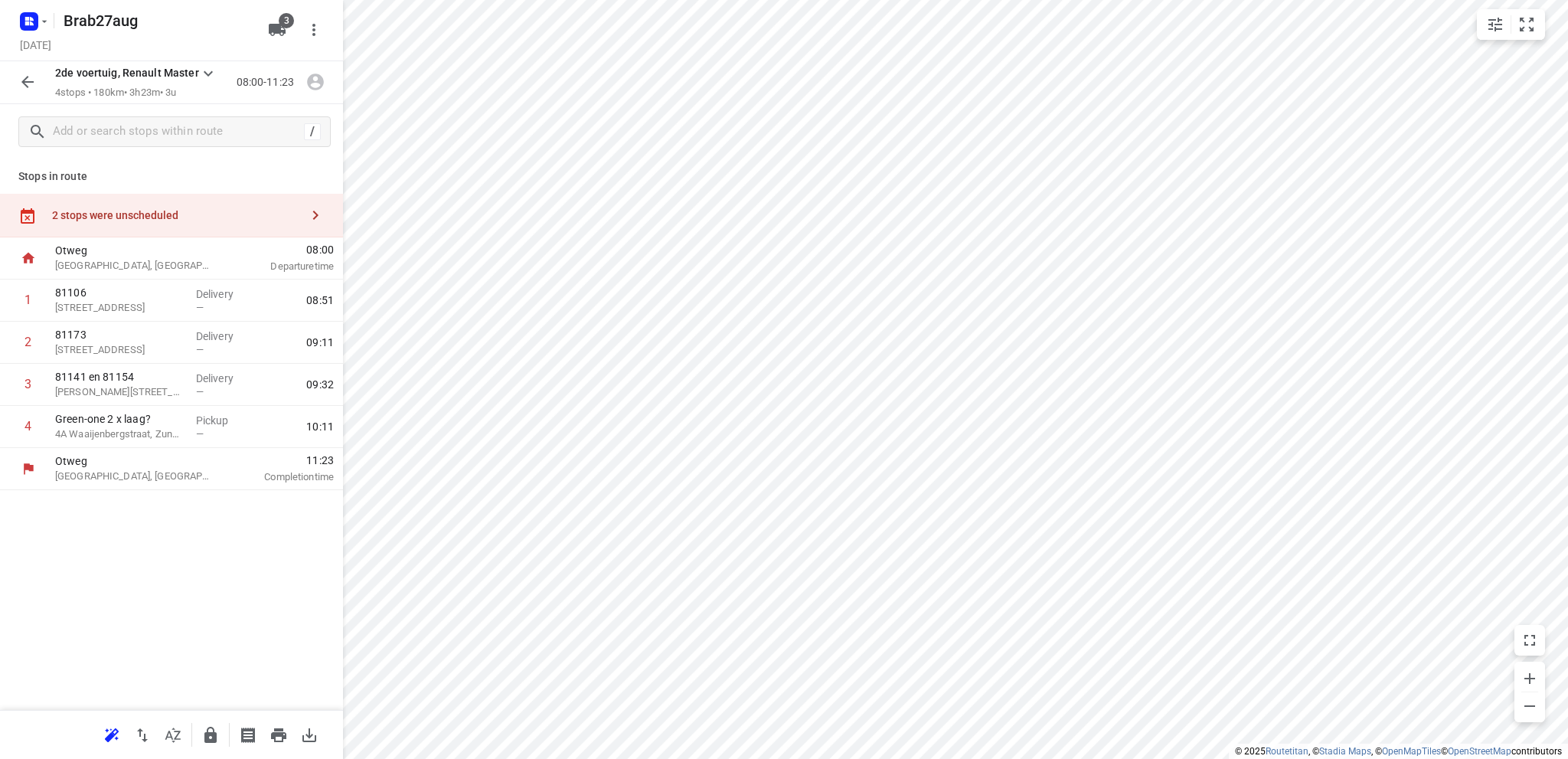
click at [116, 212] on div "2 stops were unscheduled" at bounding box center [176, 215] width 248 height 12
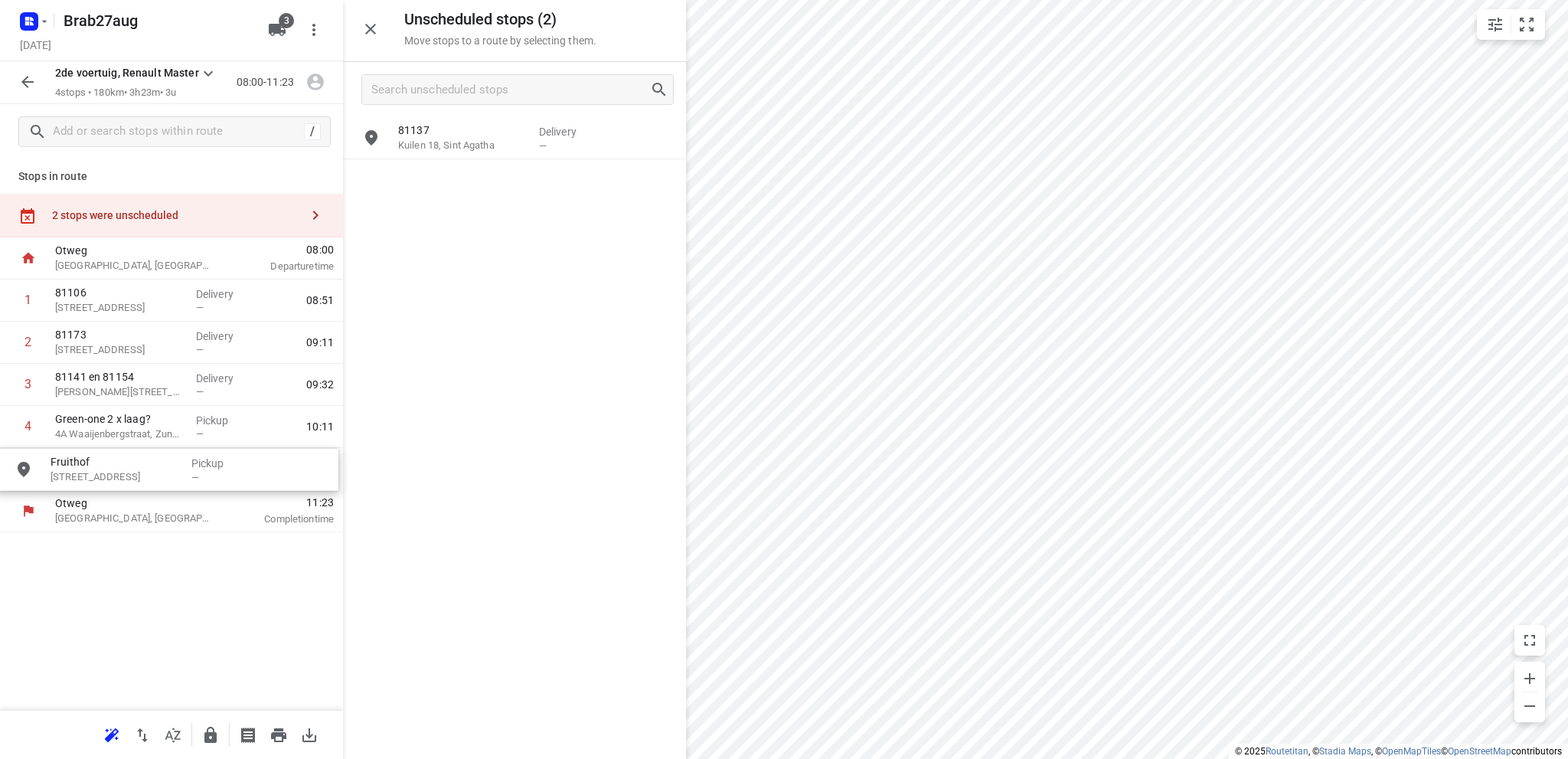
drag, startPoint x: 496, startPoint y: 185, endPoint x: 144, endPoint y: 476, distance: 456.7
